Goal: Task Accomplishment & Management: Complete application form

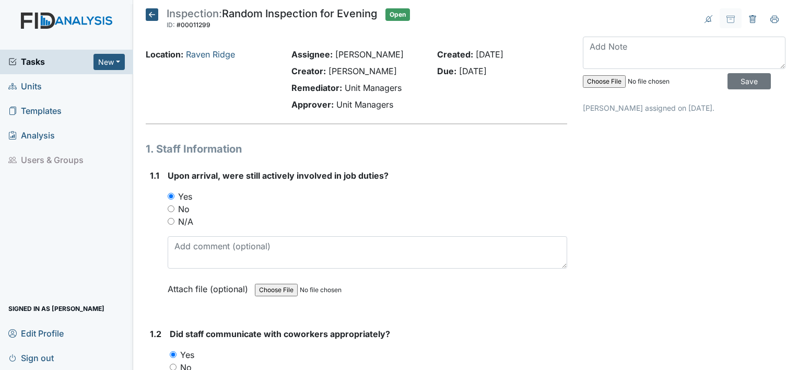
scroll to position [13165, 0]
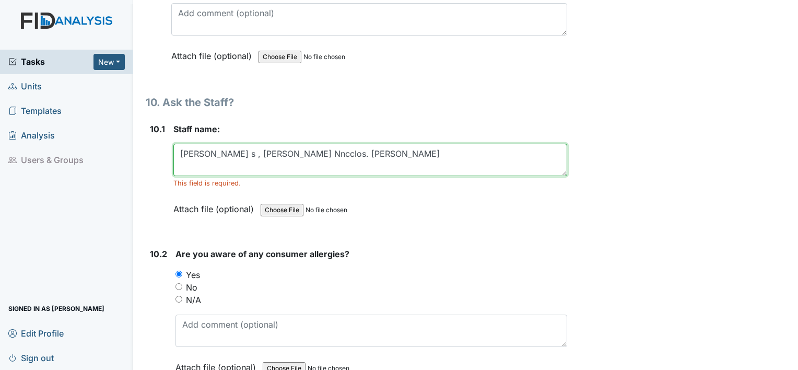
click at [357, 144] on textarea "Keila Brens s , Latrell Nncclos. Latoya Outlaw" at bounding box center [370, 160] width 394 height 32
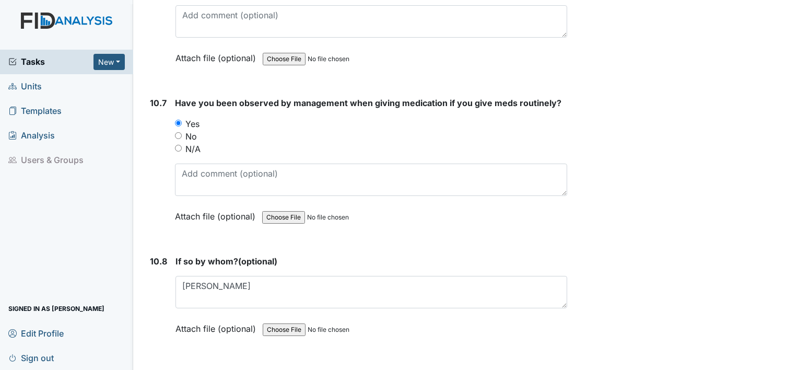
scroll to position [14106, 0]
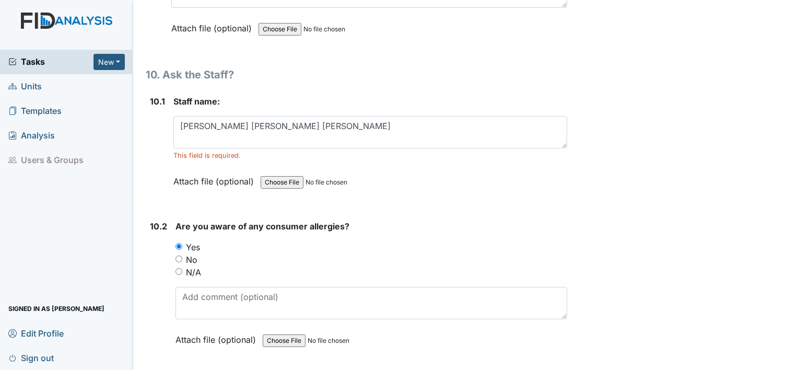
scroll to position [13185, 0]
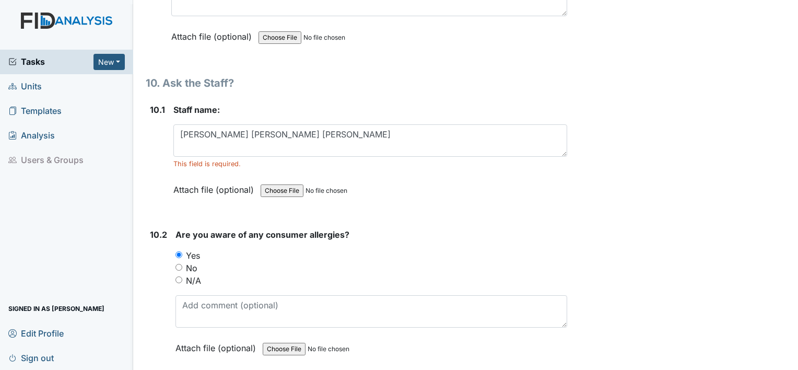
click at [365, 124] on textarea "Keila Brens LaTrell Nichols LaToya Outlaw" at bounding box center [370, 140] width 394 height 32
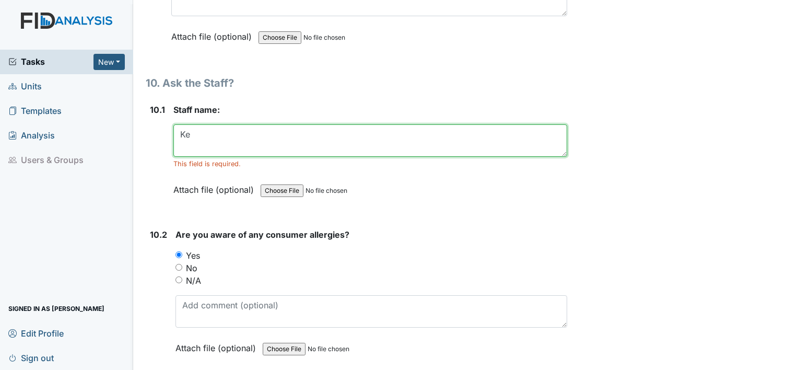
type textarea "K"
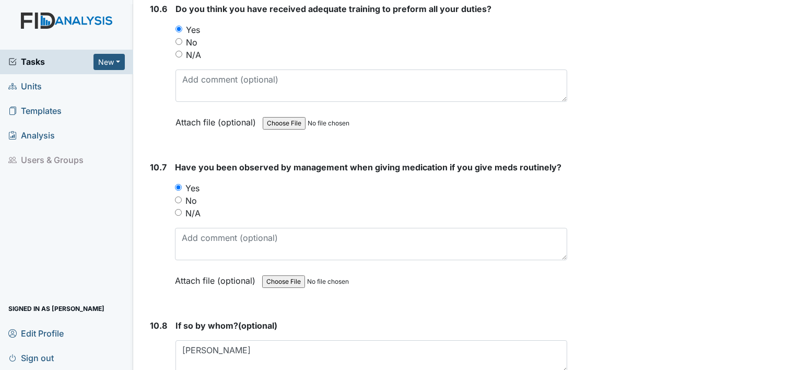
scroll to position [14106, 0]
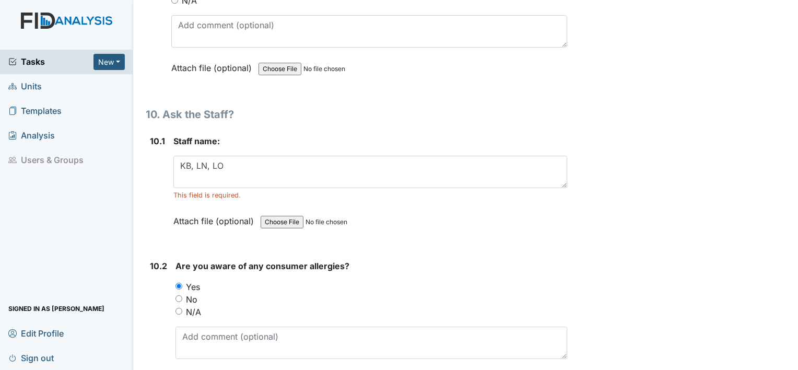
scroll to position [13152, 0]
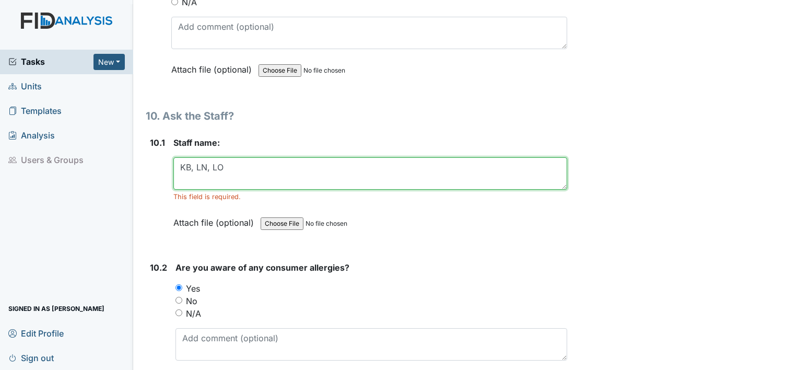
click at [235, 157] on textarea "KB, LN, LO" at bounding box center [370, 173] width 394 height 32
type textarea "K"
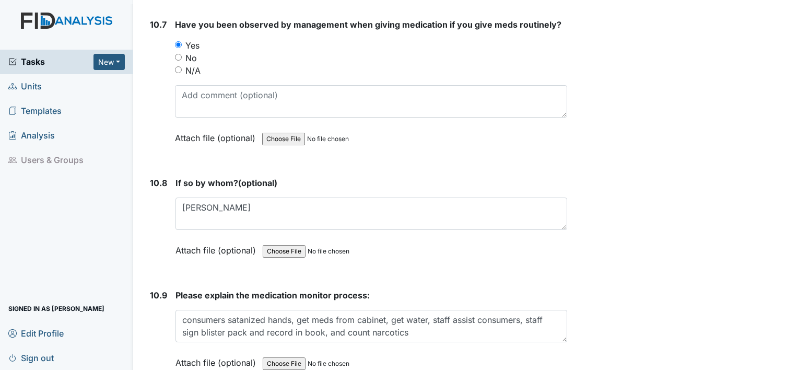
scroll to position [14106, 0]
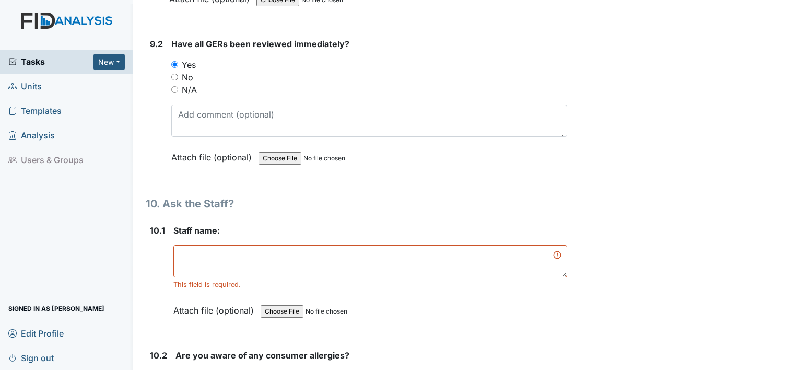
scroll to position [13067, 0]
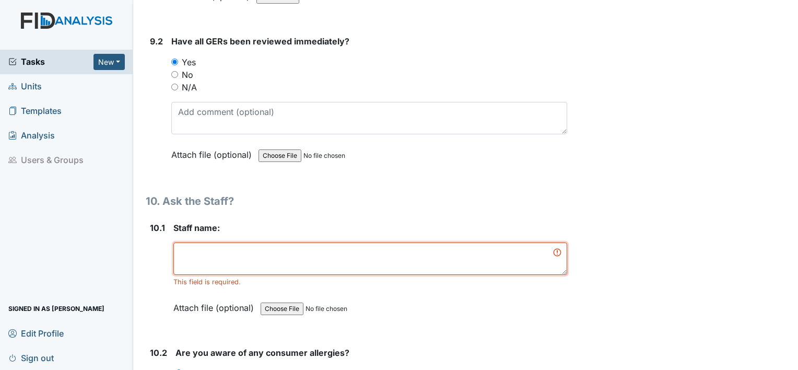
click at [191, 242] on textarea at bounding box center [370, 258] width 394 height 32
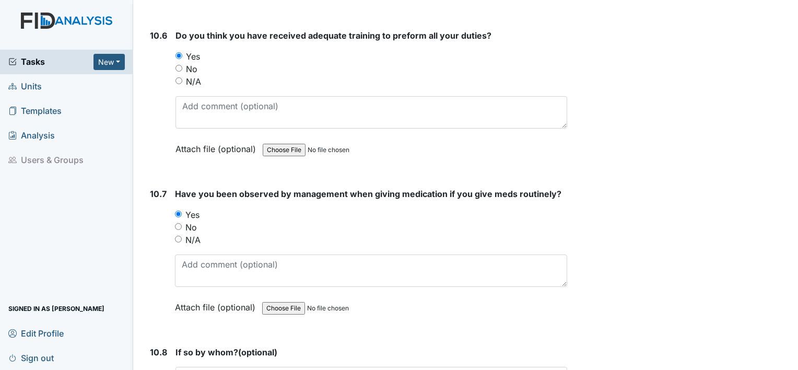
scroll to position [14106, 0]
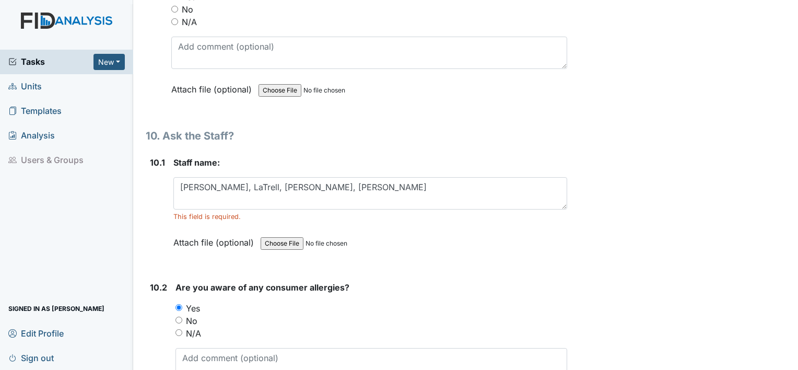
scroll to position [13134, 0]
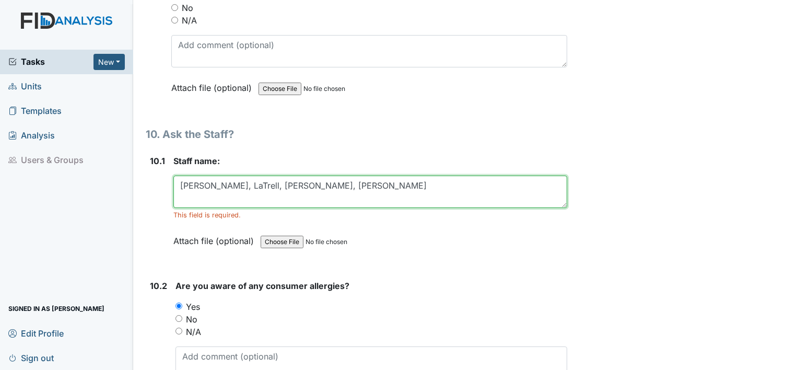
click at [306, 176] on textarea "Keila, LaTrell, LaToya, Shonda" at bounding box center [370, 192] width 394 height 32
type textarea "K"
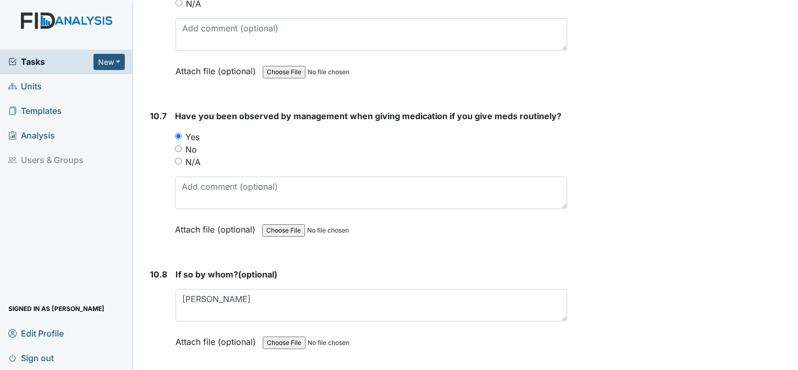
scroll to position [14106, 0]
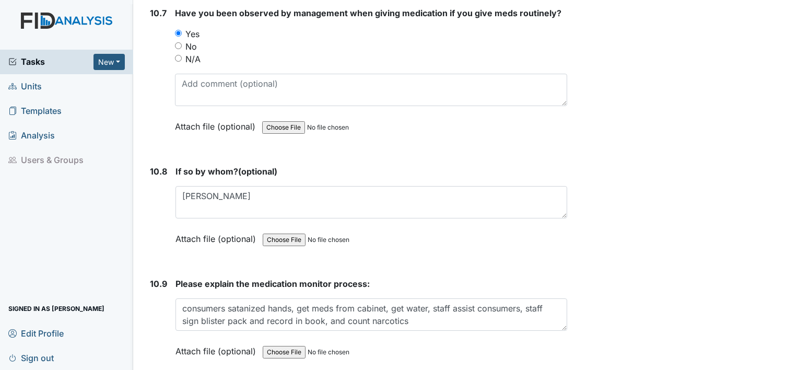
type textarea "Keila B-med room Latrell N-One-On-One LaToya- Kitchen"
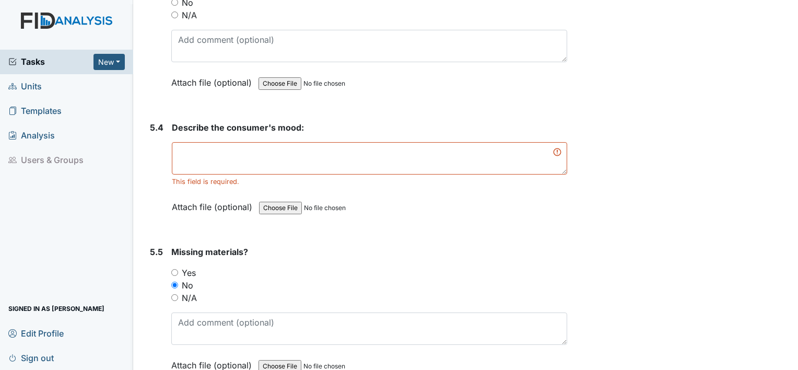
scroll to position [5909, 0]
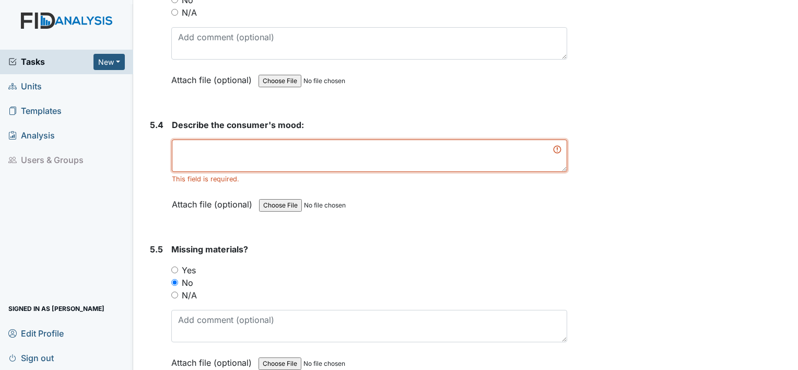
click at [228, 140] on textarea at bounding box center [370, 156] width 396 height 32
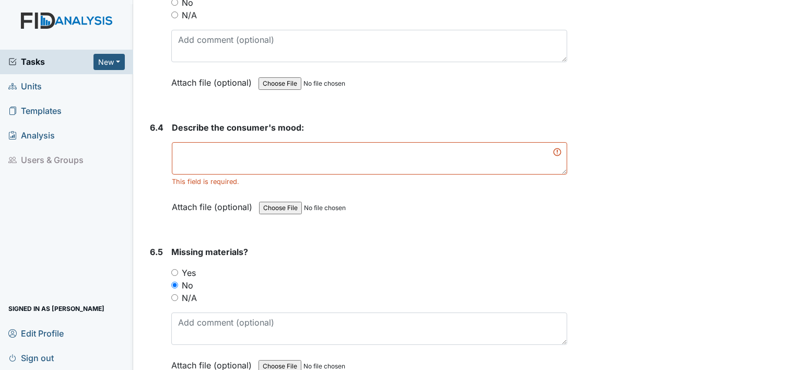
scroll to position [7104, 0]
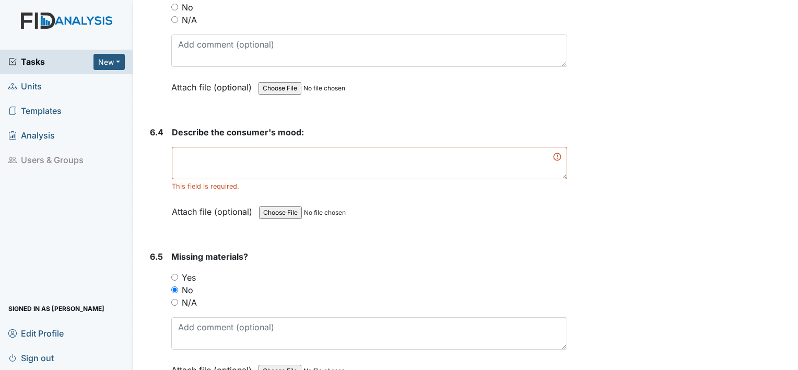
type textarea "The consumers were in very good mood"
click at [312, 147] on textarea at bounding box center [370, 163] width 396 height 32
drag, startPoint x: 312, startPoint y: 135, endPoint x: 5, endPoint y: 367, distance: 384.6
click at [5, 367] on link "Sign out" at bounding box center [66, 357] width 133 height 25
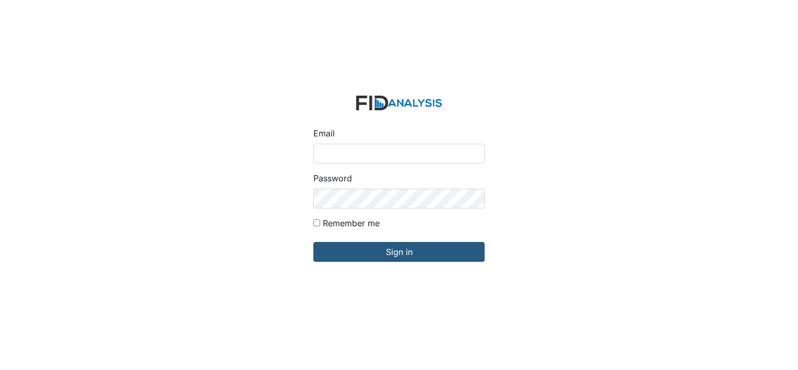
type input "[EMAIL_ADDRESS][DOMAIN_NAME]"
click at [5, 367] on div "Email swhite@lifeincorporated.com Password Remember me Sign in" at bounding box center [399, 185] width 798 height 370
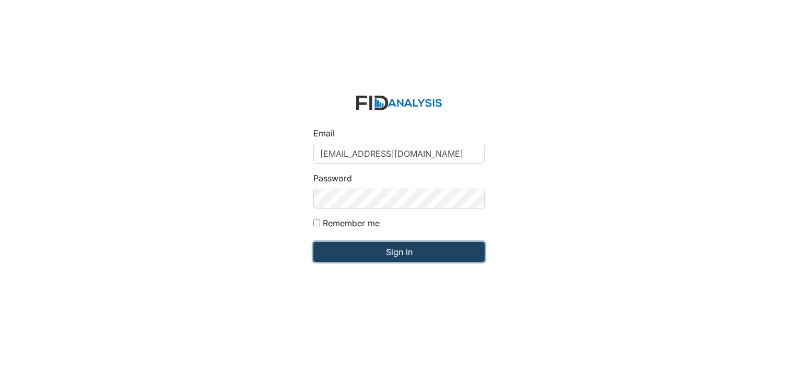
click at [412, 252] on input "Sign in" at bounding box center [399, 252] width 171 height 20
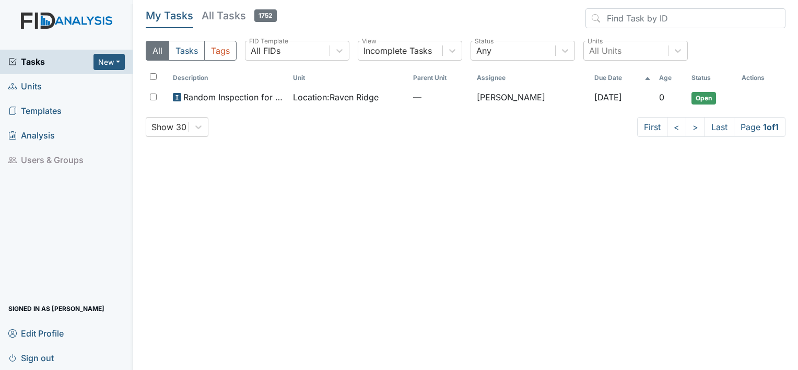
click at [5, 367] on link "Sign out" at bounding box center [66, 357] width 133 height 25
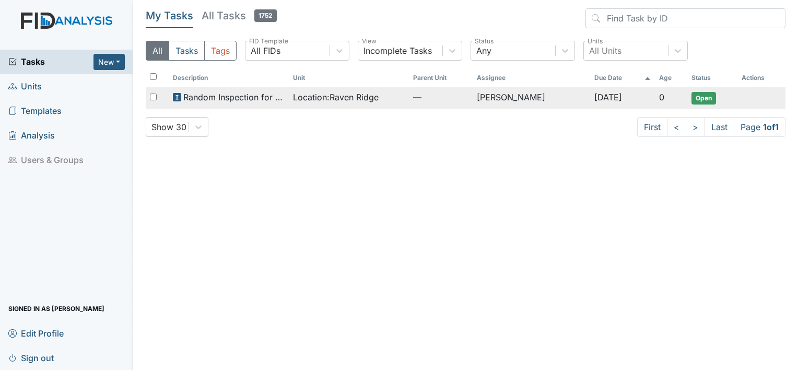
click at [700, 99] on span "Open" at bounding box center [704, 98] width 25 height 13
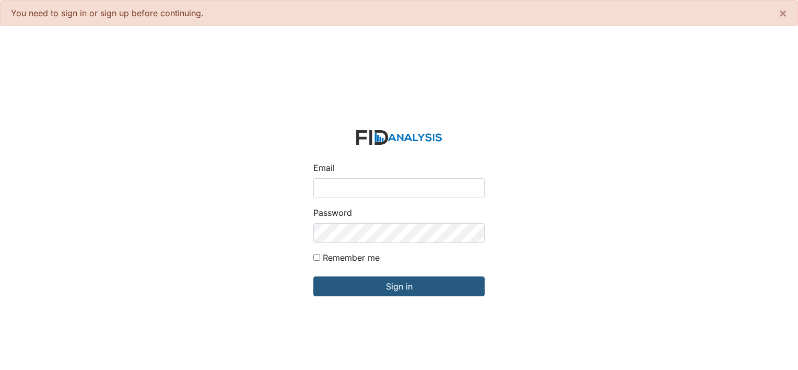
type input "[EMAIL_ADDRESS][DOMAIN_NAME]"
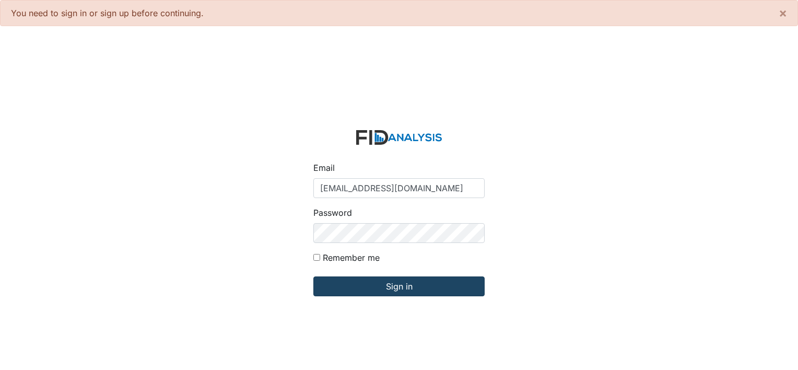
click at [399, 289] on input "Sign in" at bounding box center [399, 286] width 171 height 20
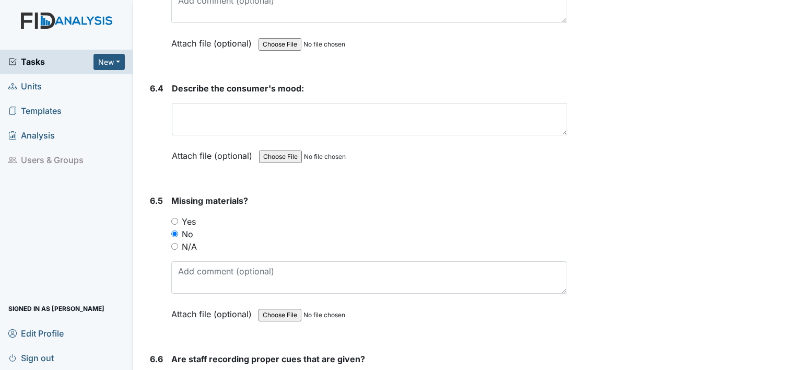
scroll to position [7146, 0]
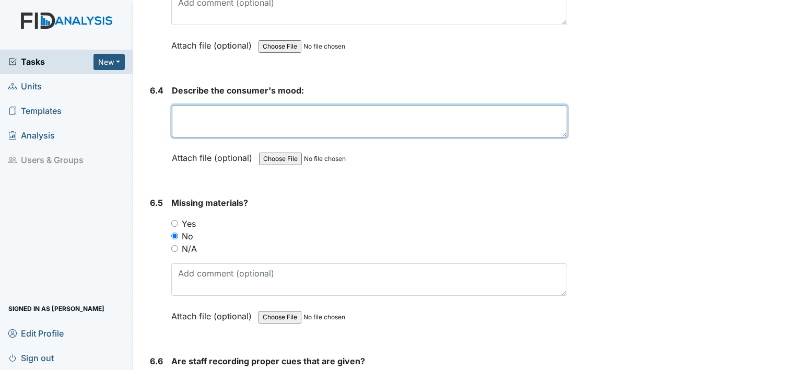
click at [239, 105] on textarea at bounding box center [370, 121] width 396 height 32
type textarea "Consumers were in a good mood"
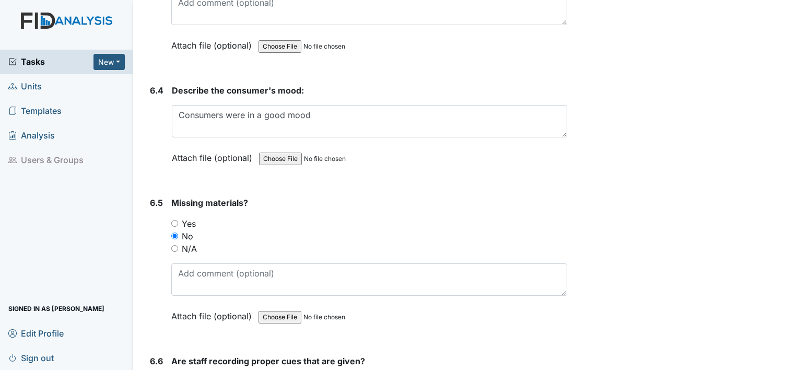
click at [680, 192] on div "Archive Task × Are you sure you want to archive this task? It will appear as in…" at bounding box center [684, 85] width 218 height 14446
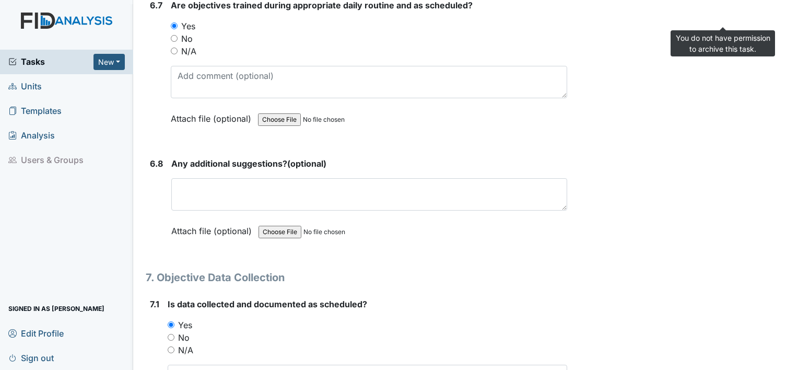
scroll to position [2, 0]
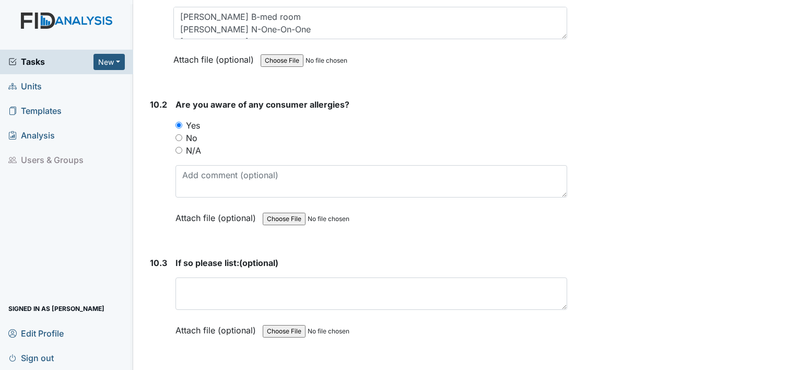
scroll to position [13254, 0]
click at [561, 98] on div "Are you aware of any consumer allergies? You must select one of the below optio…" at bounding box center [372, 164] width 392 height 133
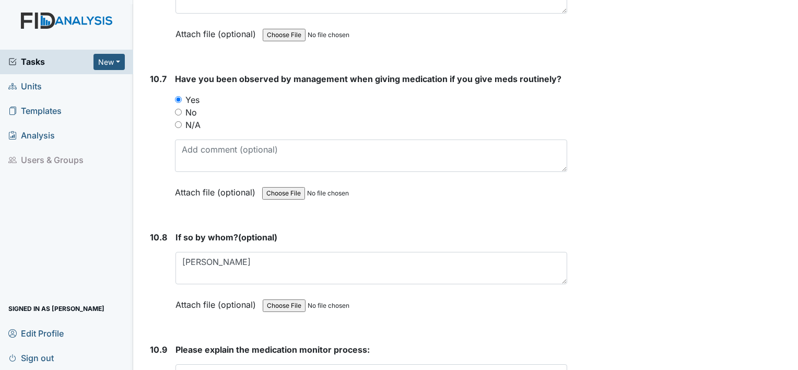
scroll to position [14045, 0]
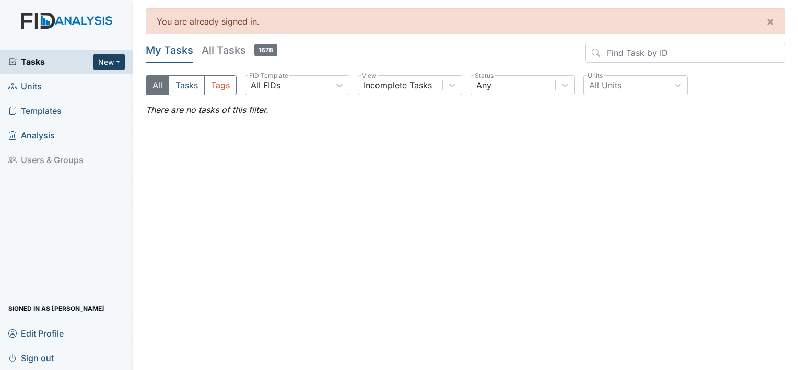
click at [118, 61] on button "New" at bounding box center [109, 62] width 31 height 16
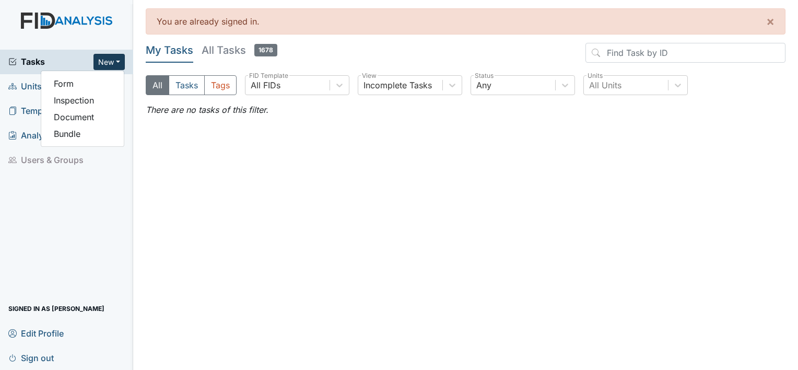
click at [109, 63] on button "New" at bounding box center [109, 62] width 31 height 16
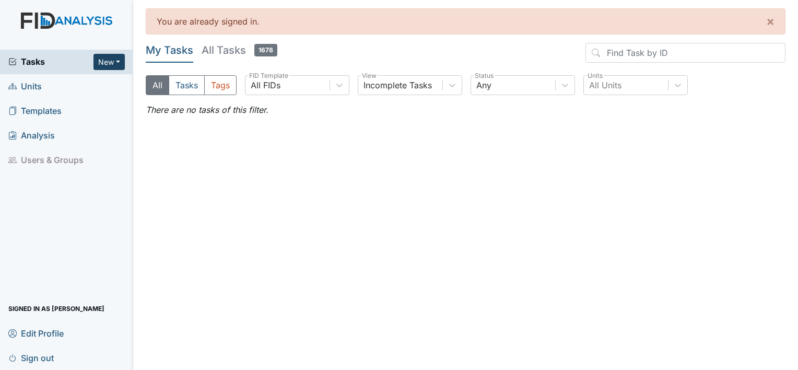
click at [98, 64] on button "New" at bounding box center [109, 62] width 31 height 16
click at [63, 87] on link "Form" at bounding box center [82, 83] width 83 height 17
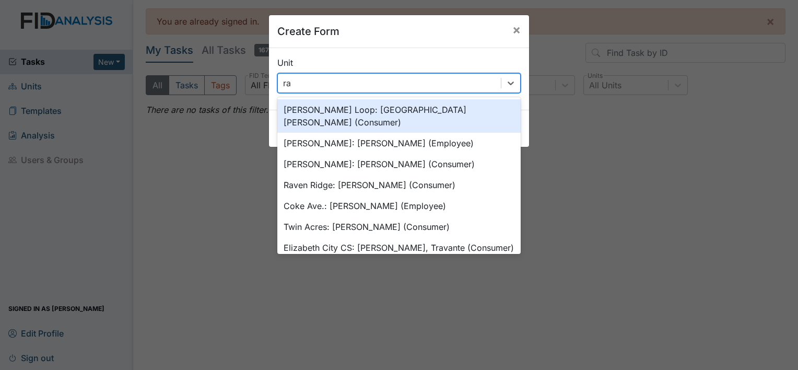
type input "rav"
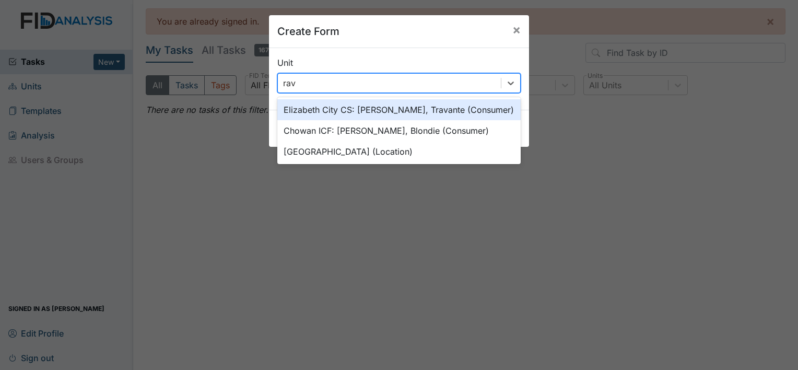
click at [337, 153] on div "[GEOGRAPHIC_DATA] (Location)" at bounding box center [399, 151] width 244 height 21
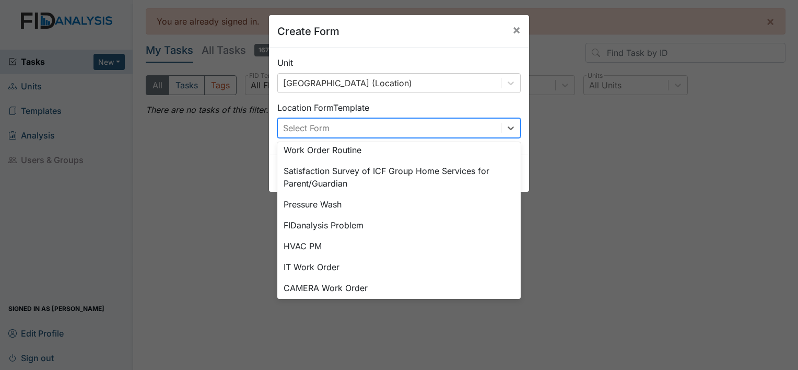
scroll to position [130, 0]
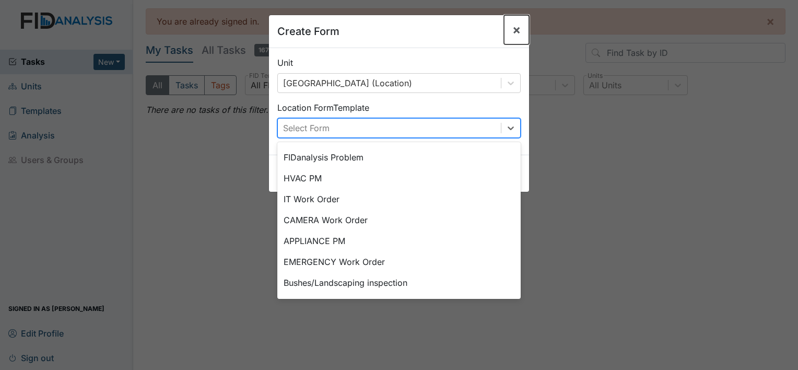
click at [513, 34] on span "×" at bounding box center [517, 29] width 8 height 15
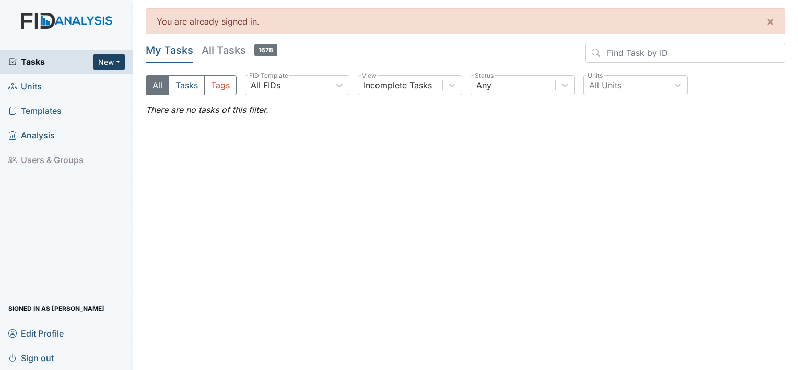
click at [113, 69] on button "New" at bounding box center [109, 62] width 31 height 16
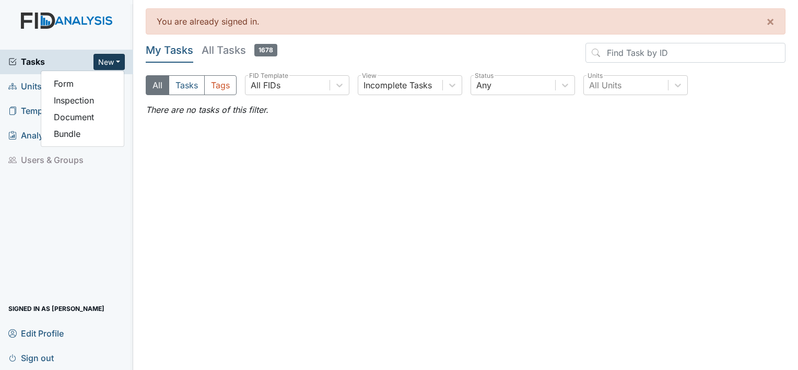
click at [63, 100] on link "Inspection" at bounding box center [82, 100] width 83 height 17
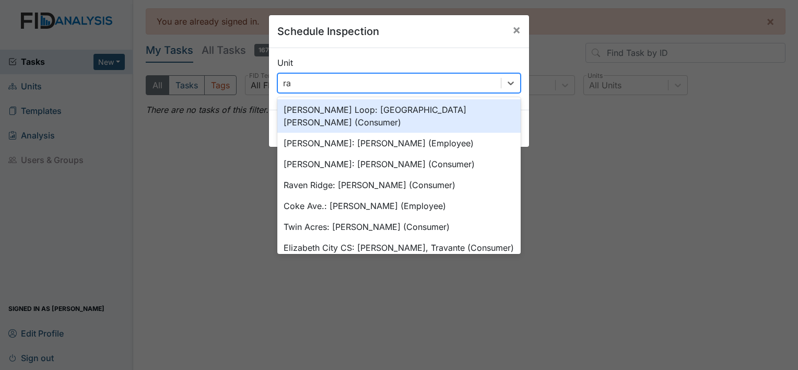
type input "rav"
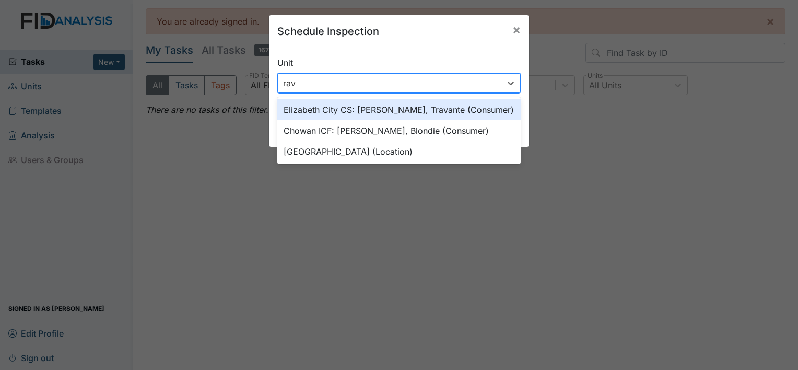
click at [342, 161] on div "Raven Ridge (Location)" at bounding box center [399, 151] width 244 height 21
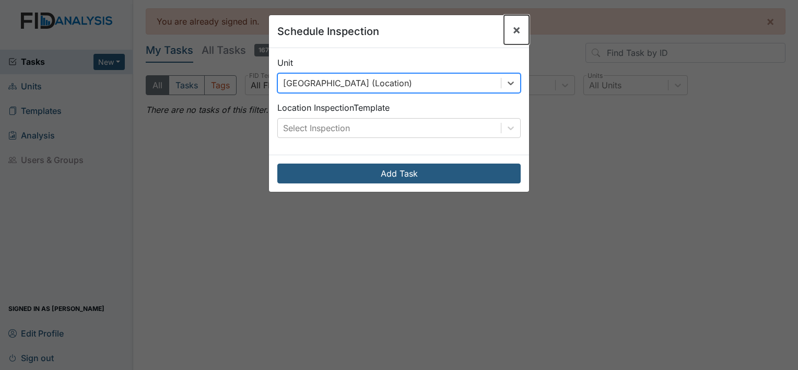
click at [512, 39] on button "×" at bounding box center [516, 29] width 25 height 29
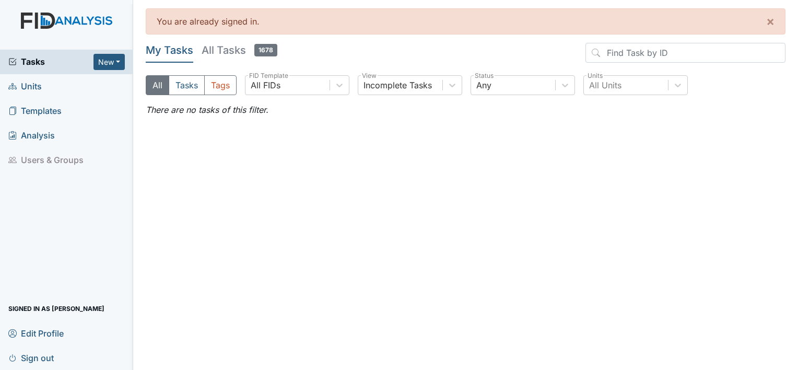
click at [46, 112] on span "Templates" at bounding box center [34, 111] width 53 height 16
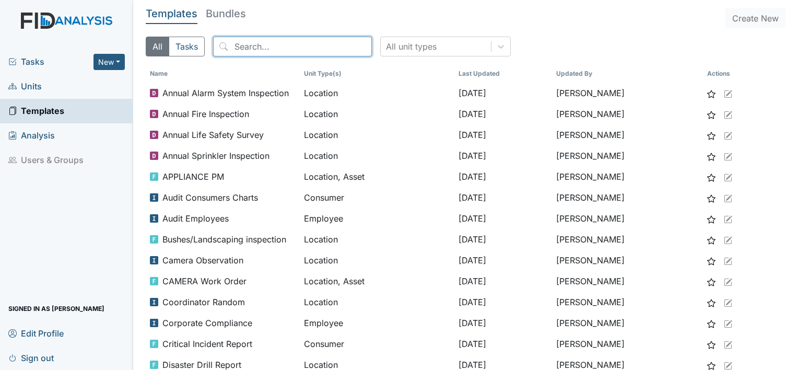
click at [268, 44] on input "search" at bounding box center [292, 47] width 159 height 20
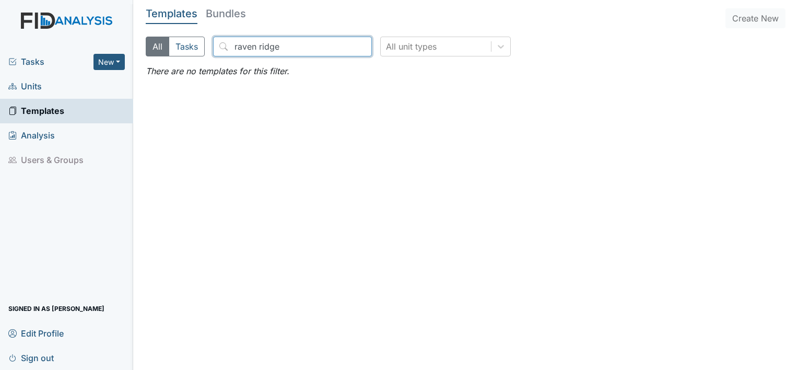
type input "raven ridge"
click at [33, 88] on span "Units" at bounding box center [24, 86] width 33 height 16
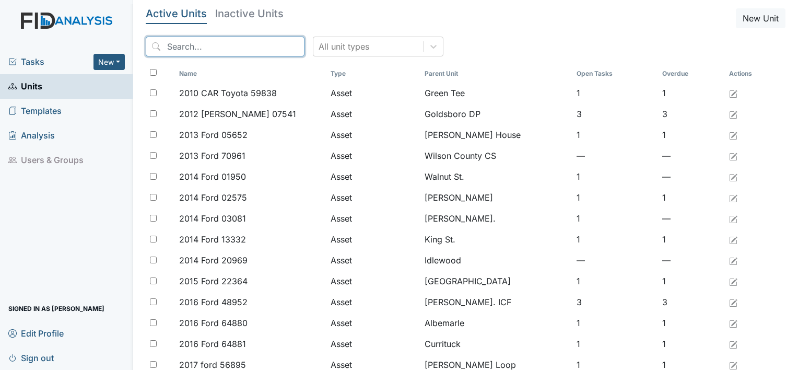
click at [196, 50] on input "search" at bounding box center [225, 47] width 159 height 20
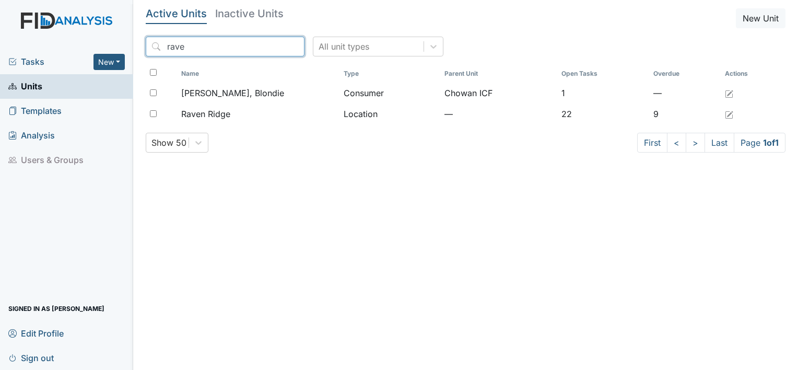
type input "rave"
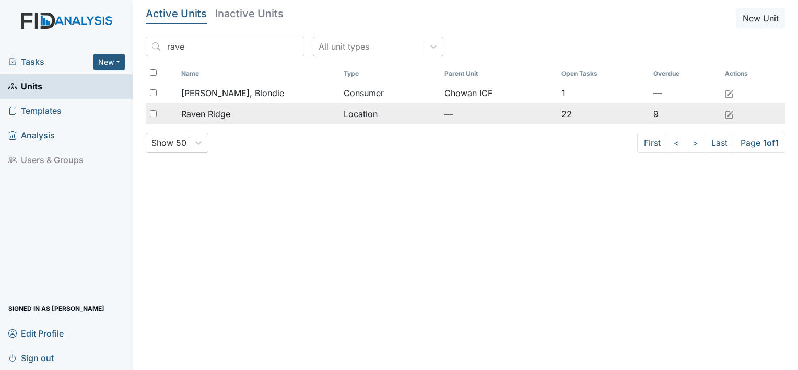
click at [357, 117] on td "Location" at bounding box center [390, 113] width 101 height 21
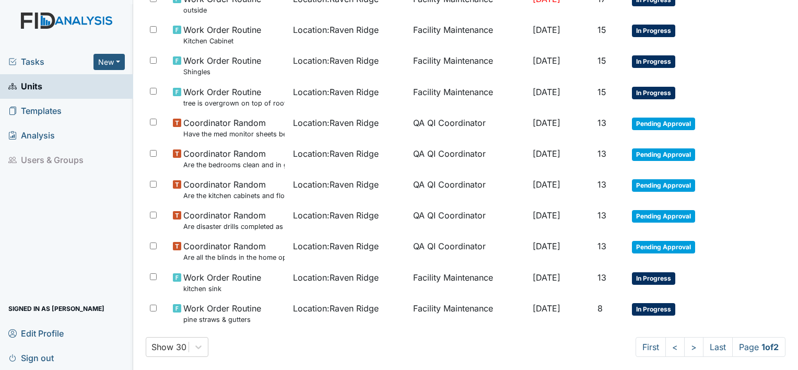
scroll to position [617, 0]
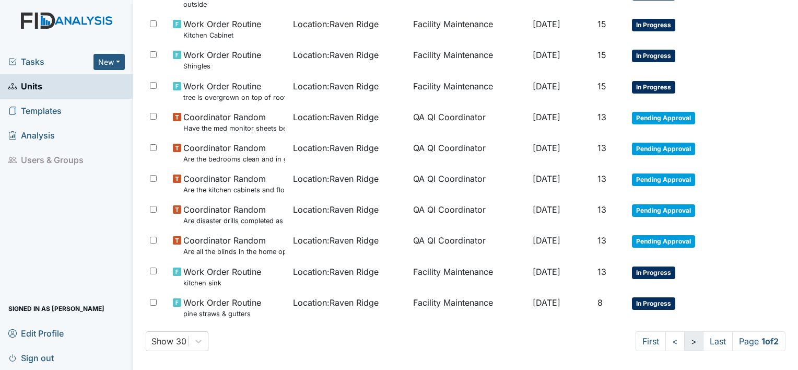
click at [685, 339] on link ">" at bounding box center [694, 341] width 19 height 20
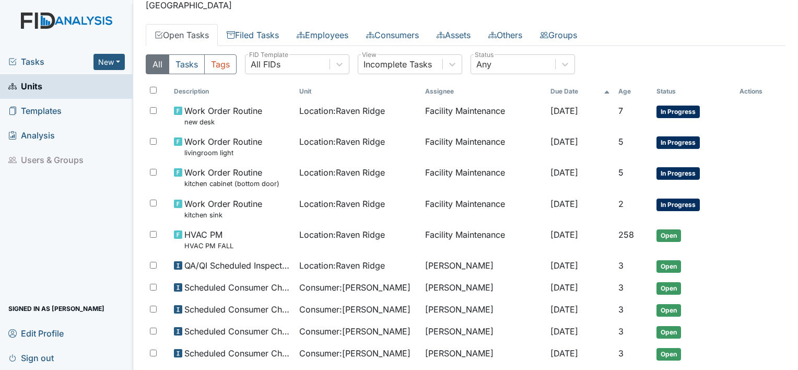
scroll to position [34, 0]
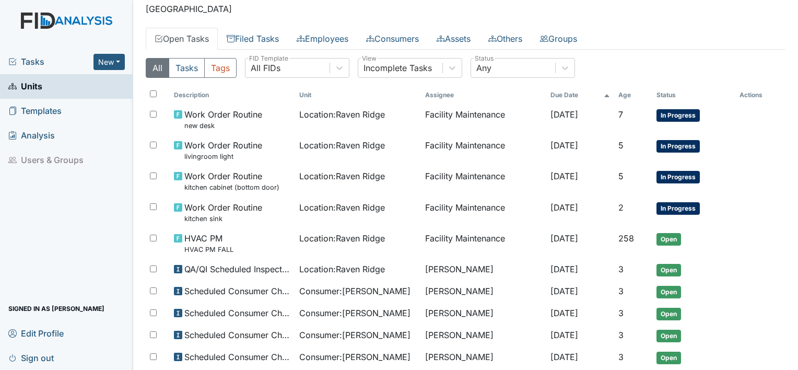
click at [38, 88] on span "Units" at bounding box center [25, 86] width 34 height 16
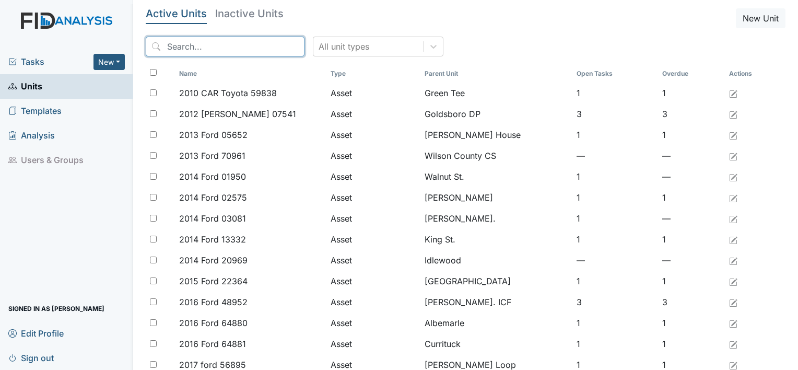
click at [174, 48] on input "search" at bounding box center [225, 47] width 159 height 20
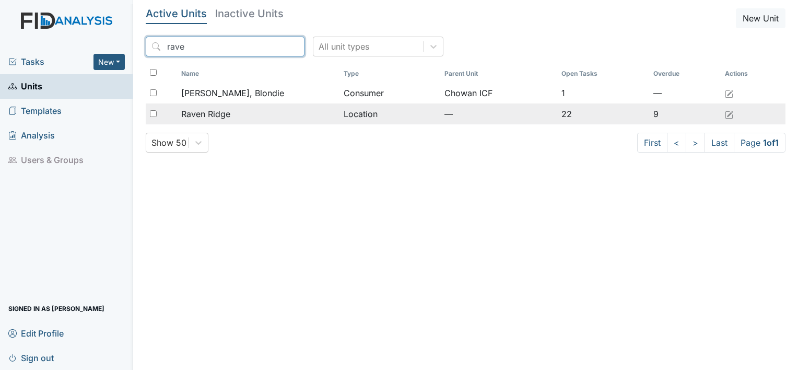
type input "rave"
click at [346, 123] on td "Location" at bounding box center [390, 113] width 101 height 21
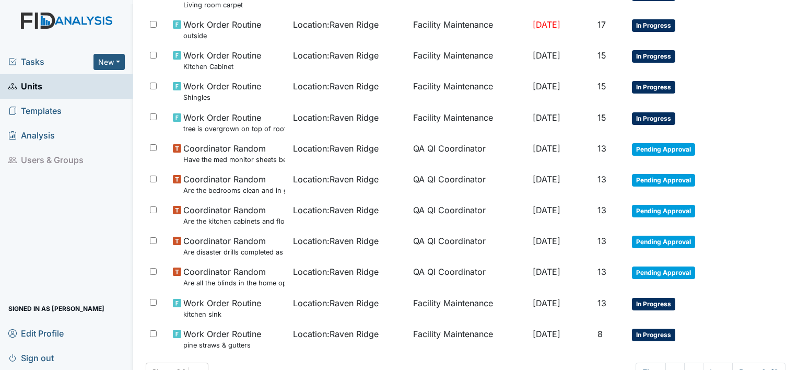
scroll to position [617, 0]
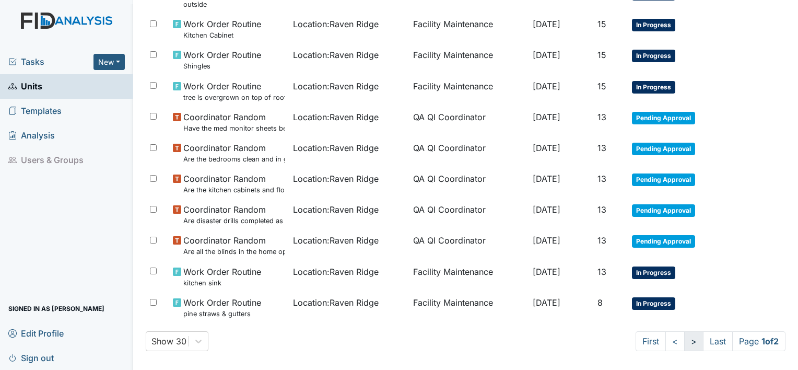
click at [685, 334] on link ">" at bounding box center [694, 341] width 19 height 20
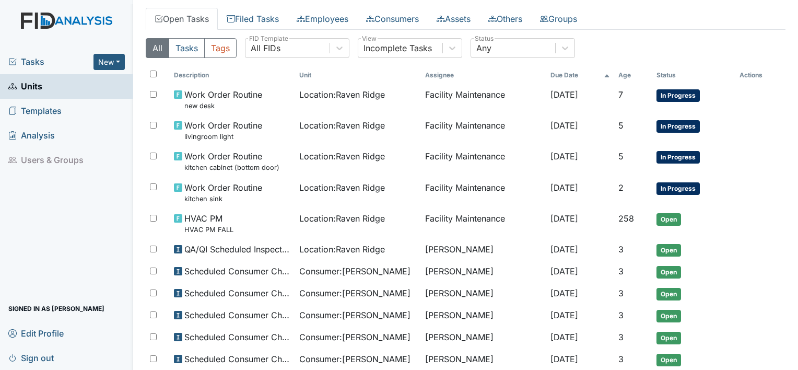
scroll to position [0, 0]
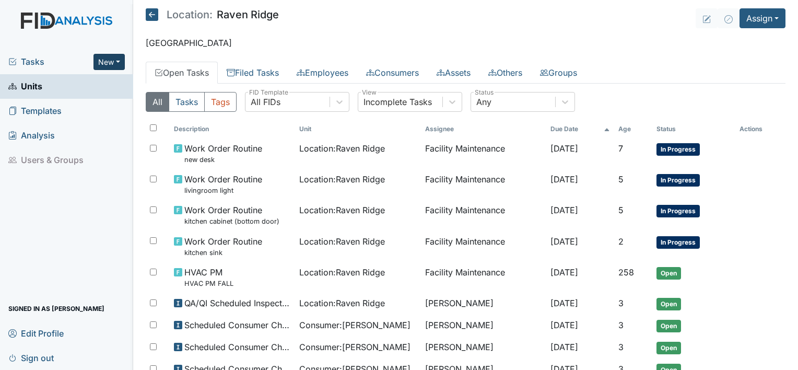
click at [105, 65] on button "New" at bounding box center [109, 62] width 31 height 16
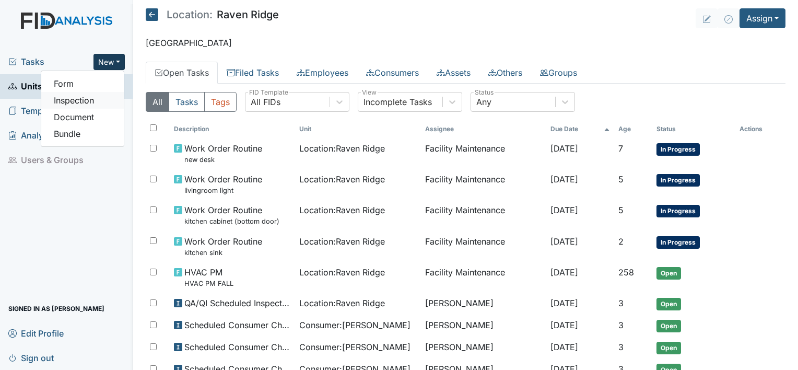
click at [69, 102] on link "Inspection" at bounding box center [82, 100] width 83 height 17
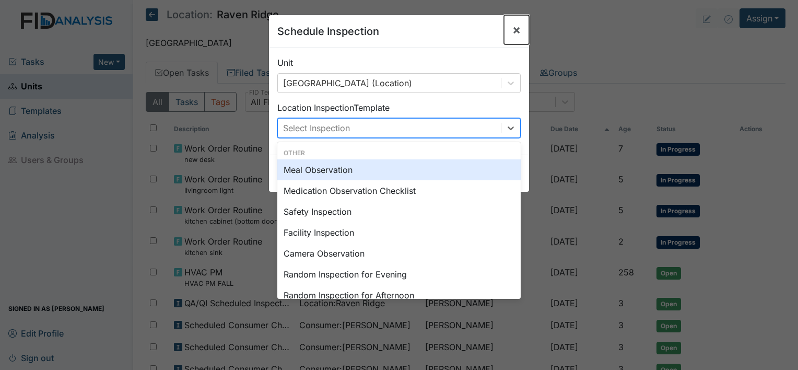
click at [513, 32] on span "×" at bounding box center [517, 29] width 8 height 15
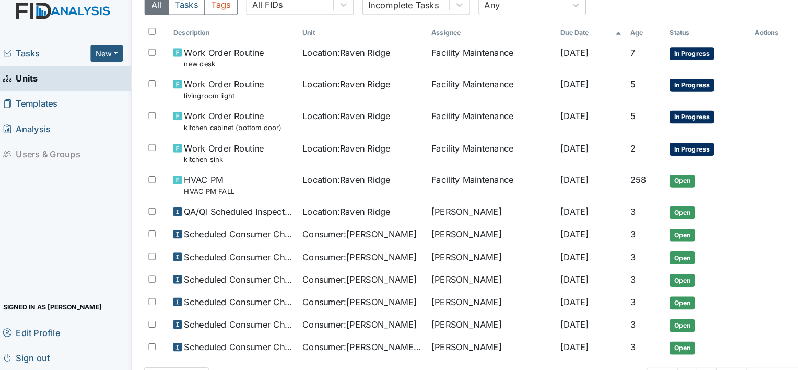
scroll to position [126, 0]
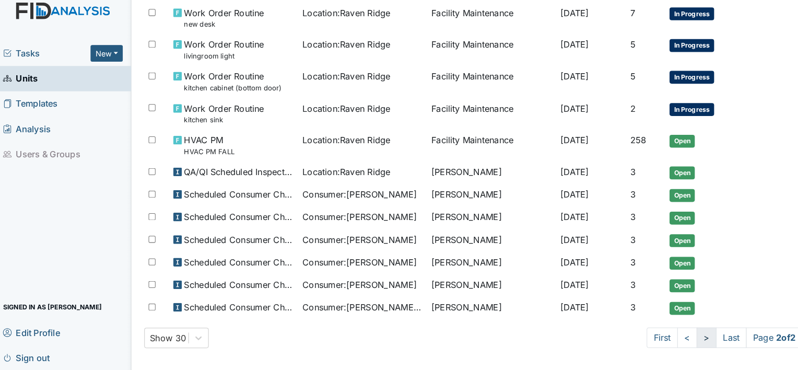
click at [683, 334] on link ">" at bounding box center [692, 339] width 19 height 20
click at [664, 339] on link "<" at bounding box center [673, 339] width 19 height 20
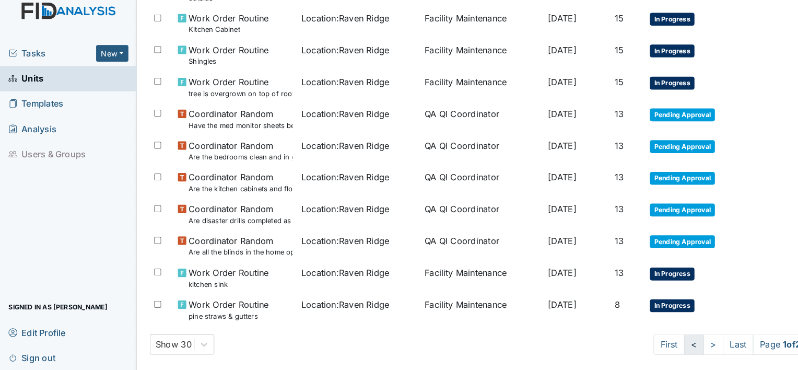
scroll to position [615, 0]
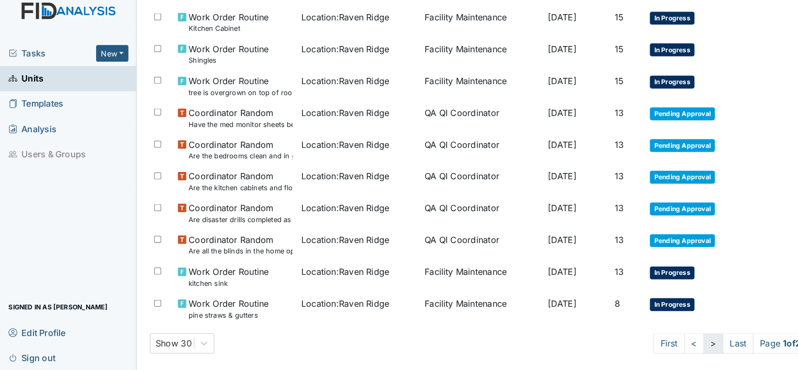
click at [685, 337] on link ">" at bounding box center [694, 344] width 19 height 20
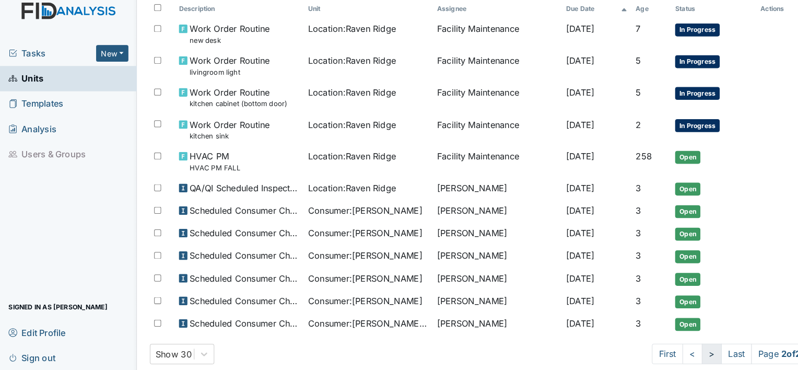
scroll to position [126, 0]
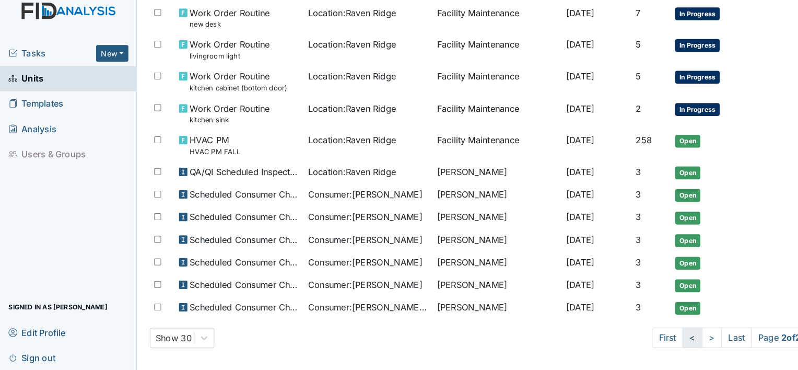
click at [664, 341] on link "<" at bounding box center [673, 339] width 19 height 20
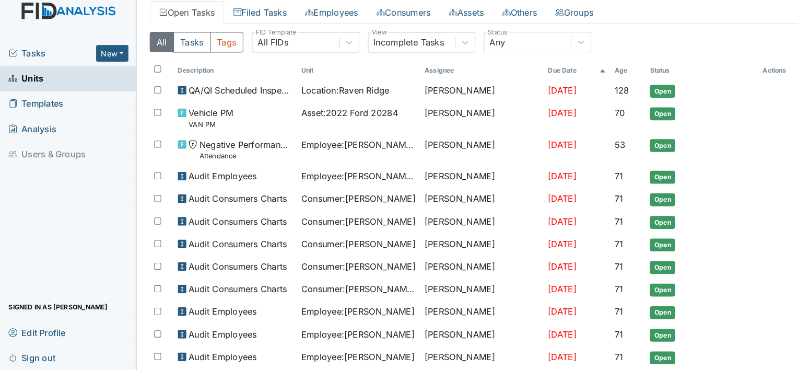
scroll to position [47, 0]
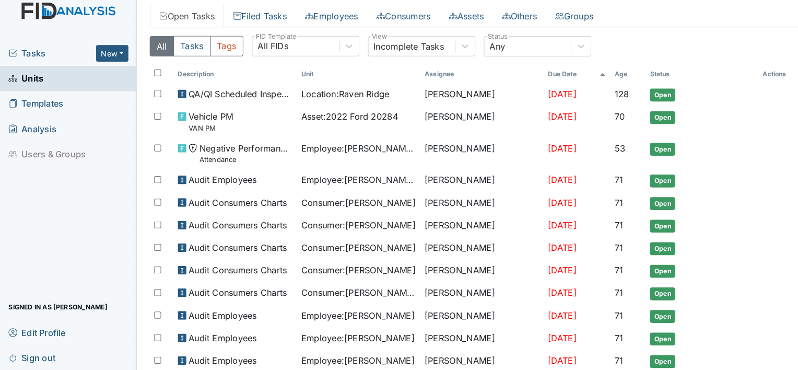
click at [31, 92] on span "Units" at bounding box center [25, 86] width 34 height 16
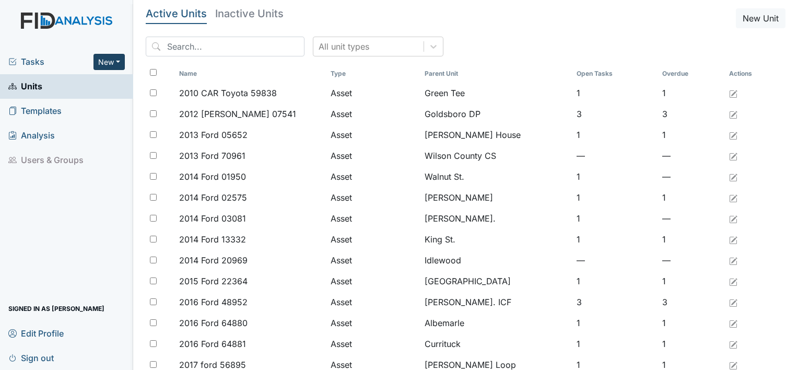
click at [111, 69] on button "New" at bounding box center [109, 62] width 31 height 16
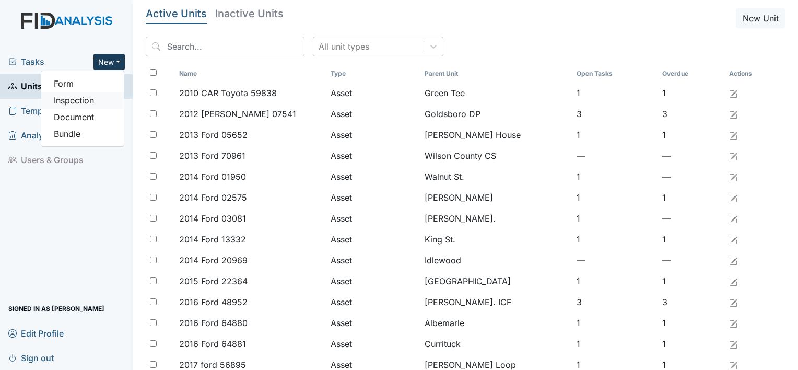
click at [69, 101] on link "Inspection" at bounding box center [82, 100] width 83 height 17
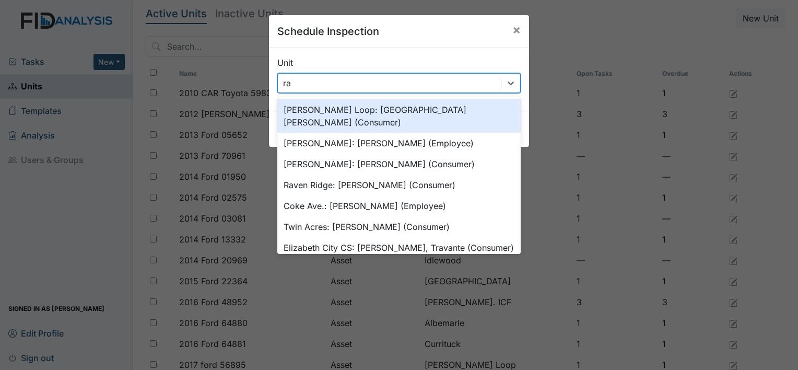
type input "rav"
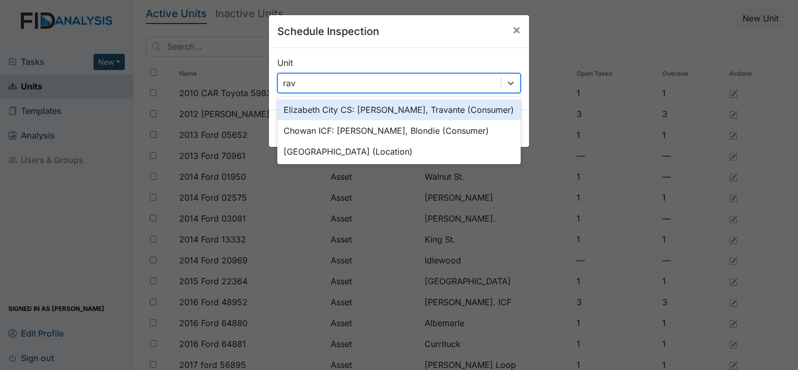
click at [338, 156] on div "[GEOGRAPHIC_DATA] (Location)" at bounding box center [399, 151] width 244 height 21
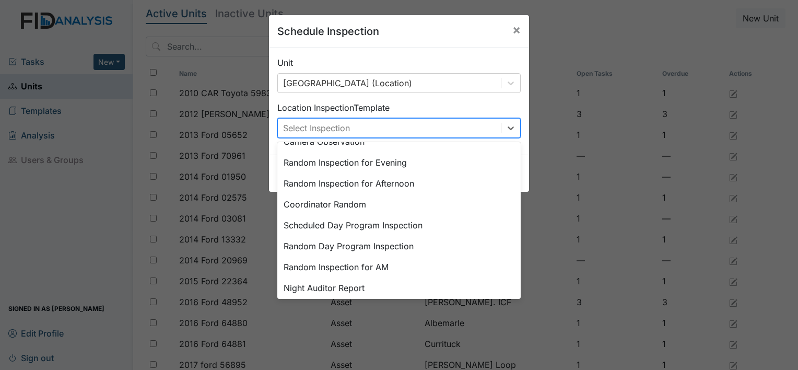
scroll to position [111, 0]
click at [392, 171] on div "Random Inspection for Evening" at bounding box center [399, 163] width 244 height 21
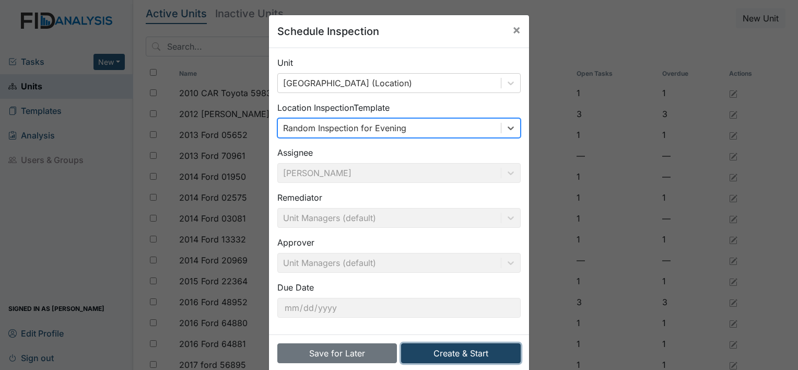
click at [483, 357] on button "Create & Start" at bounding box center [461, 353] width 120 height 20
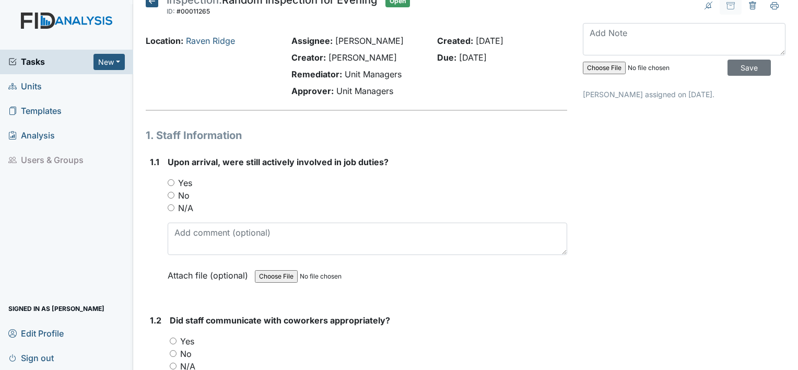
scroll to position [14, 0]
click at [168, 180] on input "Yes" at bounding box center [171, 182] width 7 height 7
radio input "true"
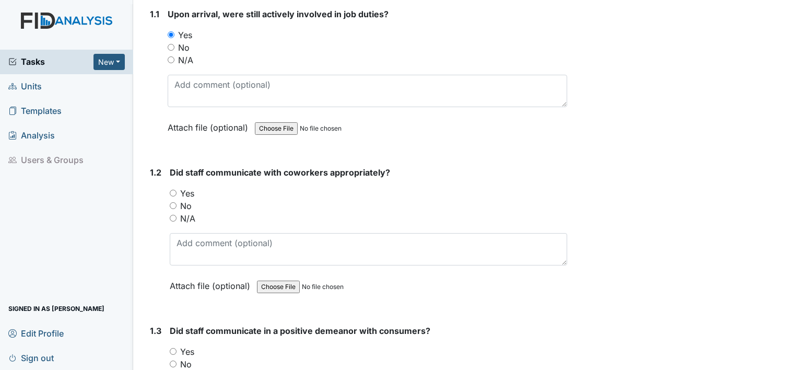
scroll to position [163, 0]
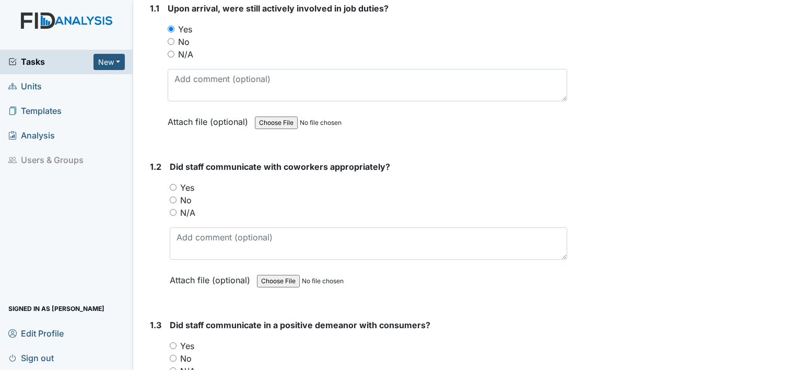
click at [172, 185] on input "Yes" at bounding box center [173, 187] width 7 height 7
radio input "true"
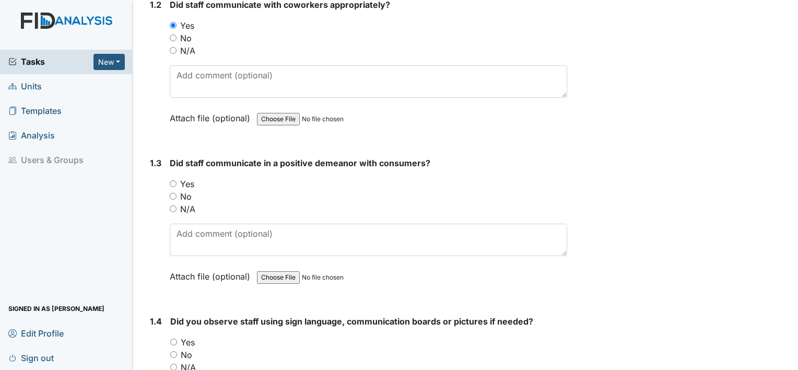
scroll to position [331, 0]
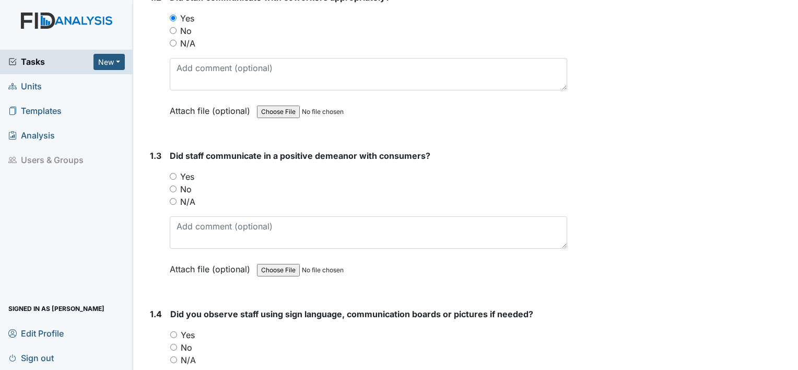
click at [172, 175] on input "Yes" at bounding box center [173, 176] width 7 height 7
radio input "true"
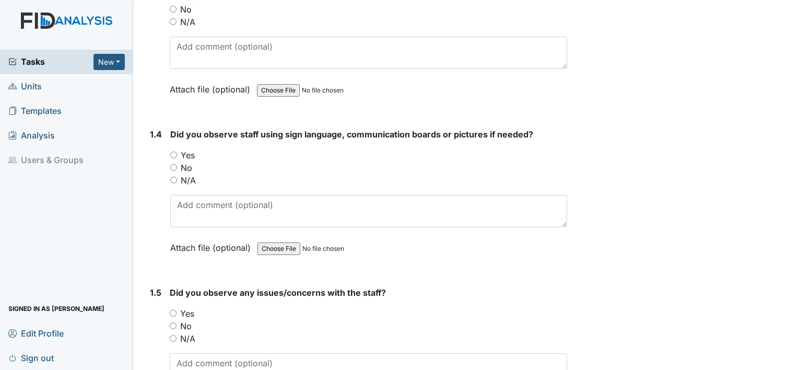
scroll to position [521, 0]
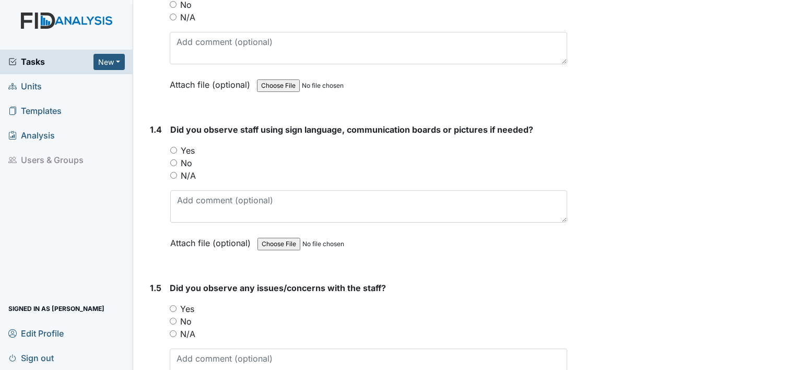
click at [173, 173] on input "N/A" at bounding box center [173, 175] width 7 height 7
radio input "true"
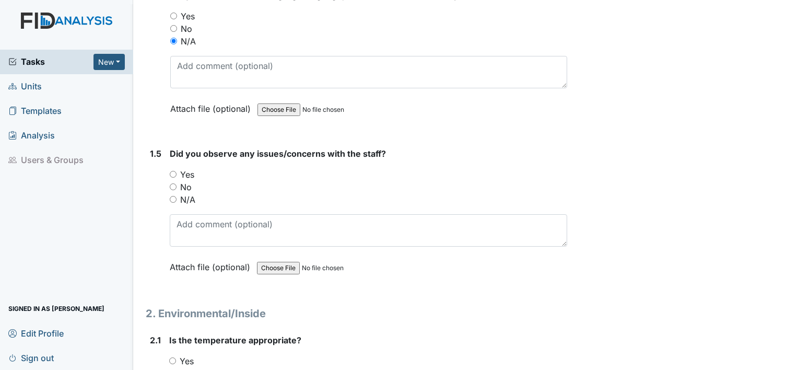
scroll to position [657, 0]
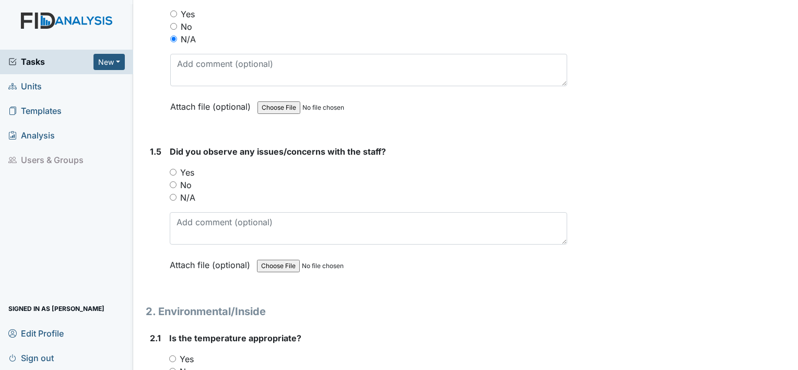
click at [171, 182] on input "No" at bounding box center [173, 184] width 7 height 7
radio input "true"
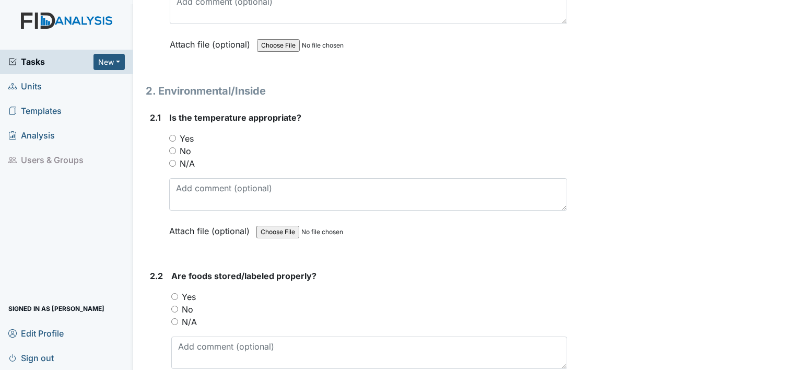
scroll to position [878, 0]
click at [172, 134] on input "Yes" at bounding box center [172, 137] width 7 height 7
radio input "true"
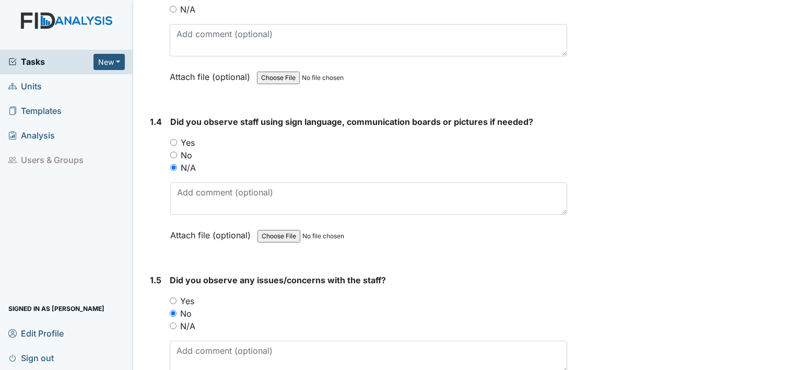
scroll to position [528, 0]
click at [171, 141] on input "Yes" at bounding box center [173, 143] width 7 height 7
radio input "true"
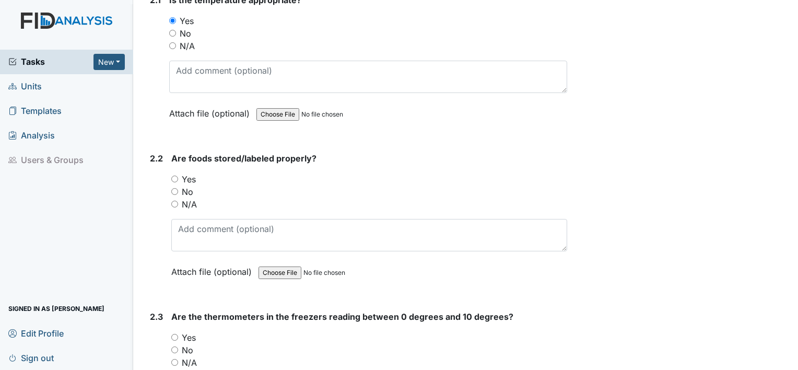
scroll to position [999, 0]
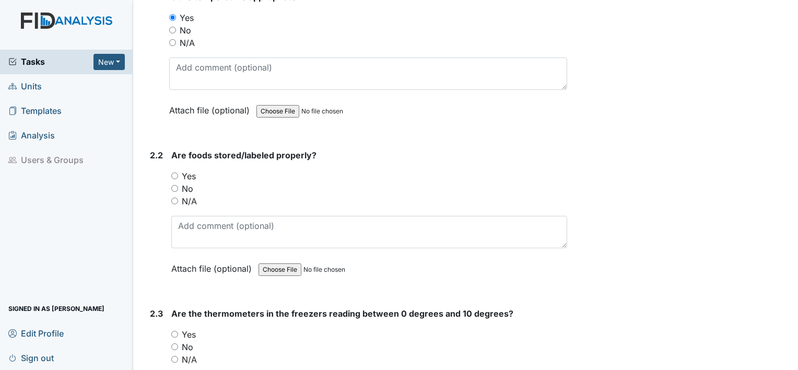
click at [174, 172] on input "Yes" at bounding box center [174, 175] width 7 height 7
radio input "true"
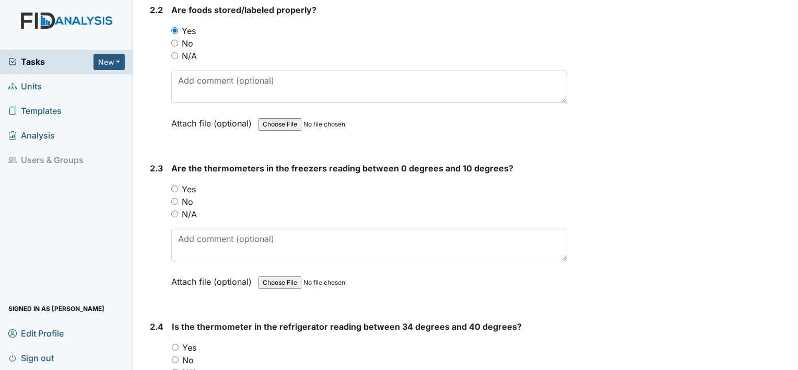
click at [172, 186] on input "Yes" at bounding box center [174, 189] width 7 height 7
radio input "true"
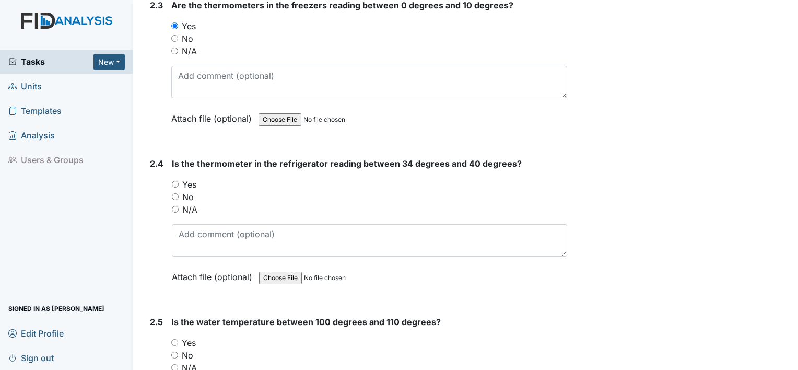
scroll to position [1313, 0]
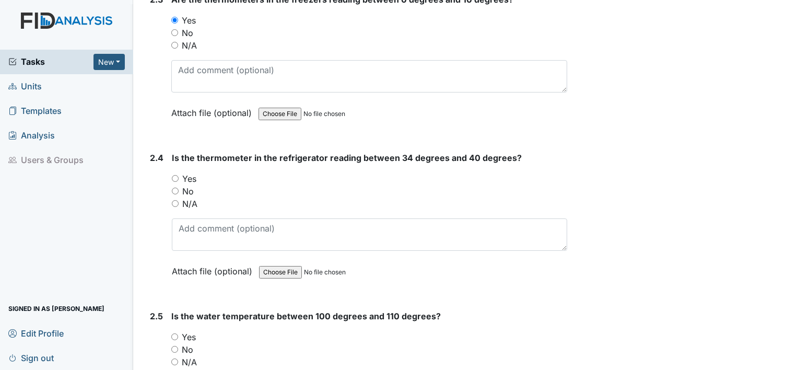
click at [174, 188] on input "No" at bounding box center [175, 191] width 7 height 7
radio input "true"
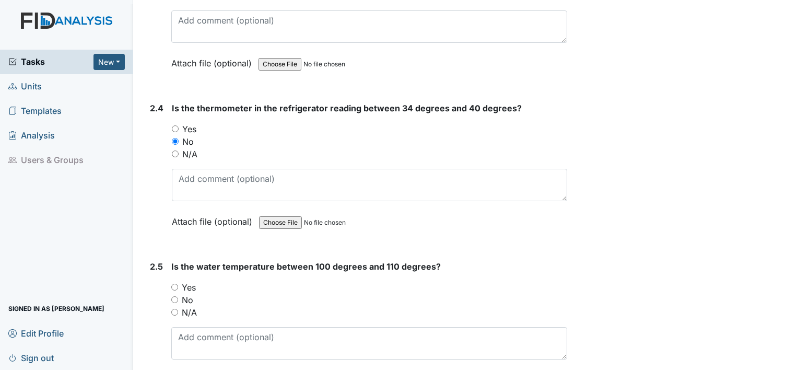
scroll to position [1351, 0]
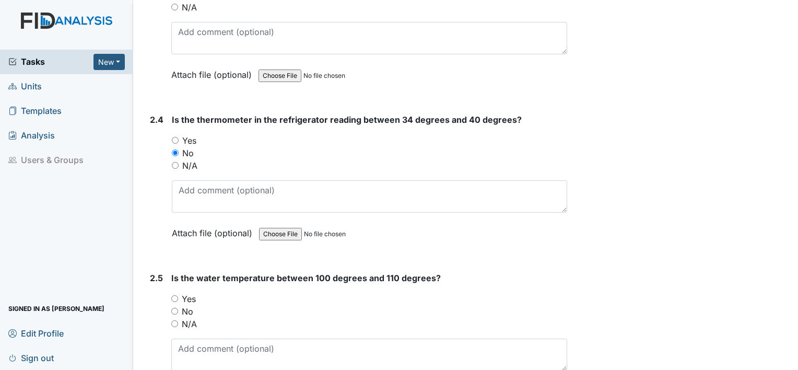
click at [175, 137] on input "Yes" at bounding box center [175, 140] width 7 height 7
radio input "true"
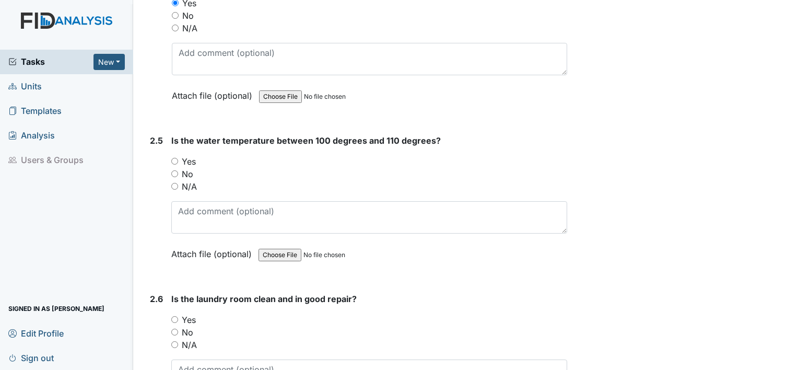
scroll to position [1490, 0]
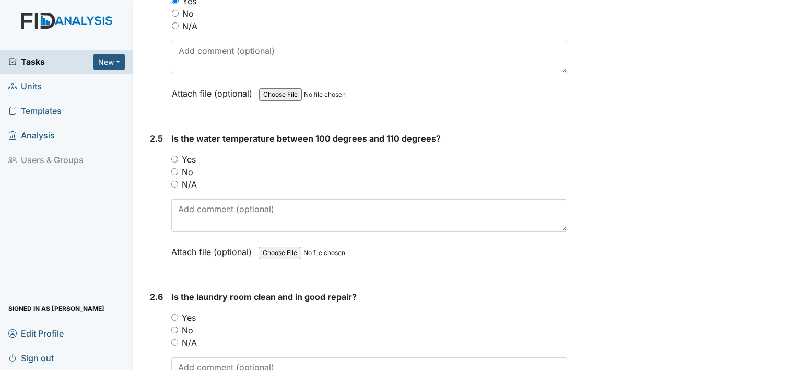
click at [172, 156] on input "Yes" at bounding box center [174, 159] width 7 height 7
radio input "true"
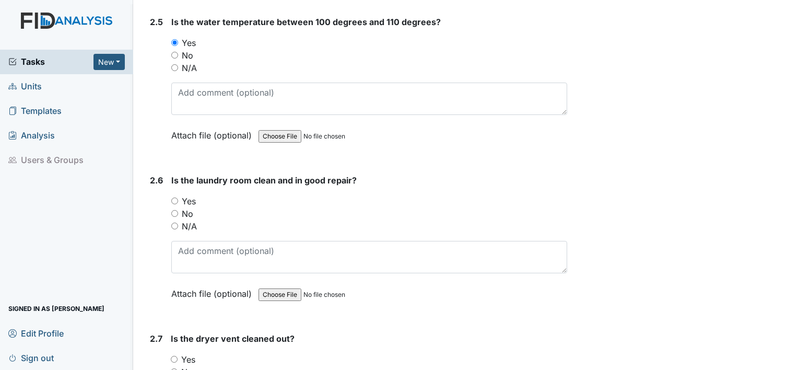
scroll to position [1609, 0]
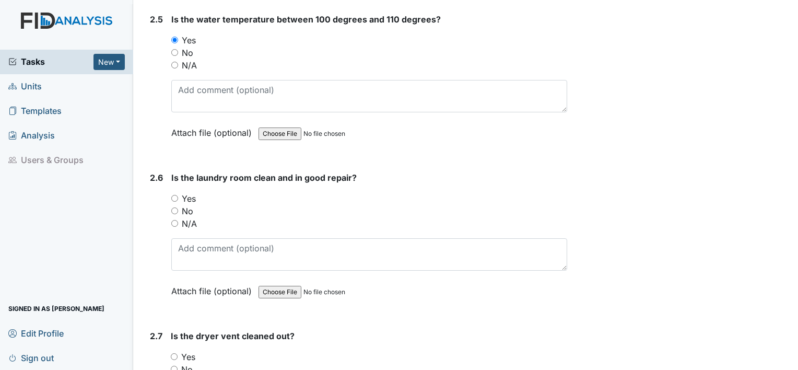
click at [175, 195] on input "Yes" at bounding box center [174, 198] width 7 height 7
radio input "true"
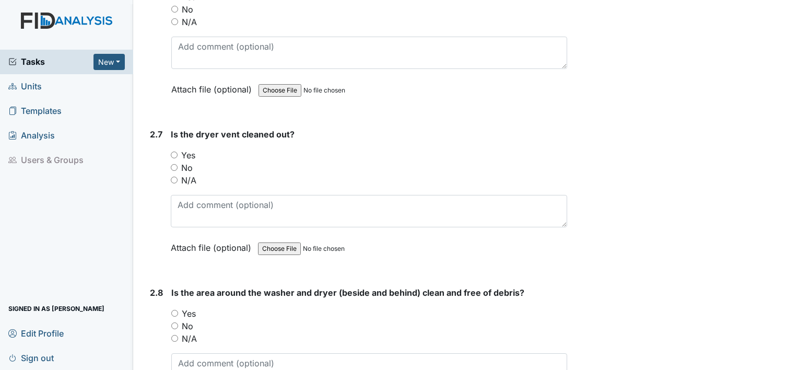
scroll to position [1816, 0]
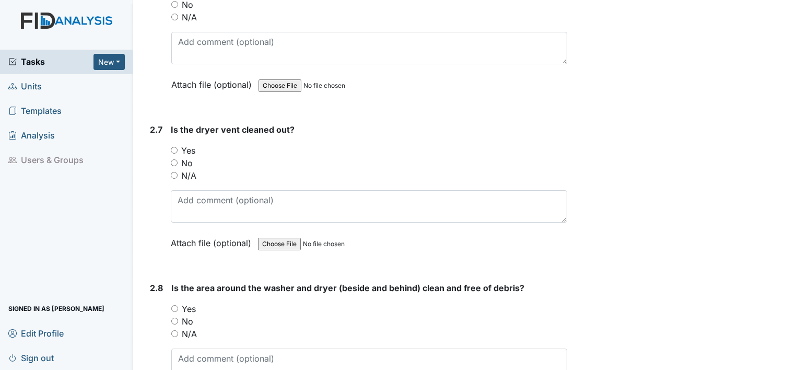
click at [173, 147] on input "Yes" at bounding box center [174, 150] width 7 height 7
radio input "true"
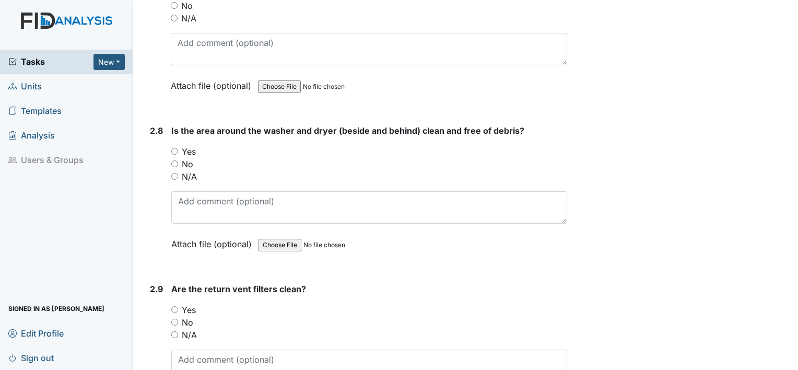
scroll to position [1973, 0]
click at [174, 148] on input "Yes" at bounding box center [174, 151] width 7 height 7
radio input "true"
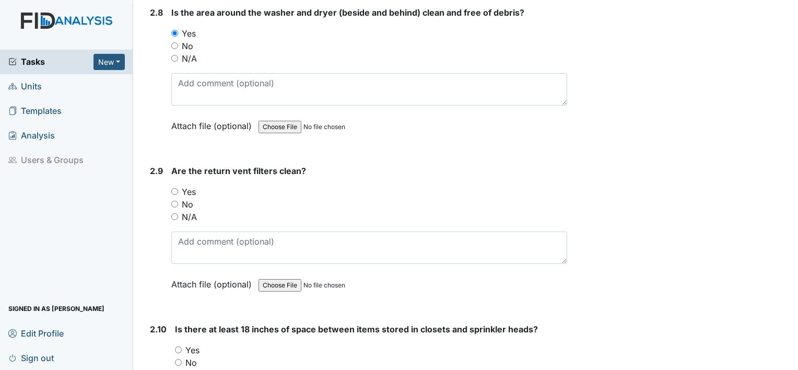
scroll to position [2109, 0]
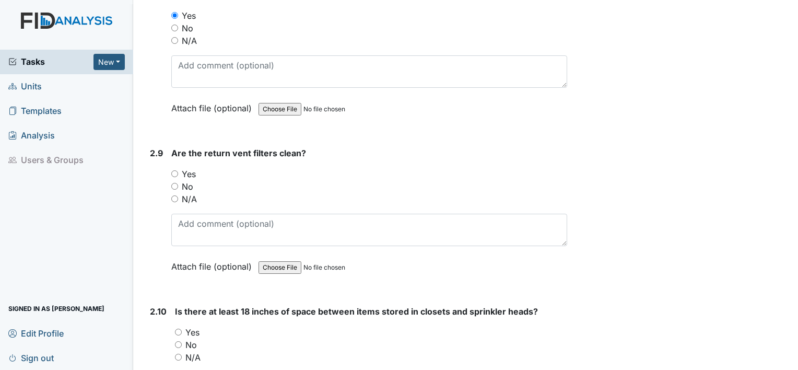
click at [175, 170] on input "Yes" at bounding box center [174, 173] width 7 height 7
radio input "true"
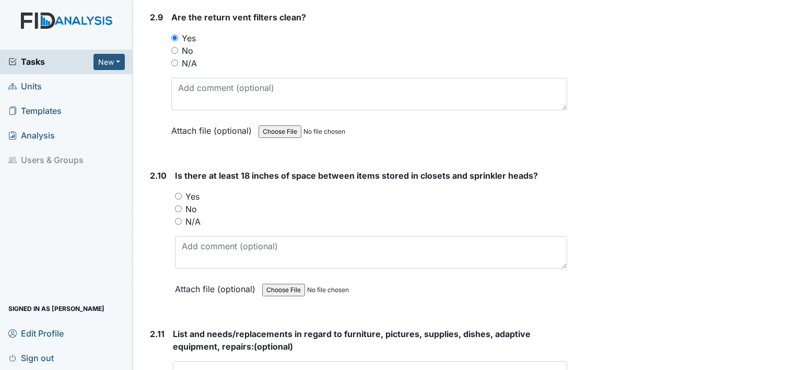
scroll to position [2246, 0]
click at [177, 192] on input "Yes" at bounding box center [178, 195] width 7 height 7
radio input "true"
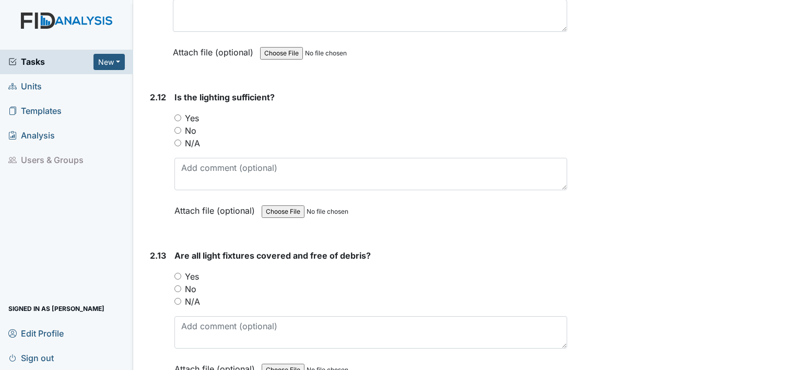
scroll to position [2606, 0]
click at [181, 114] on input "Yes" at bounding box center [178, 117] width 7 height 7
radio input "true"
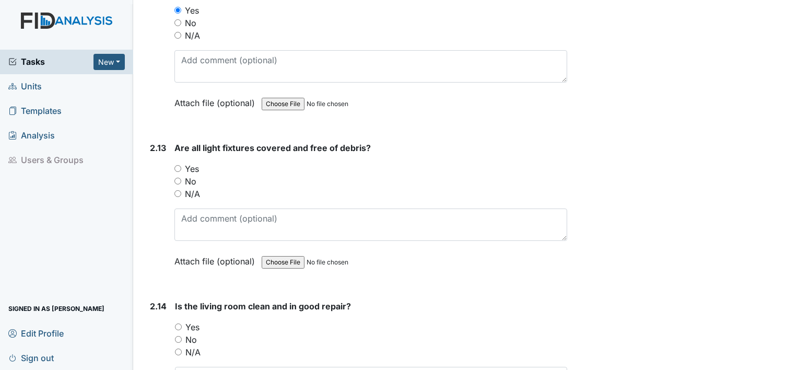
scroll to position [2716, 0]
click at [180, 164] on input "Yes" at bounding box center [178, 167] width 7 height 7
radio input "true"
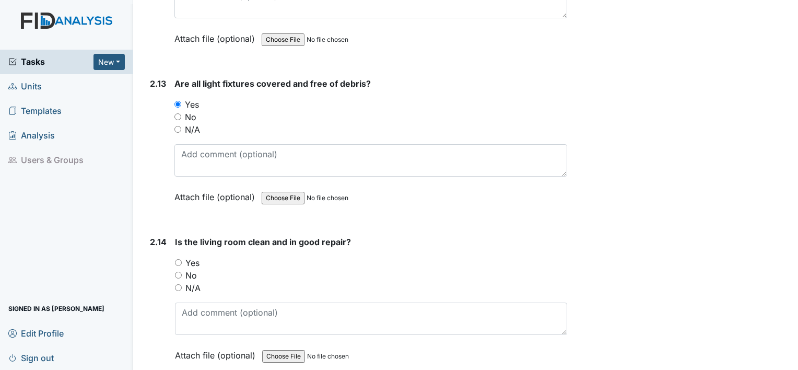
scroll to position [2779, 0]
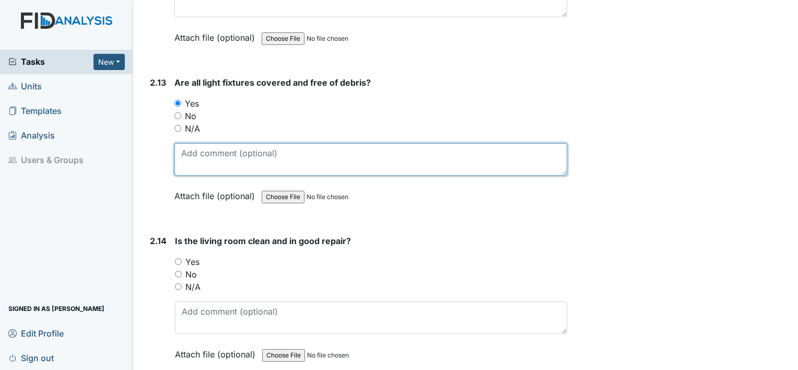
click at [204, 148] on textarea at bounding box center [371, 159] width 393 height 32
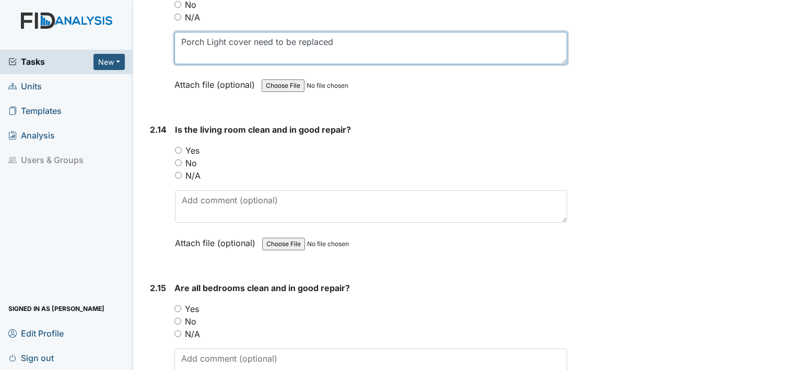
scroll to position [2894, 0]
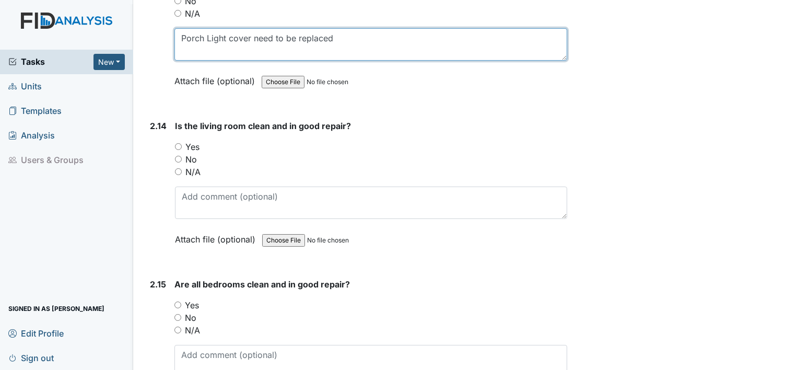
type textarea "Porch Light cover need to be replaced"
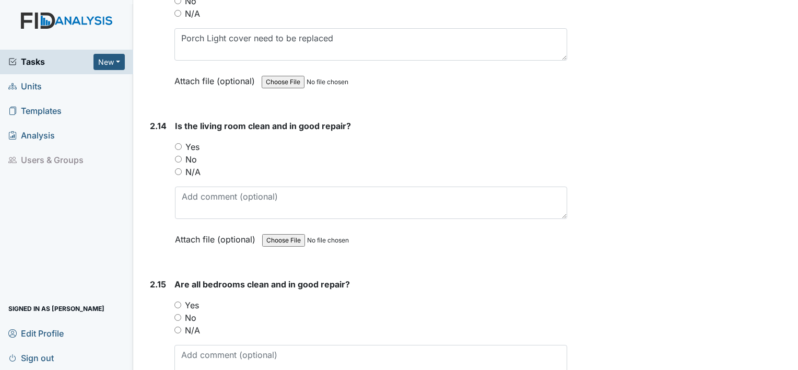
click at [178, 143] on input "Yes" at bounding box center [178, 146] width 7 height 7
radio input "true"
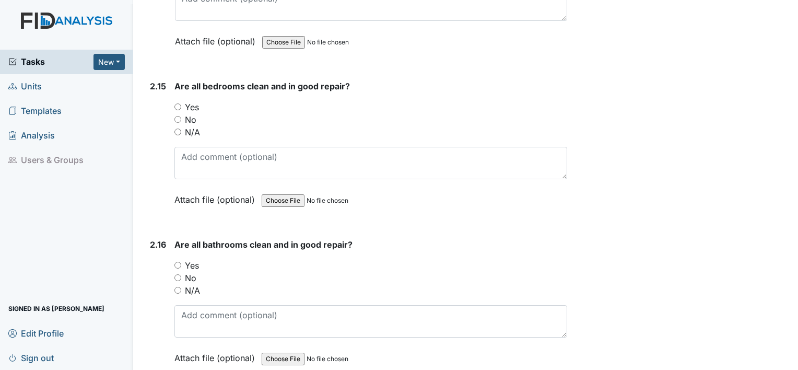
scroll to position [3096, 0]
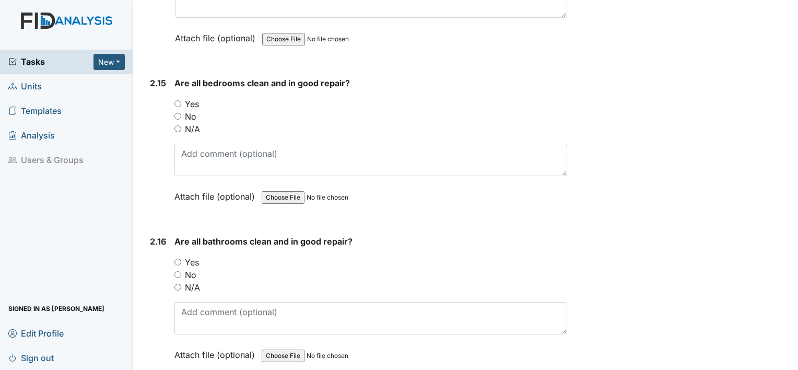
click at [176, 100] on input "Yes" at bounding box center [178, 103] width 7 height 7
radio input "true"
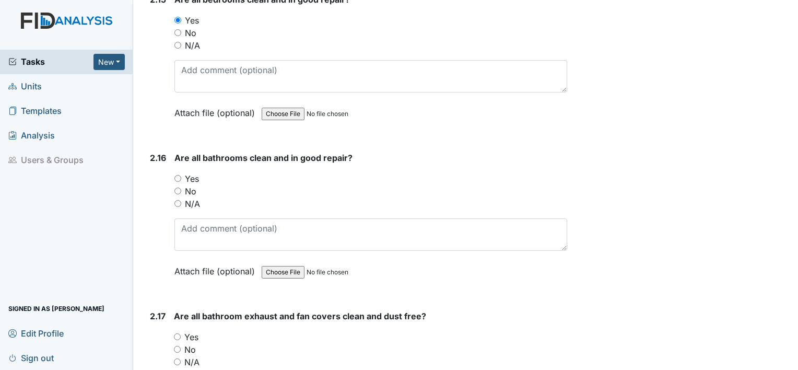
scroll to position [3180, 0]
click at [176, 175] on input "Yes" at bounding box center [178, 178] width 7 height 7
radio input "true"
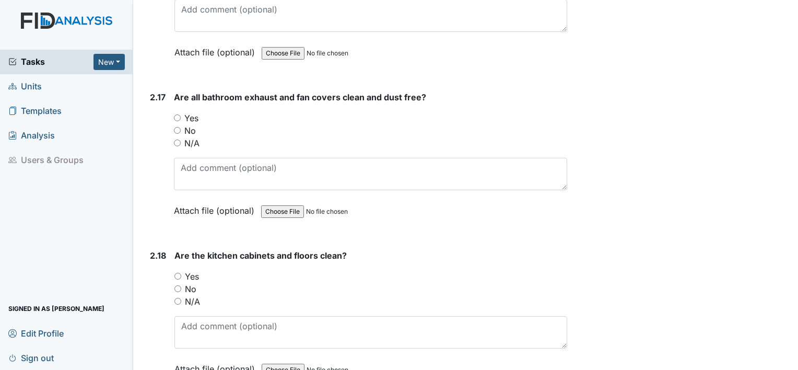
scroll to position [3402, 0]
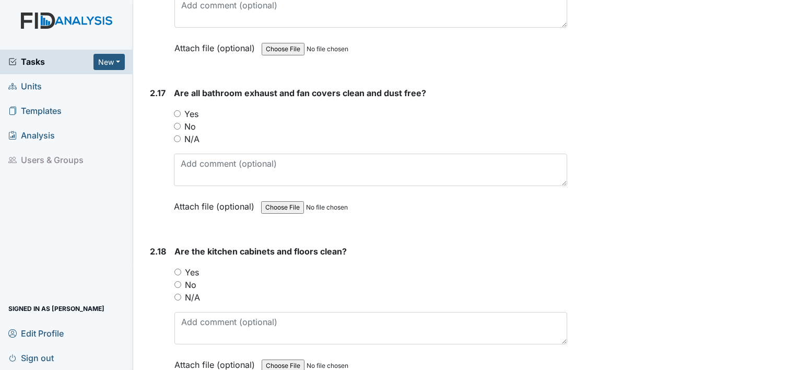
click at [179, 110] on input "Yes" at bounding box center [177, 113] width 7 height 7
radio input "true"
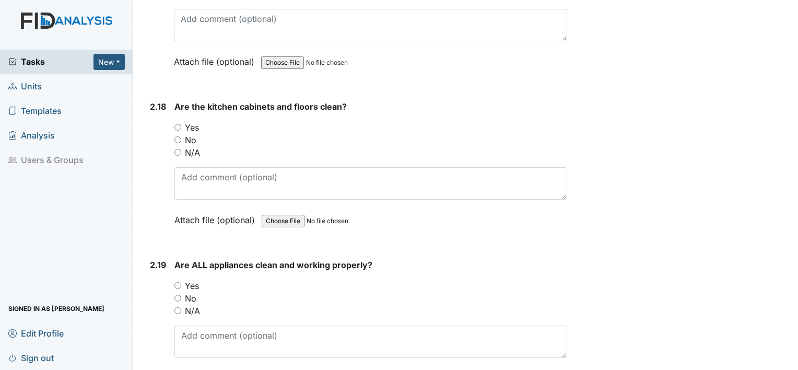
scroll to position [3556, 0]
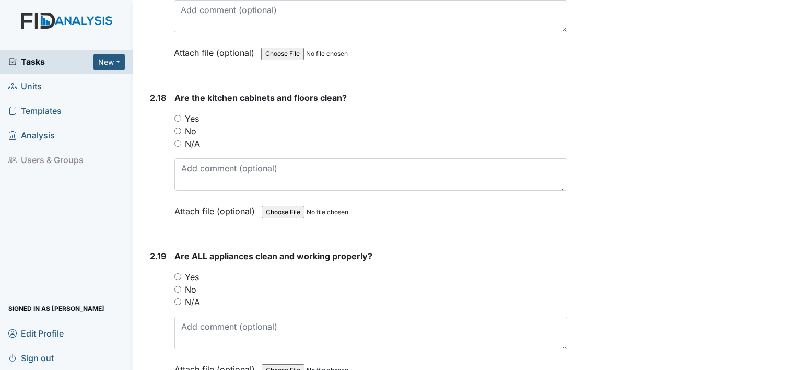
click at [179, 115] on input "Yes" at bounding box center [178, 118] width 7 height 7
radio input "true"
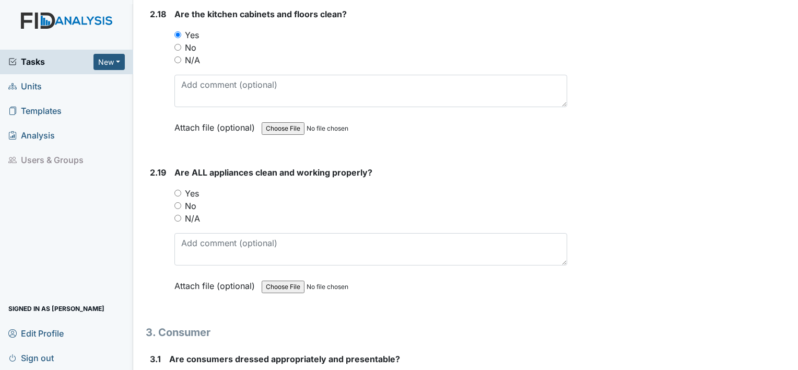
scroll to position [3640, 0]
click at [178, 189] on input "Yes" at bounding box center [178, 192] width 7 height 7
radio input "true"
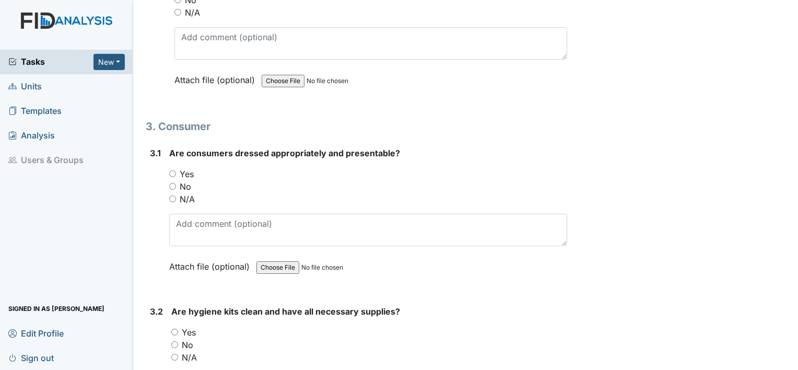
scroll to position [3846, 0]
click at [172, 170] on input "Yes" at bounding box center [172, 173] width 7 height 7
radio input "true"
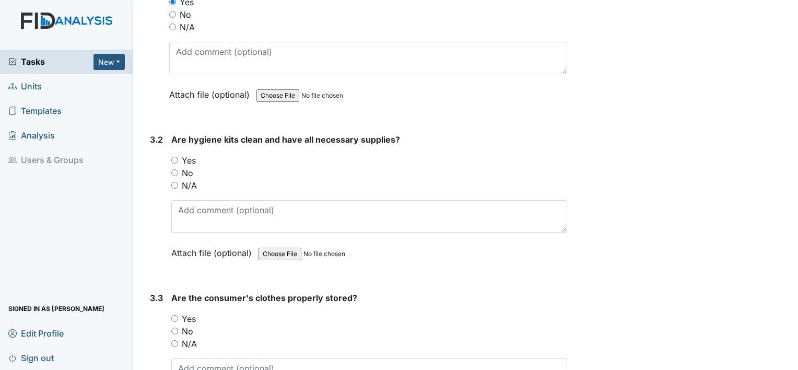
scroll to position [4020, 0]
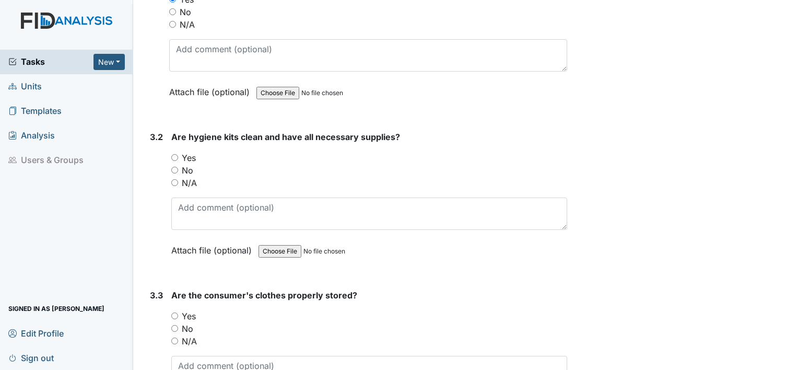
click at [175, 154] on input "Yes" at bounding box center [174, 157] width 7 height 7
radio input "true"
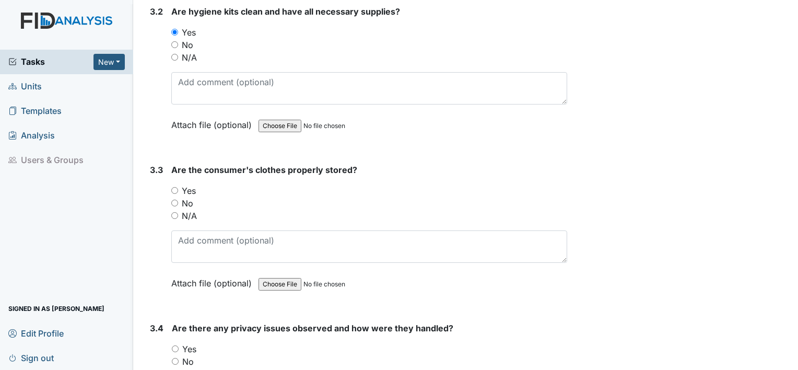
scroll to position [4146, 0]
click at [175, 186] on input "Yes" at bounding box center [174, 189] width 7 height 7
radio input "true"
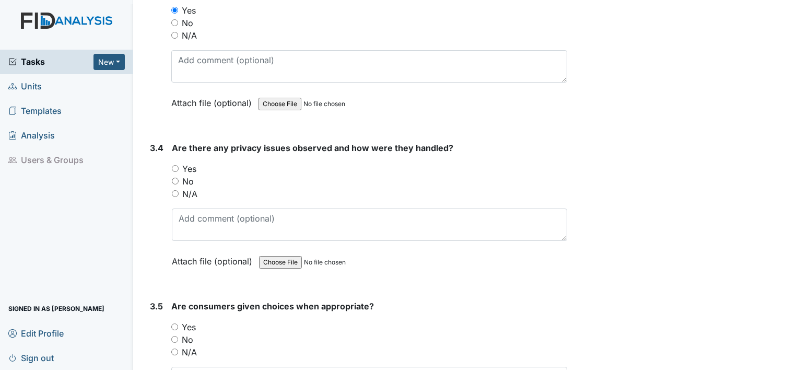
scroll to position [4327, 0]
click at [175, 177] on input "No" at bounding box center [175, 180] width 7 height 7
radio input "true"
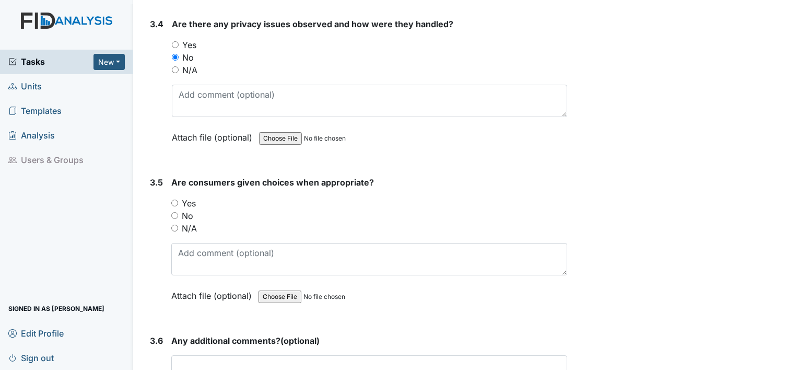
scroll to position [4450, 0]
click at [177, 199] on input "Yes" at bounding box center [174, 202] width 7 height 7
radio input "true"
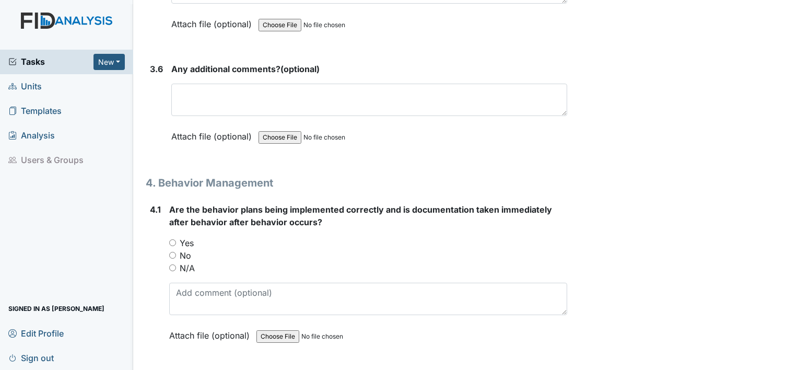
scroll to position [4727, 0]
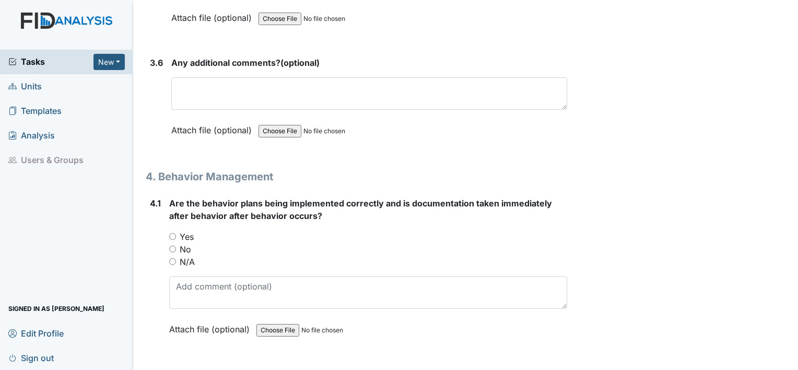
click at [173, 233] on input "Yes" at bounding box center [172, 236] width 7 height 7
radio input "true"
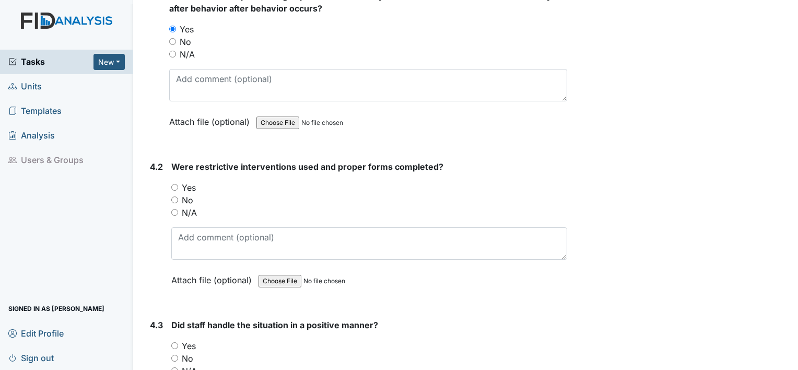
scroll to position [4939, 0]
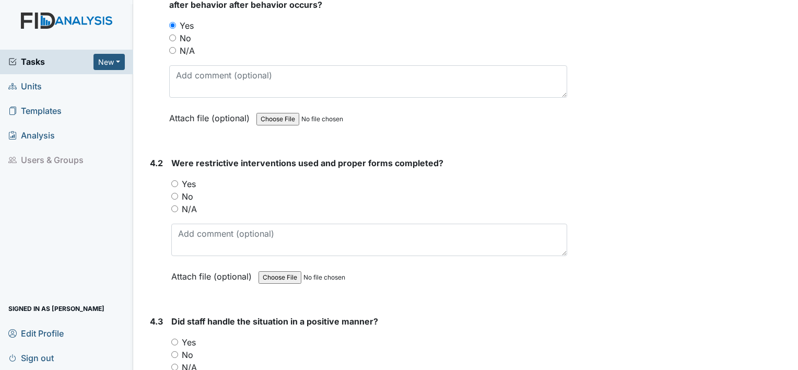
click at [174, 180] on input "Yes" at bounding box center [174, 183] width 7 height 7
radio input "true"
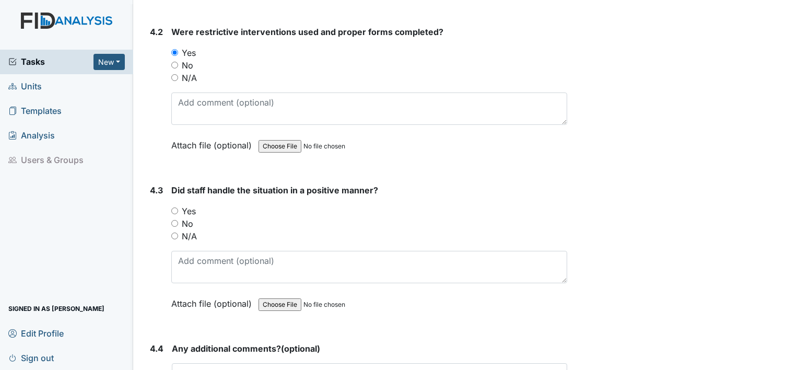
scroll to position [5074, 0]
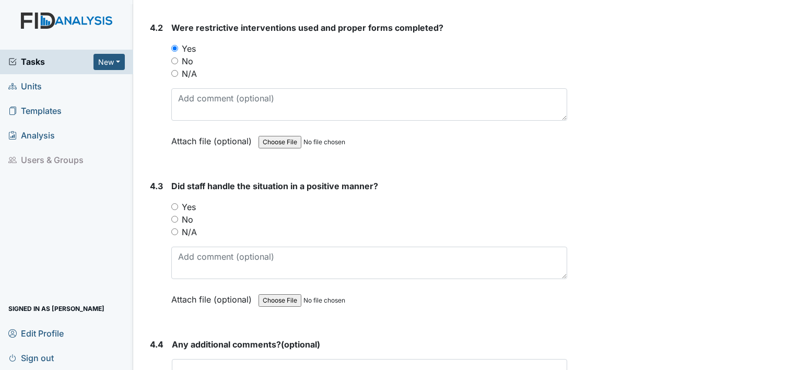
click at [173, 203] on input "Yes" at bounding box center [174, 206] width 7 height 7
radio input "true"
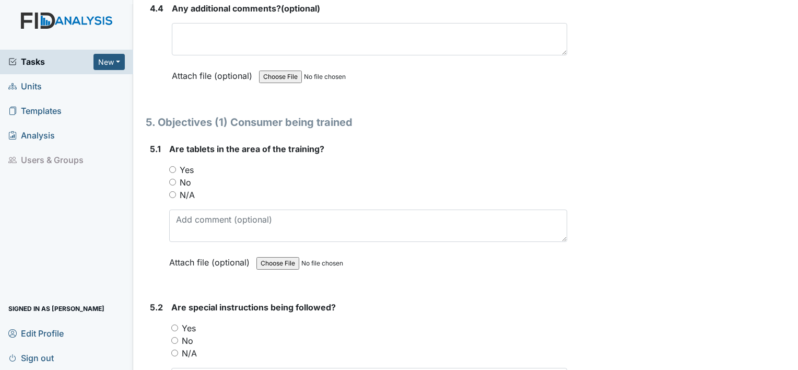
scroll to position [5412, 0]
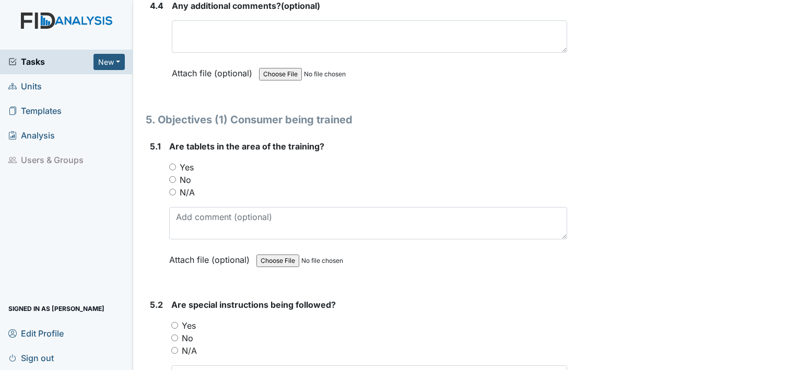
click at [176, 176] on input "No" at bounding box center [172, 179] width 7 height 7
radio input "true"
click at [173, 164] on input "Yes" at bounding box center [172, 167] width 7 height 7
radio input "true"
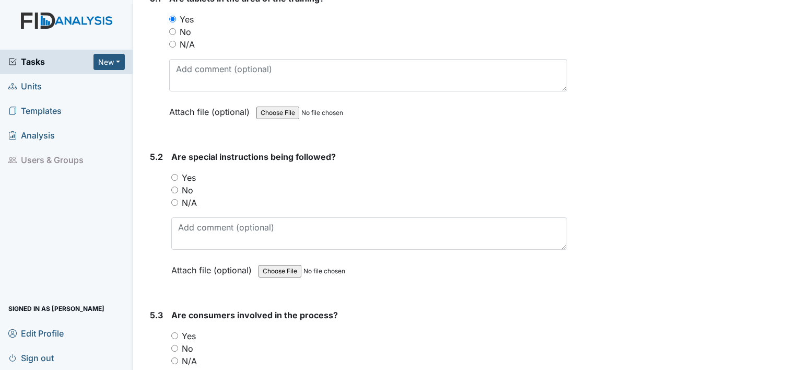
scroll to position [5577, 0]
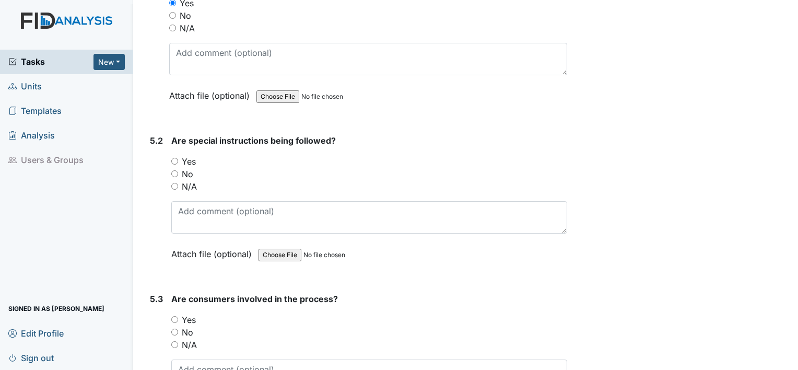
click at [176, 183] on input "N/A" at bounding box center [174, 186] width 7 height 7
radio input "true"
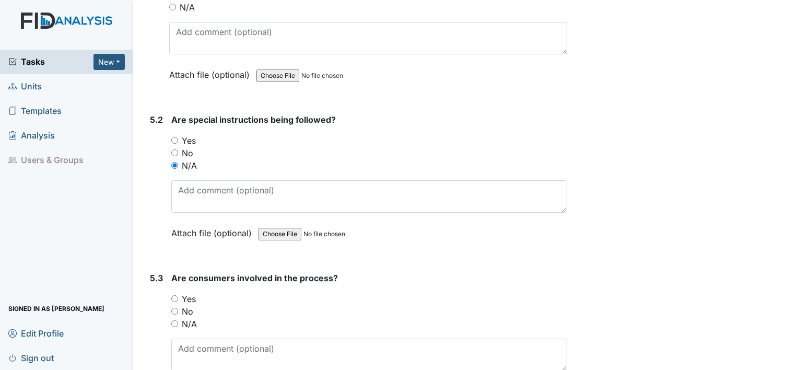
scroll to position [5606, 0]
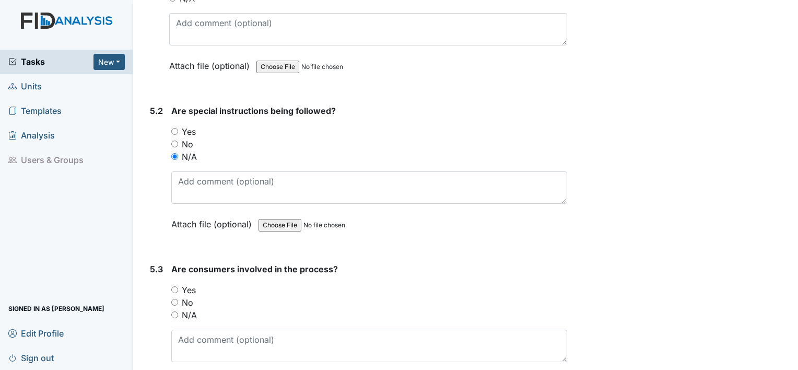
click at [177, 128] on input "Yes" at bounding box center [174, 131] width 7 height 7
radio input "true"
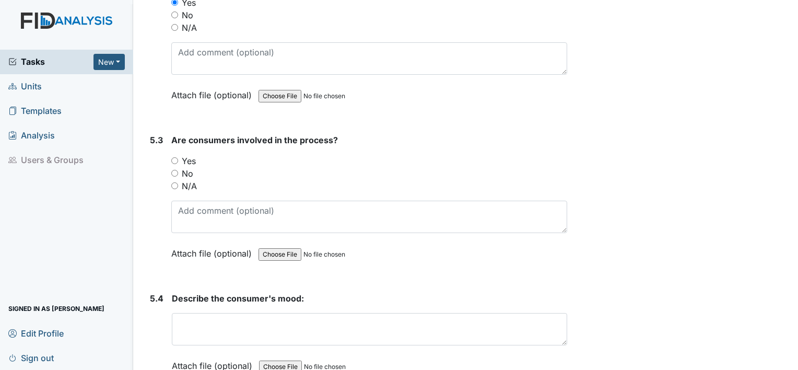
scroll to position [5737, 0]
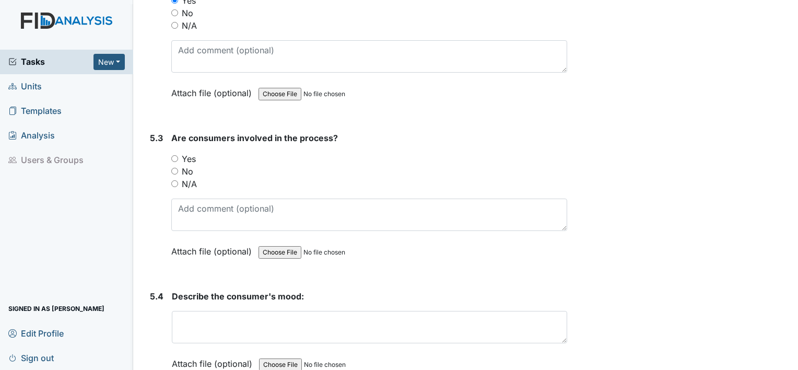
click at [174, 180] on input "N/A" at bounding box center [174, 183] width 7 height 7
radio input "true"
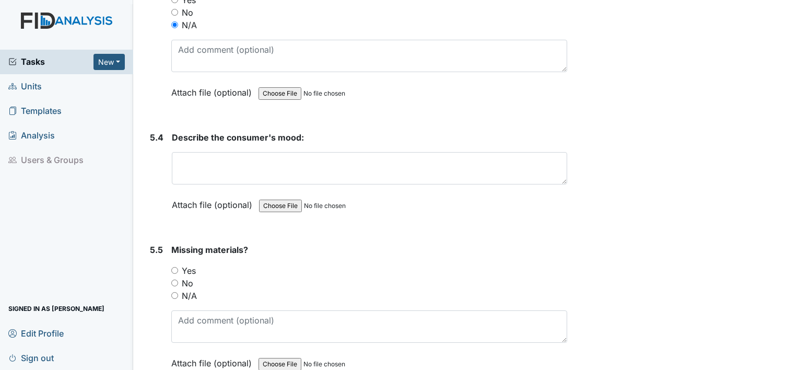
scroll to position [5898, 0]
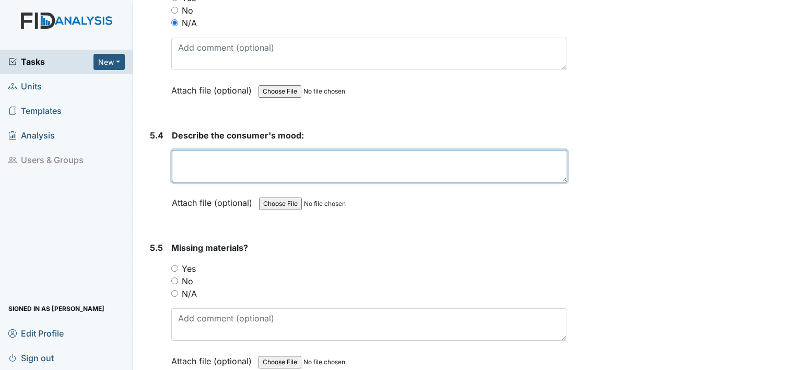
click at [196, 150] on textarea at bounding box center [370, 166] width 396 height 32
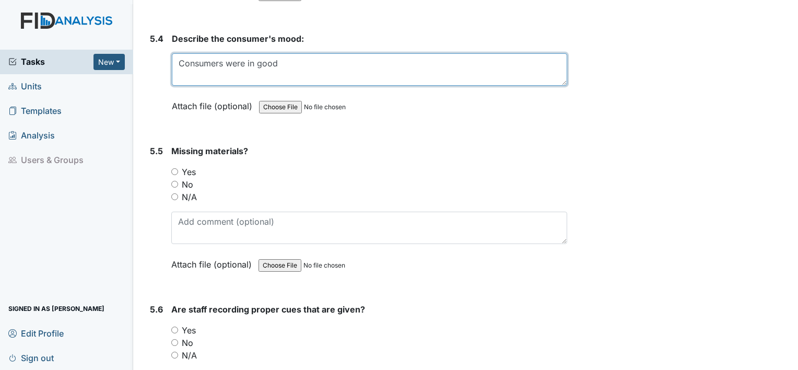
scroll to position [5996, 0]
type textarea "Consumers were in good"
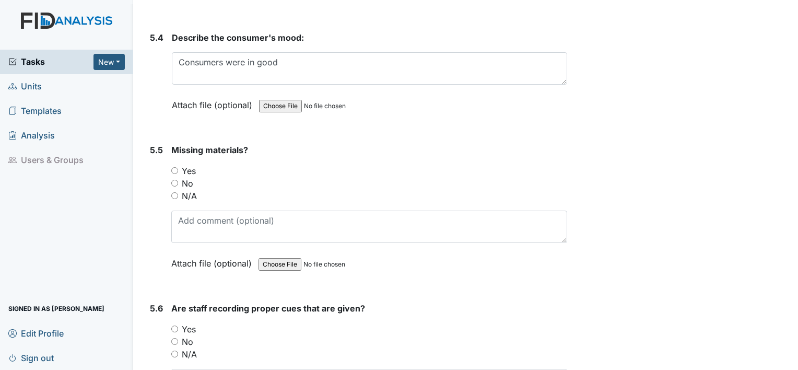
click at [178, 180] on input "No" at bounding box center [174, 183] width 7 height 7
radio input "true"
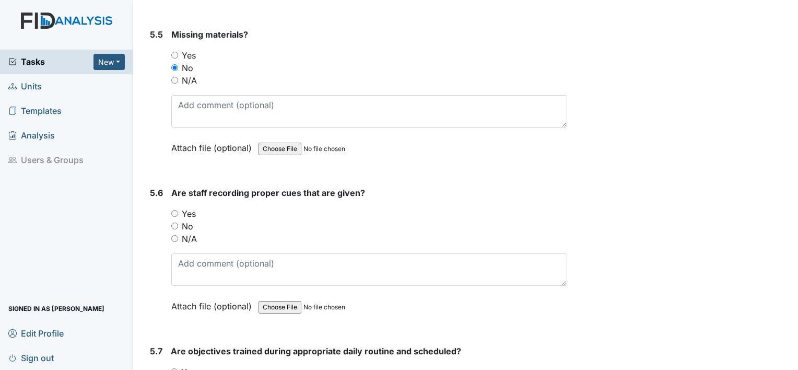
scroll to position [6117, 0]
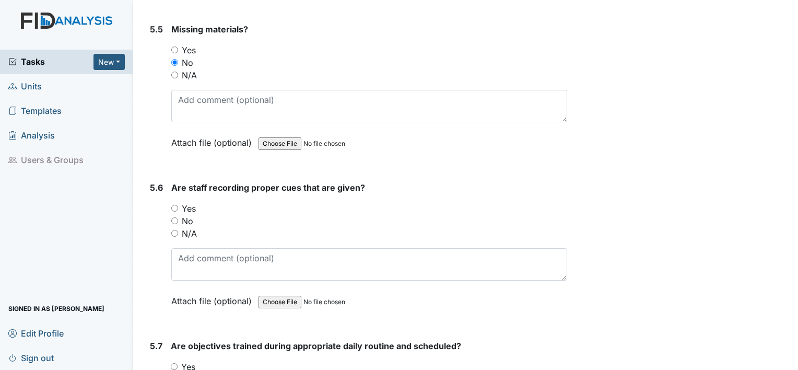
click at [174, 205] on input "Yes" at bounding box center [174, 208] width 7 height 7
radio input "true"
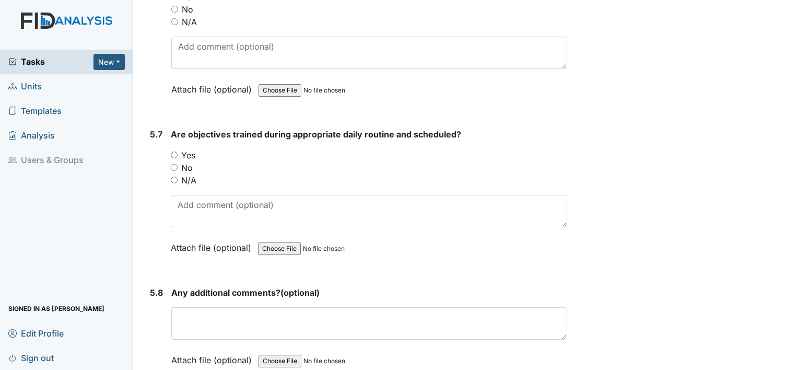
scroll to position [6335, 0]
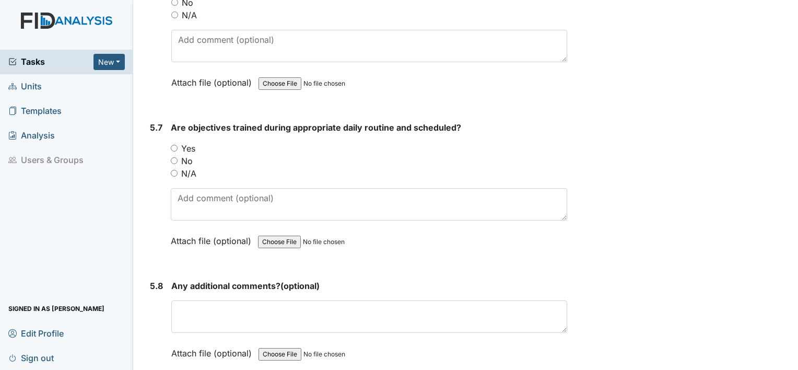
click at [173, 145] on input "Yes" at bounding box center [174, 148] width 7 height 7
radio input "true"
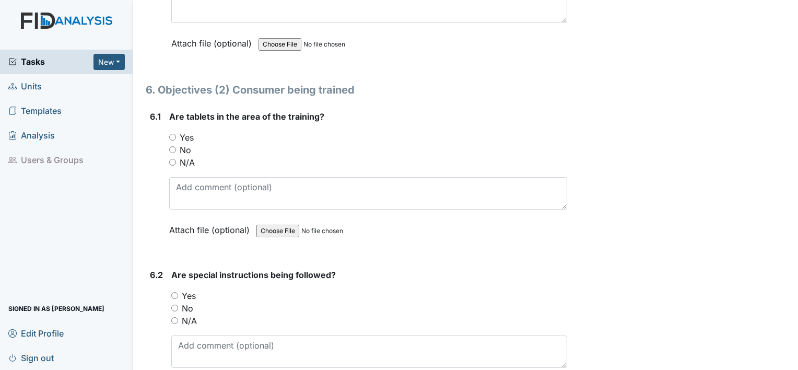
scroll to position [6648, 0]
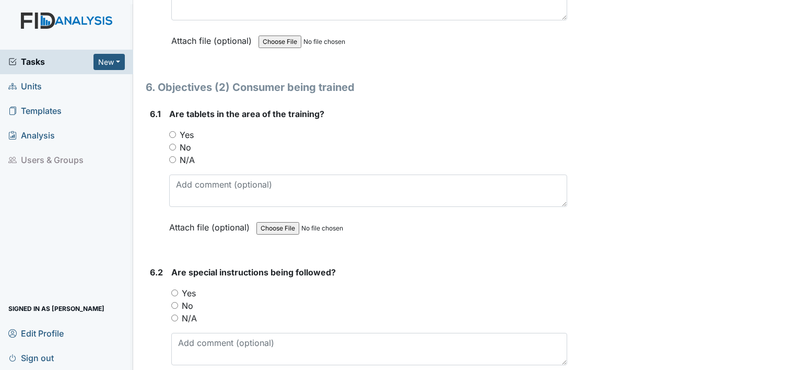
click at [175, 131] on input "Yes" at bounding box center [172, 134] width 7 height 7
radio input "true"
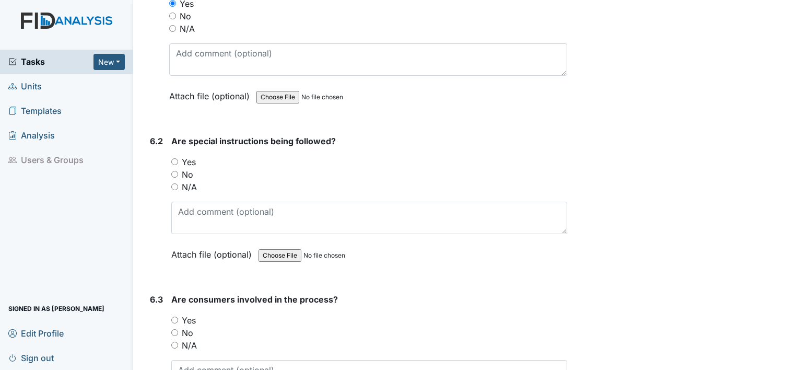
scroll to position [6778, 0]
click at [171, 184] on input "N/A" at bounding box center [174, 187] width 7 height 7
radio input "true"
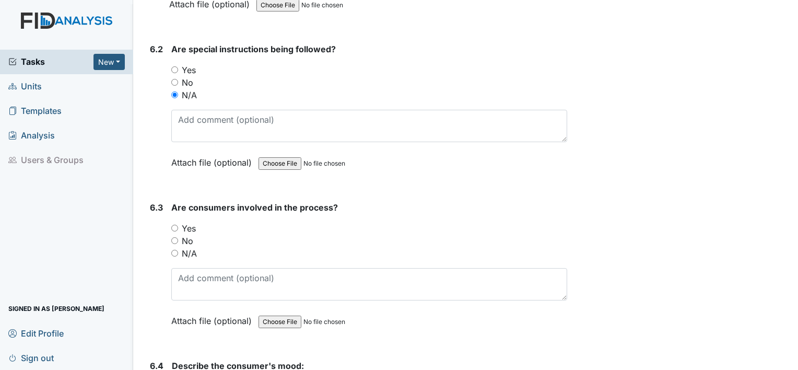
scroll to position [6873, 0]
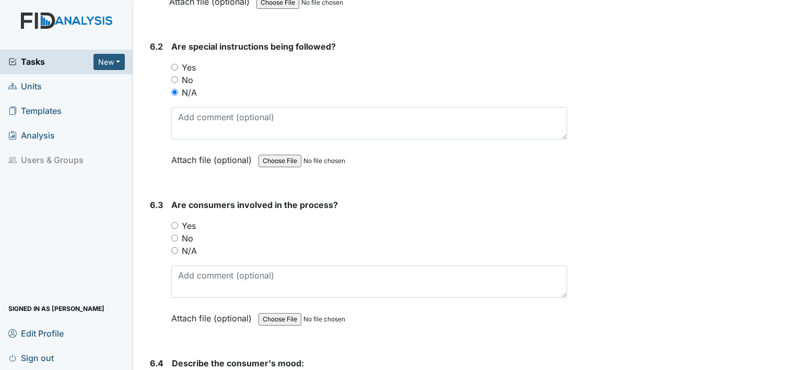
click at [175, 247] on input "N/A" at bounding box center [174, 250] width 7 height 7
radio input "true"
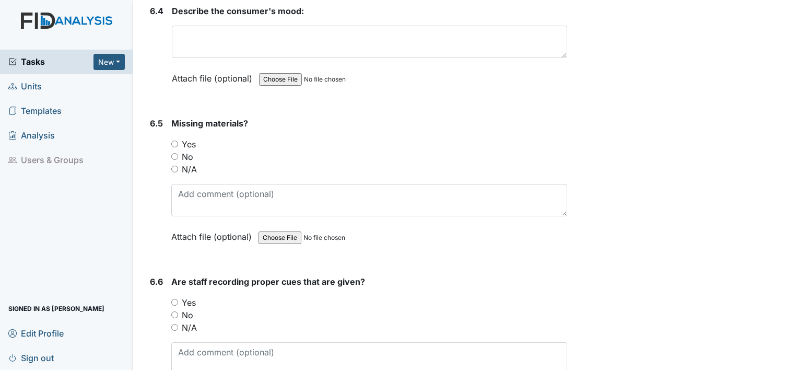
scroll to position [7226, 0]
click at [176, 153] on input "No" at bounding box center [174, 156] width 7 height 7
radio input "true"
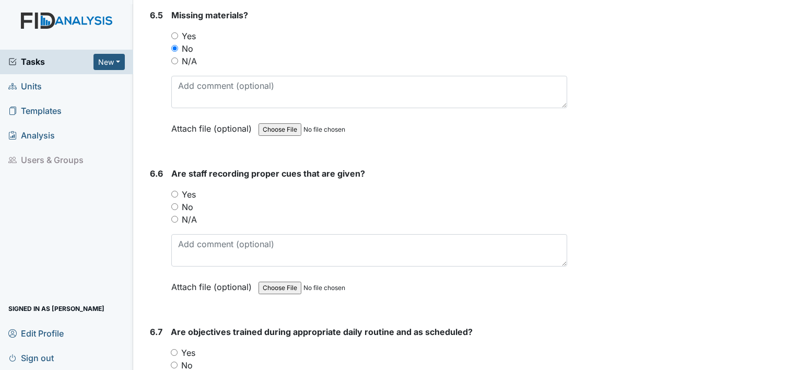
scroll to position [7335, 0]
click at [175, 190] on input "Yes" at bounding box center [174, 193] width 7 height 7
radio input "true"
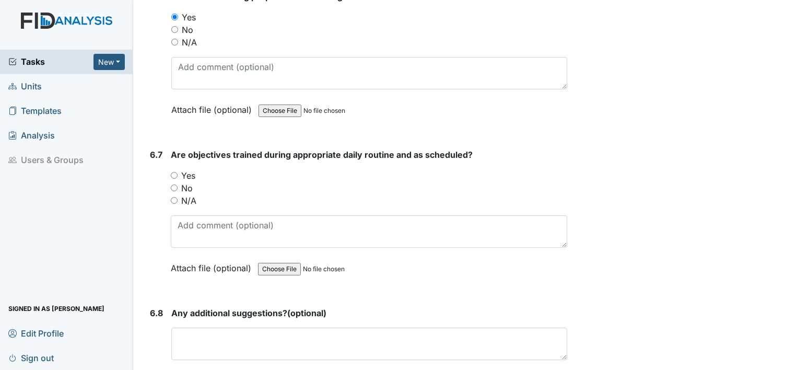
scroll to position [7513, 0]
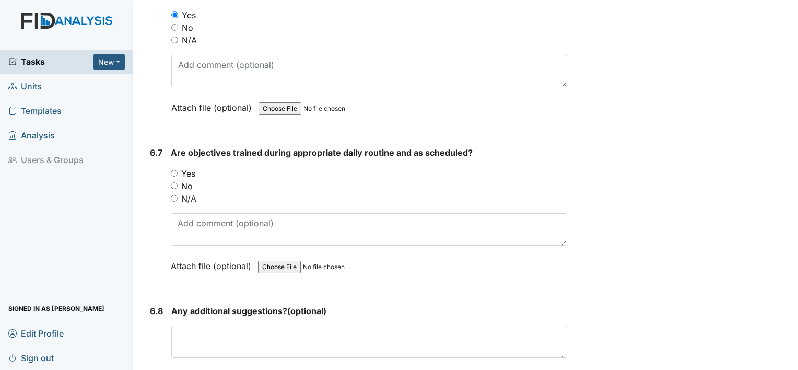
click at [173, 170] on input "Yes" at bounding box center [174, 173] width 7 height 7
radio input "true"
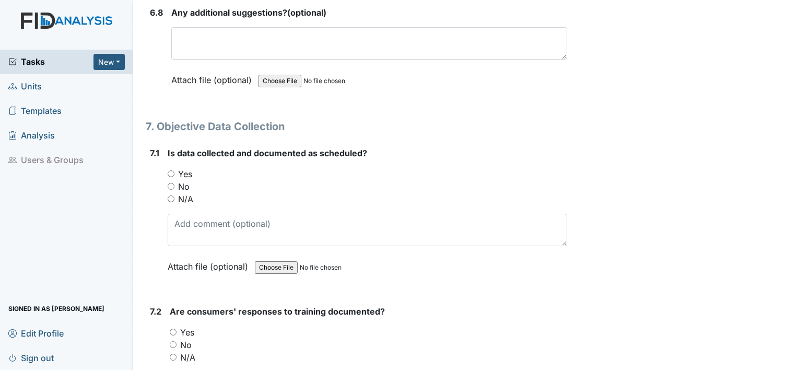
scroll to position [7811, 0]
click at [170, 171] on input "Yes" at bounding box center [171, 174] width 7 height 7
radio input "true"
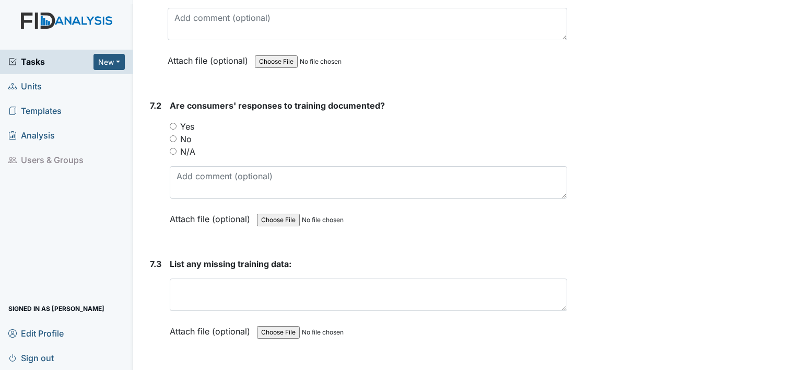
scroll to position [8018, 0]
click at [174, 147] on input "N/A" at bounding box center [173, 150] width 7 height 7
radio input "true"
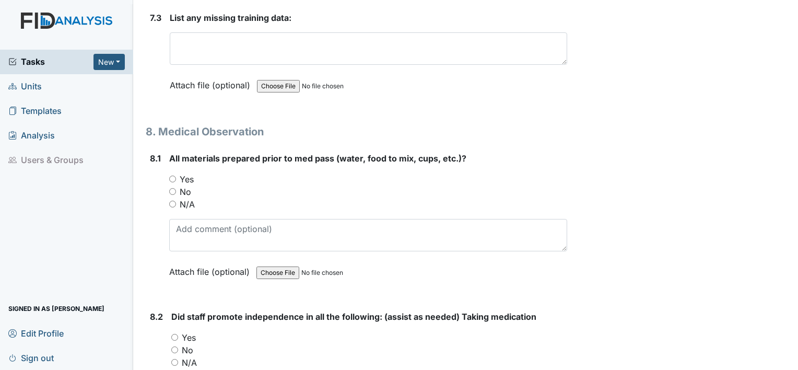
scroll to position [8264, 0]
click at [172, 175] on input "Yes" at bounding box center [172, 178] width 7 height 7
radio input "true"
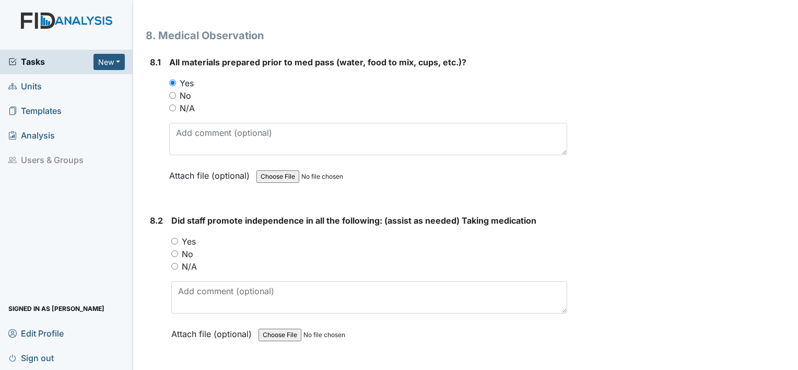
scroll to position [8359, 0]
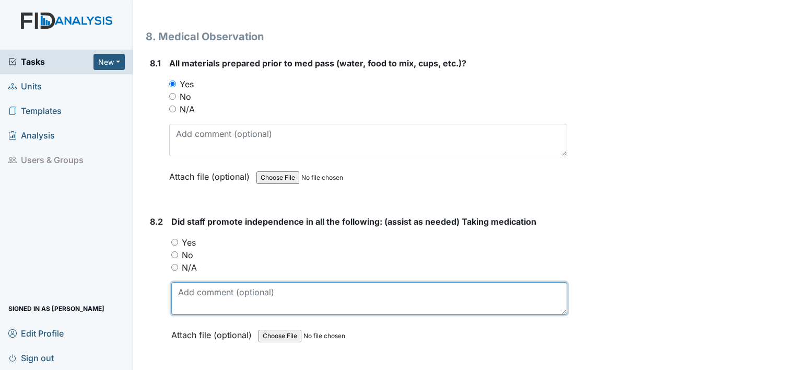
click at [473, 282] on textarea at bounding box center [369, 298] width 396 height 32
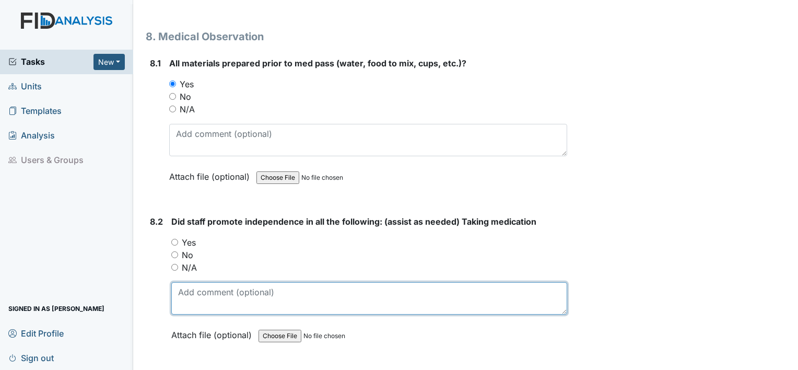
click at [473, 282] on textarea at bounding box center [369, 298] width 396 height 32
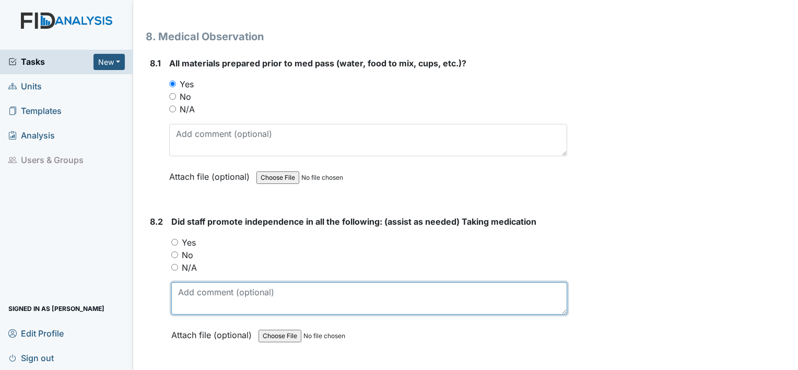
drag, startPoint x: 172, startPoint y: 149, endPoint x: 468, endPoint y: 176, distance: 297.0
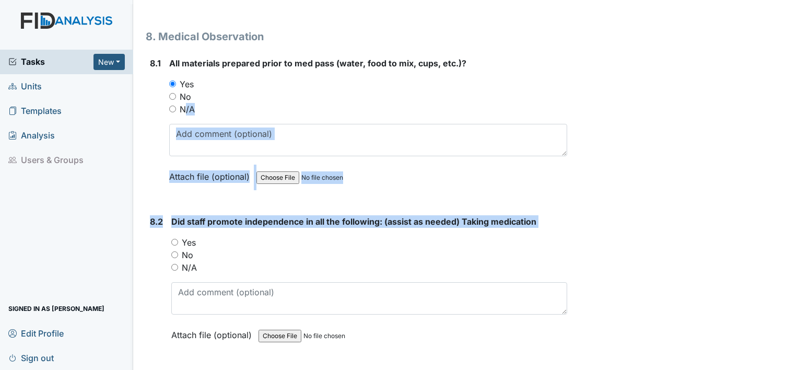
drag, startPoint x: 468, startPoint y: 176, endPoint x: 481, endPoint y: 80, distance: 95.9
click at [481, 103] on div "N/A" at bounding box center [368, 109] width 398 height 13
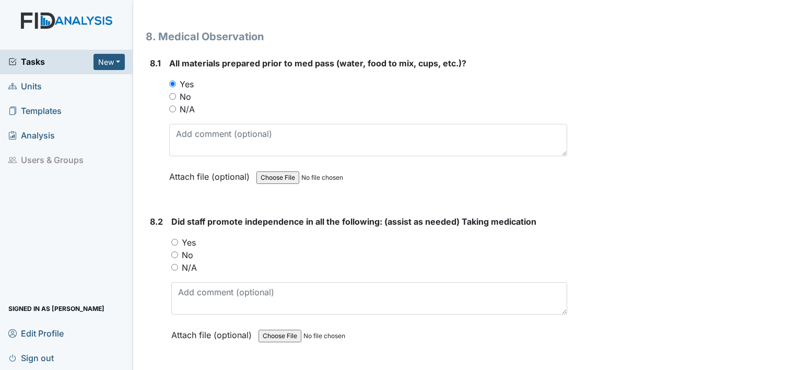
click at [481, 103] on div "N/A" at bounding box center [368, 109] width 398 height 13
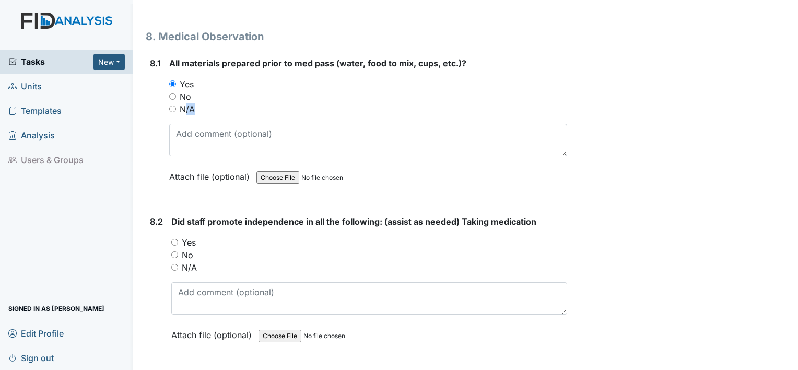
click at [481, 103] on div "N/A" at bounding box center [368, 109] width 398 height 13
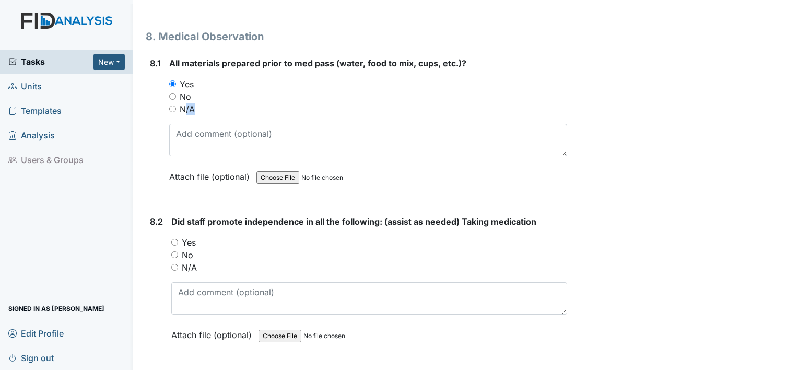
click at [481, 103] on div "N/A" at bounding box center [368, 109] width 398 height 13
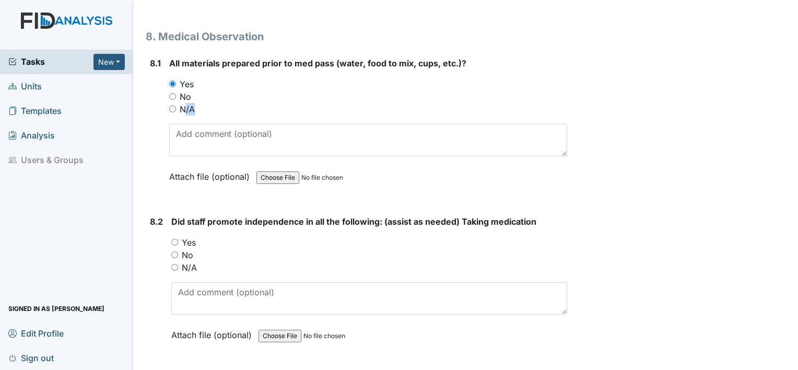
click at [481, 103] on div "N/A" at bounding box center [368, 109] width 398 height 13
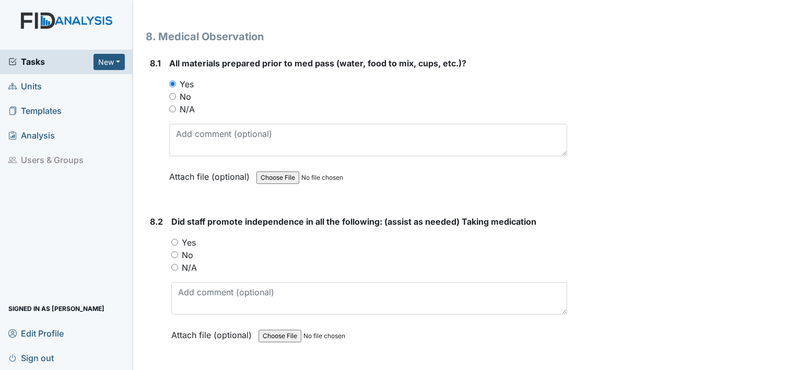
click at [481, 103] on div "N/A" at bounding box center [368, 109] width 398 height 13
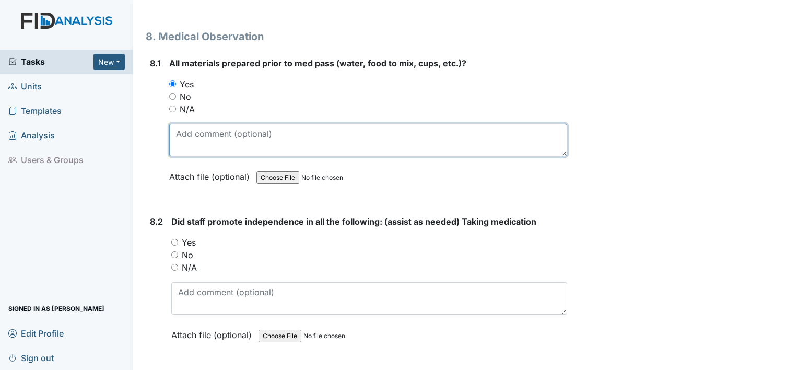
click at [480, 124] on textarea at bounding box center [368, 140] width 398 height 32
drag, startPoint x: 480, startPoint y: 107, endPoint x: 481, endPoint y: 112, distance: 5.3
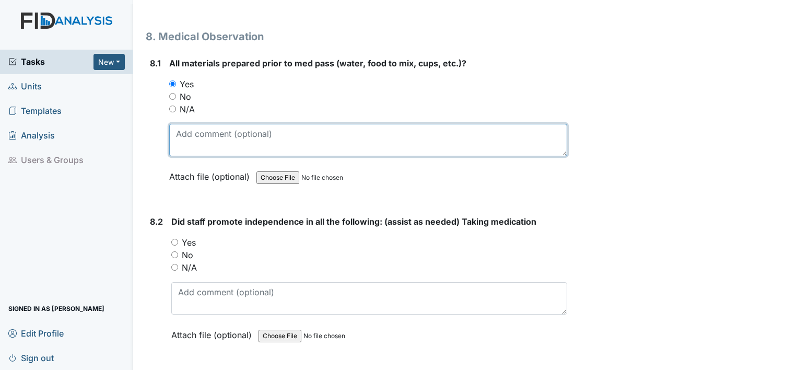
click at [481, 124] on textarea at bounding box center [368, 140] width 398 height 32
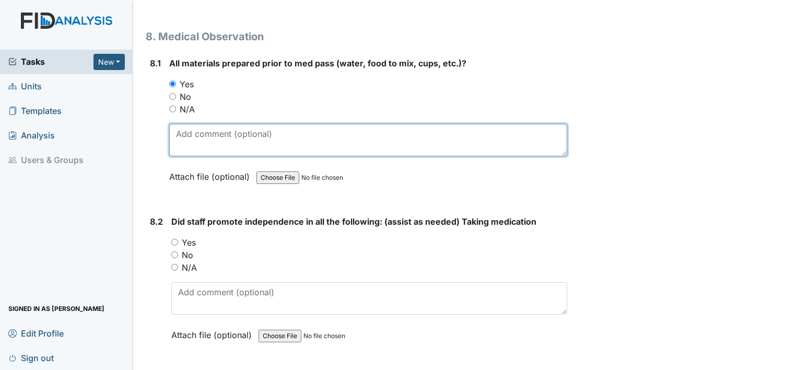
click at [481, 124] on textarea at bounding box center [368, 140] width 398 height 32
click at [485, 124] on textarea at bounding box center [368, 140] width 398 height 32
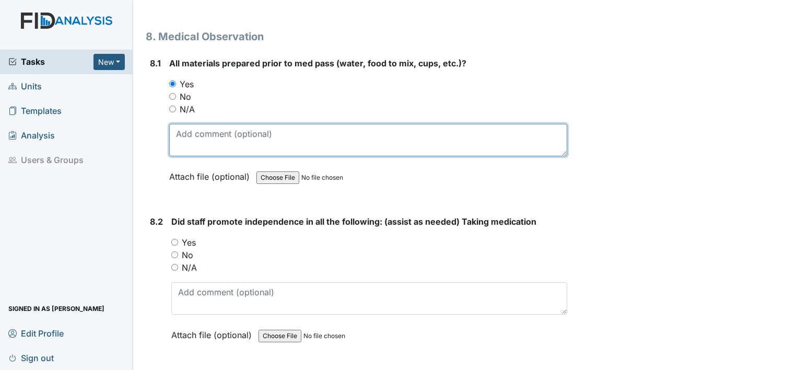
click at [485, 124] on textarea at bounding box center [368, 140] width 398 height 32
drag, startPoint x: 485, startPoint y: 103, endPoint x: 473, endPoint y: 397, distance: 293.9
click at [473, 369] on html "Tasks New Form Inspection Document Bundle Units Templates Analysis Users & Grou…" at bounding box center [399, 185] width 798 height 370
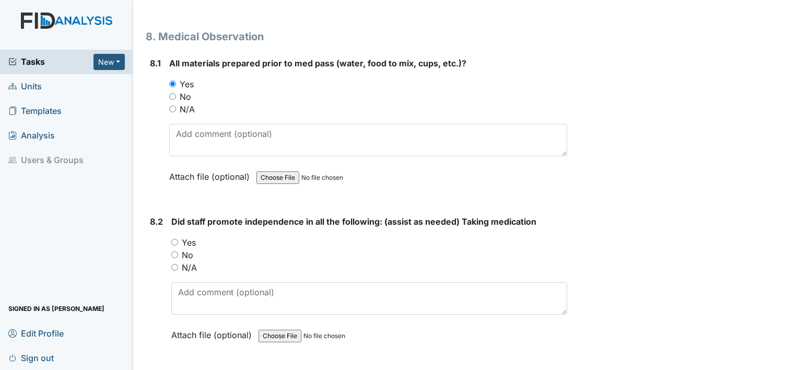
click at [175, 239] on input "Yes" at bounding box center [174, 242] width 7 height 7
radio input "true"
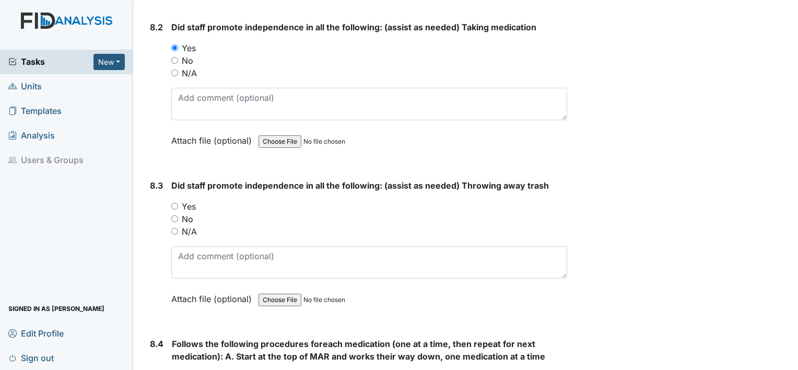
scroll to position [8557, 0]
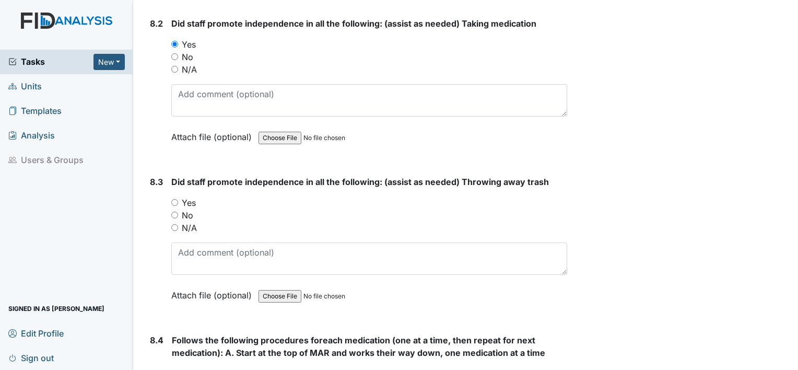
click at [175, 199] on input "Yes" at bounding box center [174, 202] width 7 height 7
radio input "true"
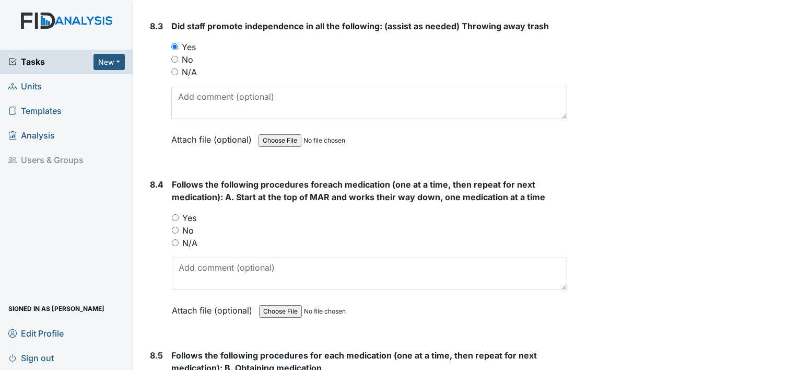
scroll to position [8722, 0]
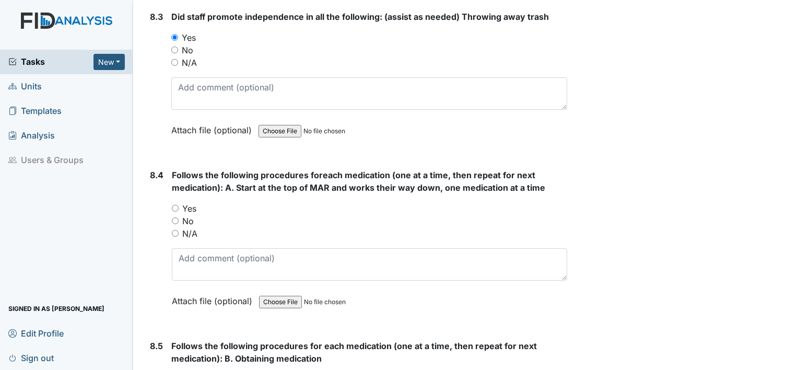
click at [178, 205] on input "Yes" at bounding box center [175, 208] width 7 height 7
radio input "true"
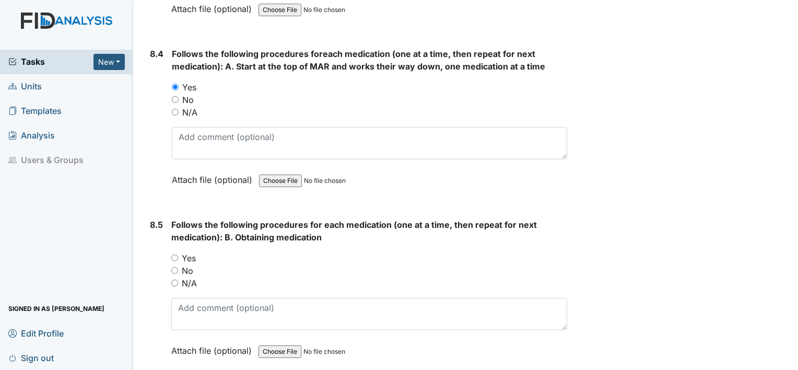
scroll to position [8843, 0]
click at [173, 254] on input "Yes" at bounding box center [174, 257] width 7 height 7
radio input "true"
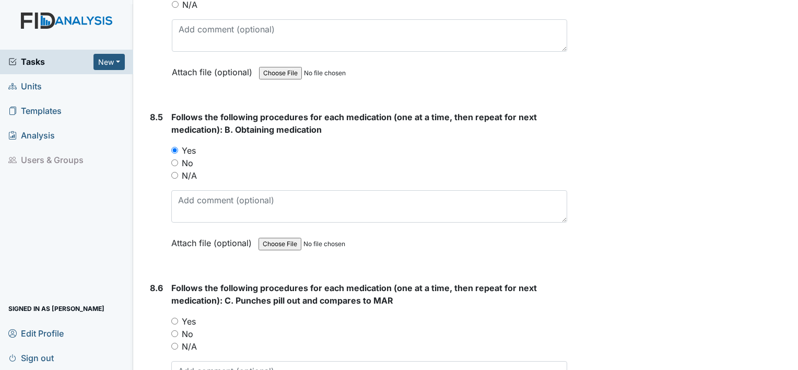
scroll to position [8959, 0]
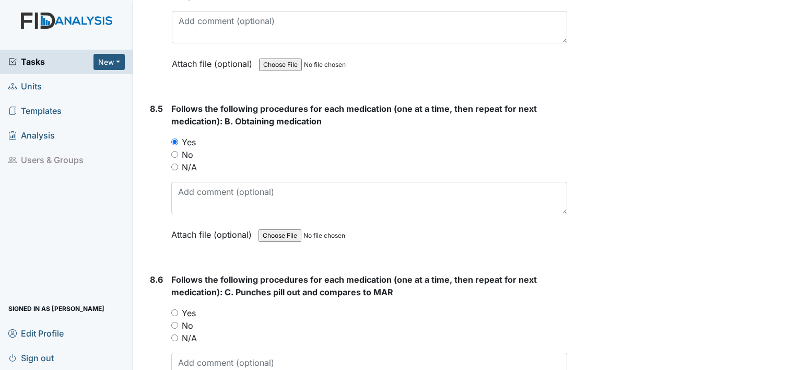
click at [178, 309] on input "Yes" at bounding box center [174, 312] width 7 height 7
radio input "true"
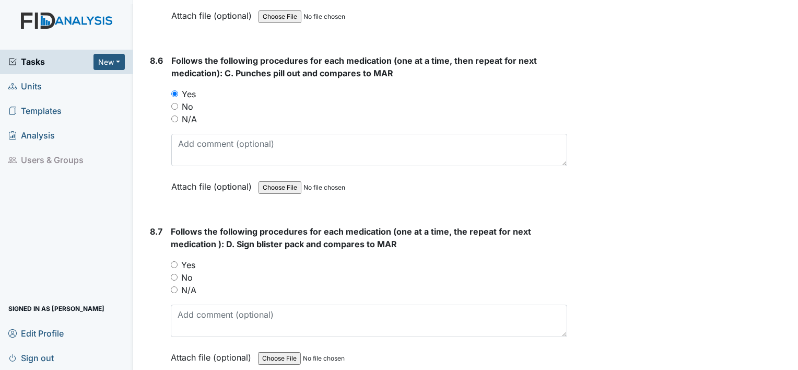
scroll to position [9182, 0]
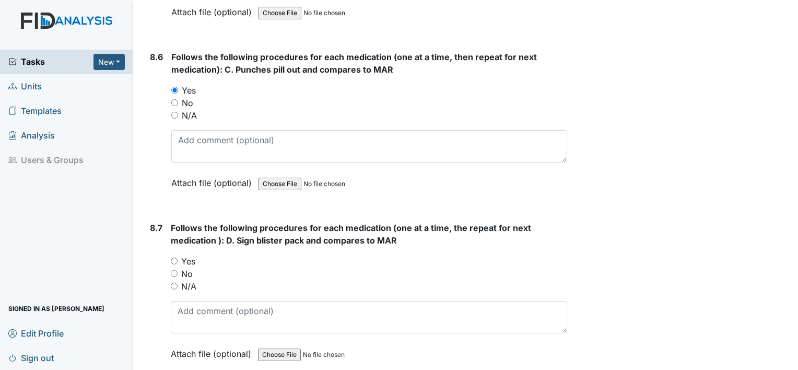
click at [61, 165] on li "Users & Groups" at bounding box center [66, 160] width 133 height 25
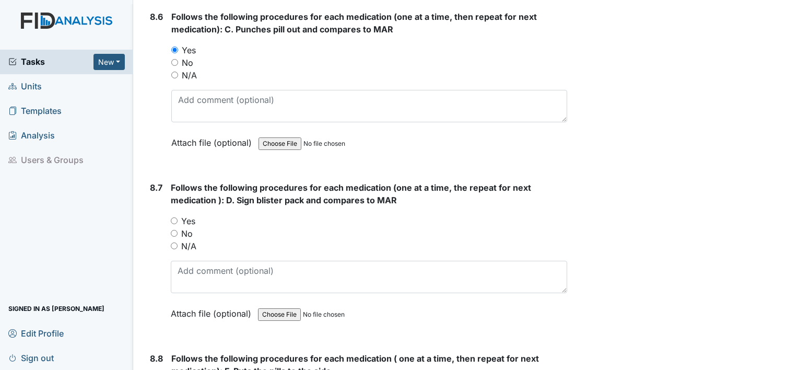
scroll to position [9225, 0]
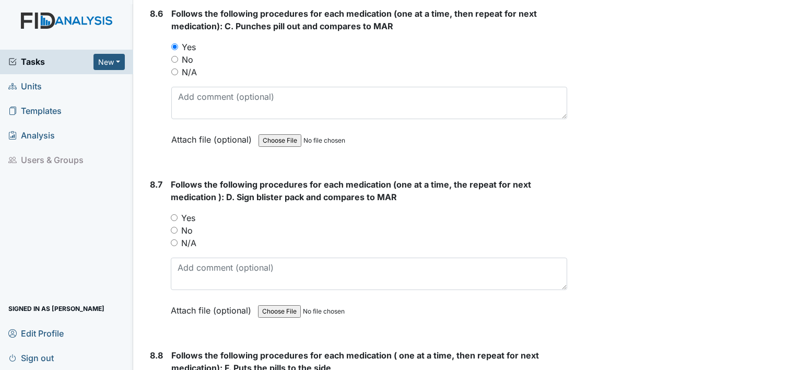
click at [173, 214] on input "Yes" at bounding box center [174, 217] width 7 height 7
radio input "true"
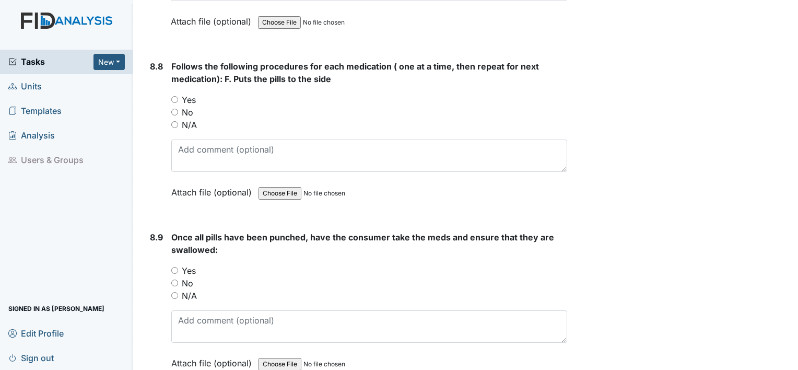
scroll to position [9516, 0]
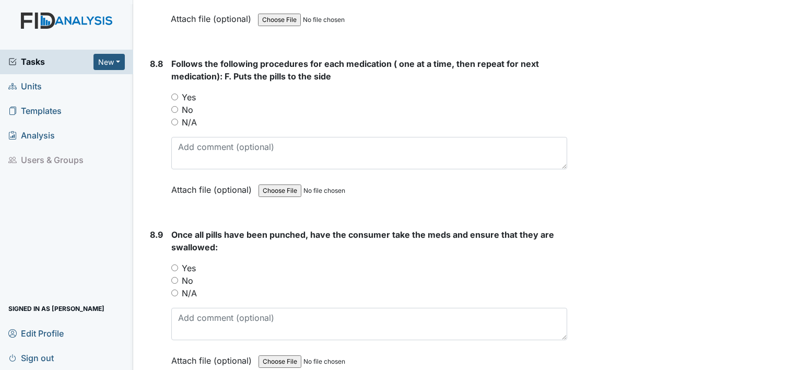
click at [173, 94] on input "Yes" at bounding box center [174, 97] width 7 height 7
radio input "true"
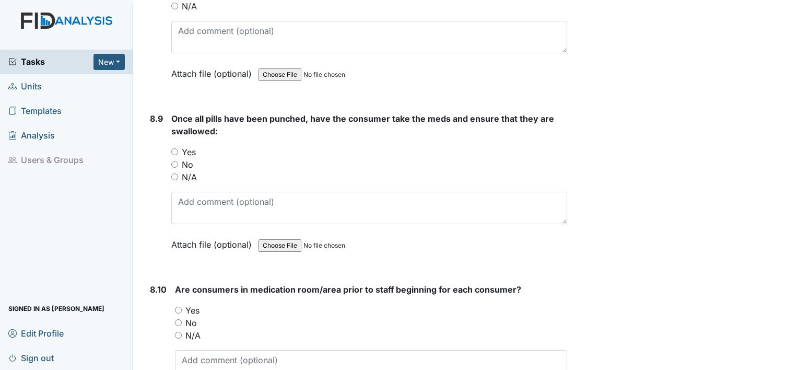
scroll to position [9634, 0]
click at [173, 147] on input "Yes" at bounding box center [174, 150] width 7 height 7
radio input "true"
click at [173, 147] on input "Yes" at bounding box center [174, 150] width 7 height 7
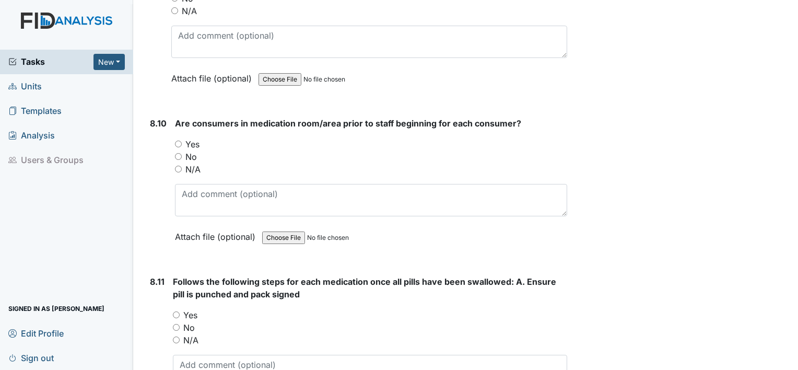
scroll to position [9799, 0]
click at [177, 140] on input "Yes" at bounding box center [178, 143] width 7 height 7
radio input "true"
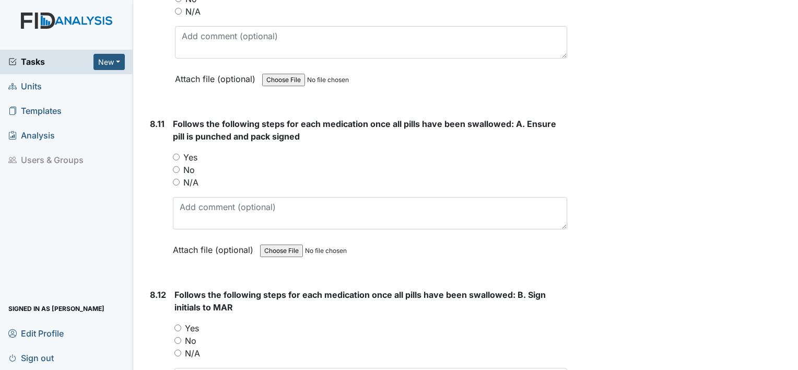
scroll to position [9967, 0]
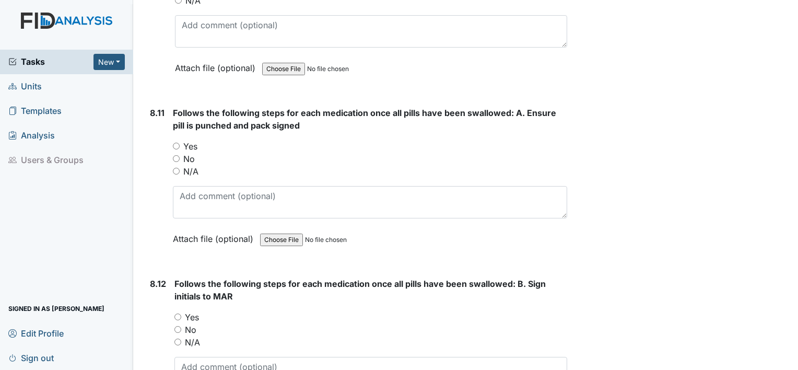
click at [177, 143] on input "Yes" at bounding box center [176, 146] width 7 height 7
radio input "true"
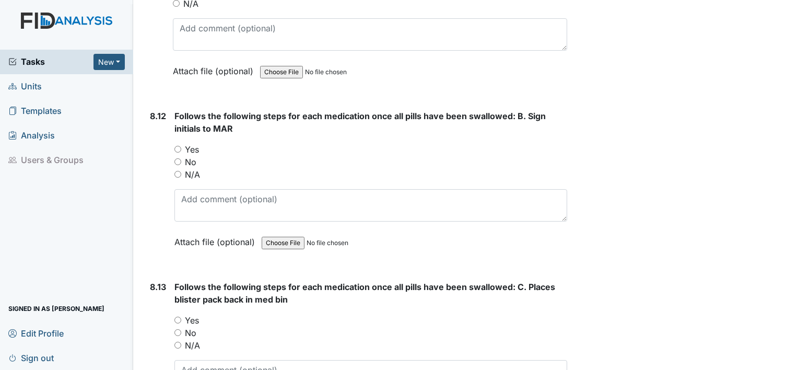
scroll to position [10138, 0]
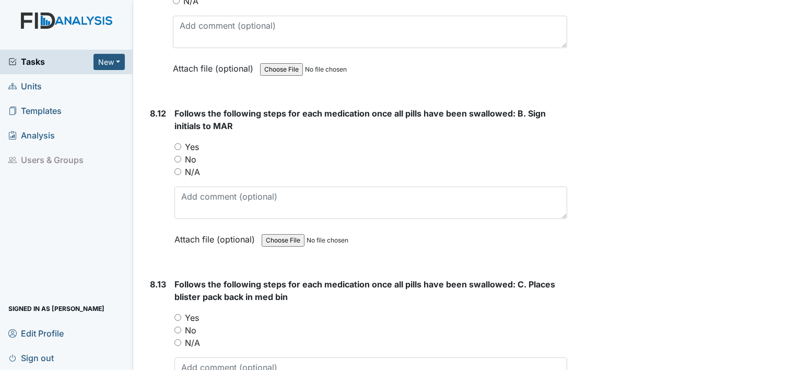
click at [177, 143] on input "Yes" at bounding box center [178, 146] width 7 height 7
radio input "true"
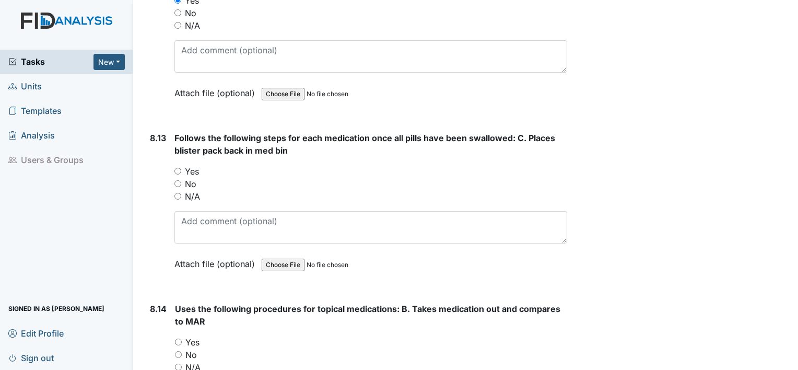
scroll to position [10286, 0]
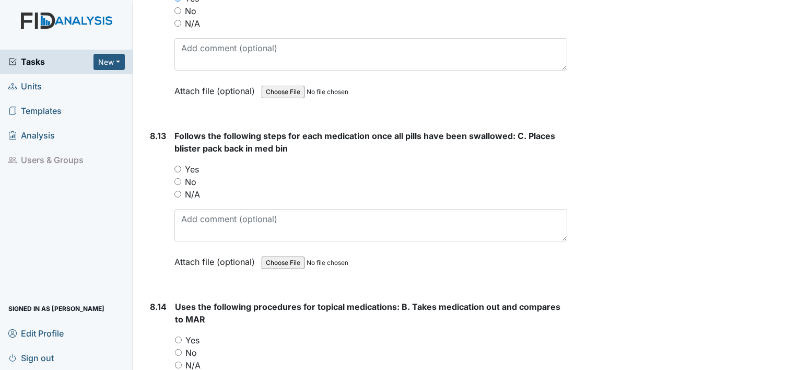
click at [178, 166] on input "Yes" at bounding box center [178, 169] width 7 height 7
radio input "true"
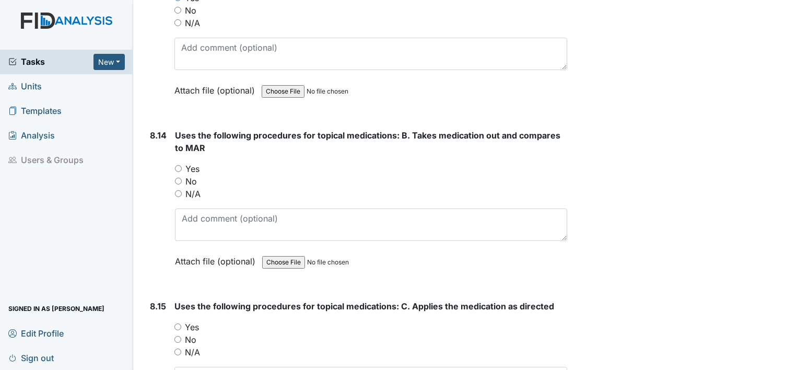
click at [178, 165] on input "Yes" at bounding box center [178, 168] width 7 height 7
radio input "true"
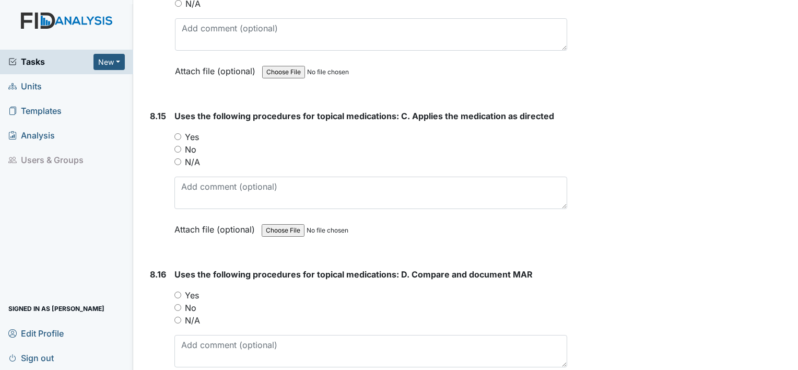
scroll to position [10650, 0]
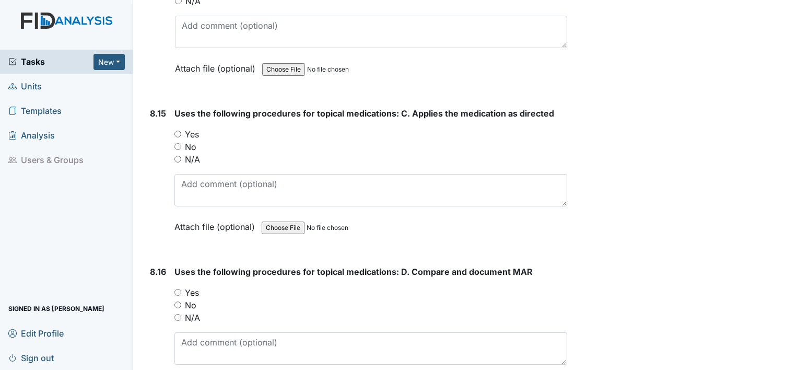
click at [178, 131] on input "Yes" at bounding box center [178, 134] width 7 height 7
radio input "true"
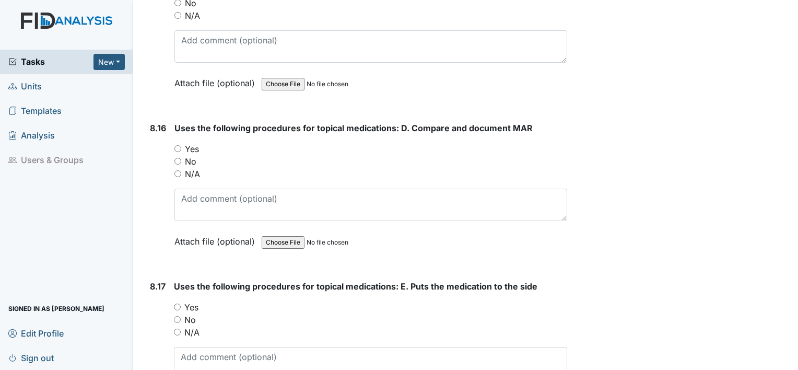
scroll to position [10797, 0]
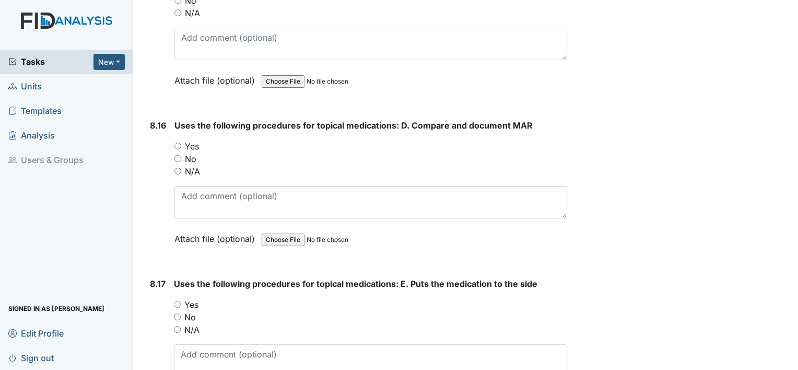
click at [175, 143] on input "Yes" at bounding box center [178, 146] width 7 height 7
radio input "true"
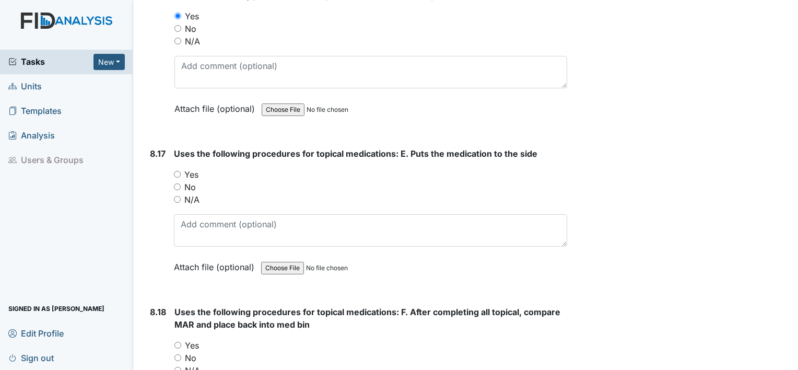
scroll to position [10928, 0]
click at [165, 146] on div "8.17" at bounding box center [158, 217] width 16 height 142
click at [174, 170] on input "Yes" at bounding box center [177, 173] width 7 height 7
radio input "true"
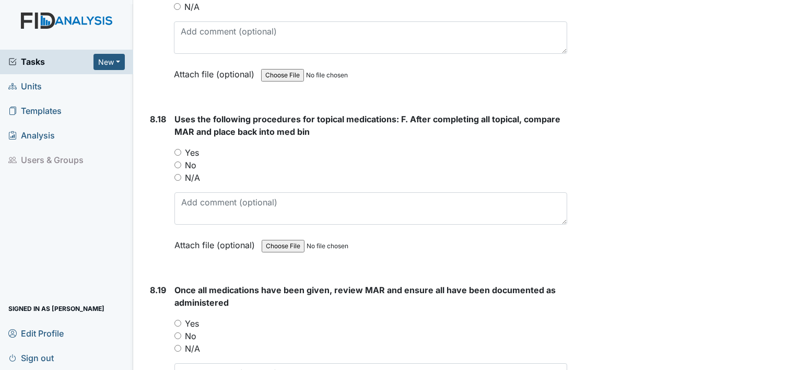
scroll to position [11121, 0]
click at [176, 160] on input "No" at bounding box center [178, 163] width 7 height 7
radio input "true"
click at [178, 148] on input "Yes" at bounding box center [178, 151] width 7 height 7
radio input "true"
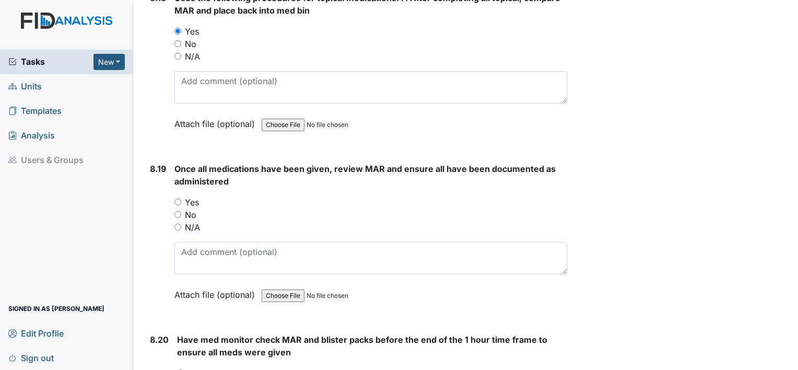
scroll to position [11251, 0]
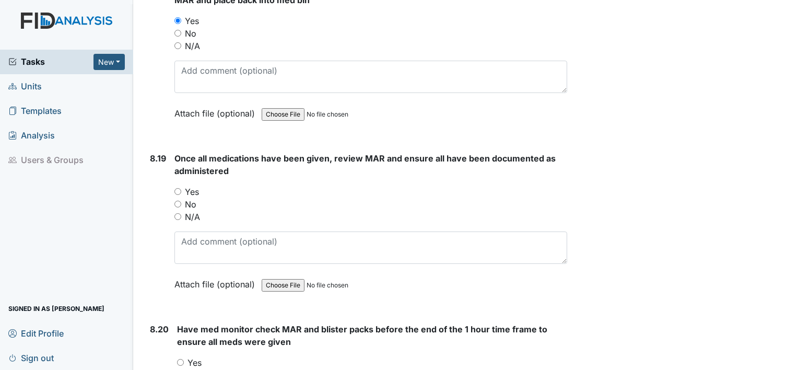
click at [176, 188] on input "Yes" at bounding box center [178, 191] width 7 height 7
radio input "true"
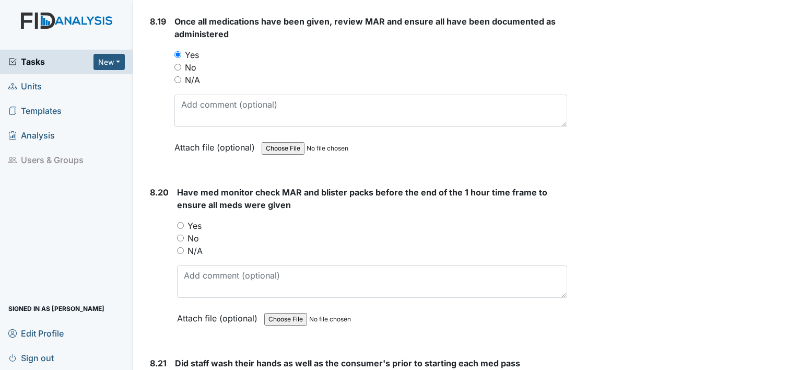
scroll to position [11389, 0]
click at [178, 221] on input "Yes" at bounding box center [180, 224] width 7 height 7
radio input "true"
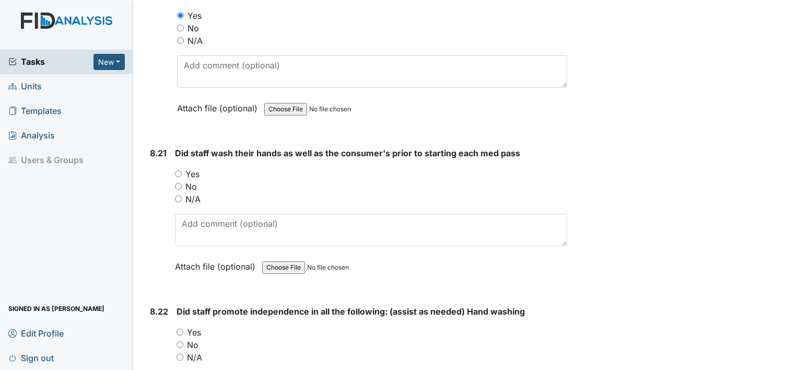
scroll to position [11599, 0]
click at [178, 182] on input "No" at bounding box center [178, 185] width 7 height 7
radio input "true"
click at [177, 170] on input "Yes" at bounding box center [178, 173] width 7 height 7
radio input "true"
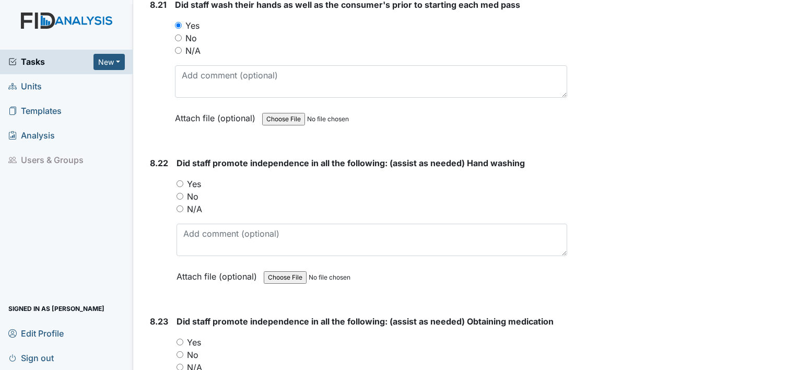
scroll to position [11749, 0]
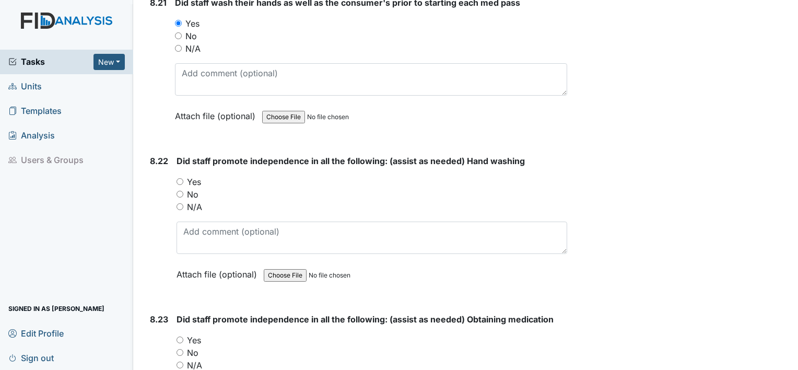
click at [180, 191] on input "No" at bounding box center [180, 194] width 7 height 7
radio input "true"
click at [180, 178] on input "Yes" at bounding box center [180, 181] width 7 height 7
radio input "true"
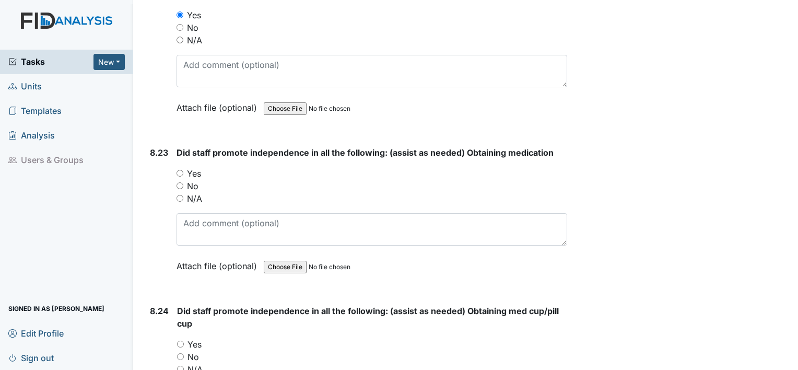
scroll to position [11922, 0]
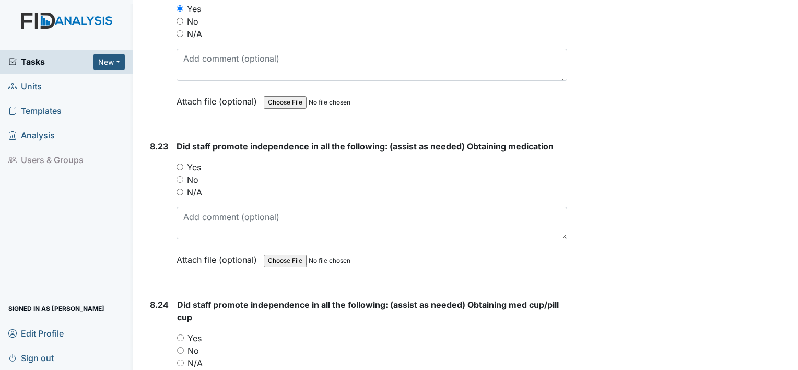
click at [179, 164] on input "Yes" at bounding box center [180, 167] width 7 height 7
radio input "true"
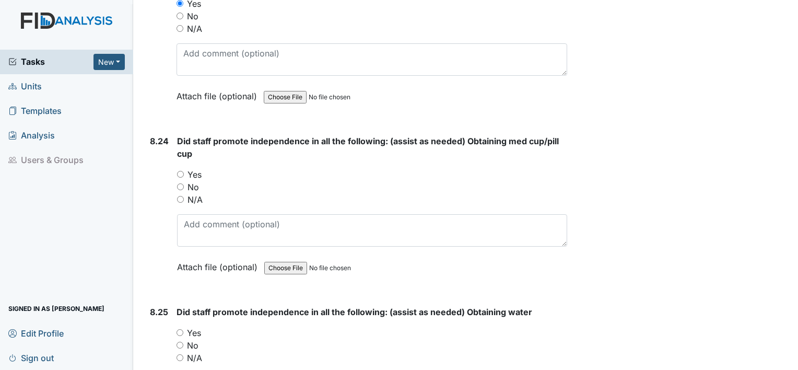
scroll to position [12088, 0]
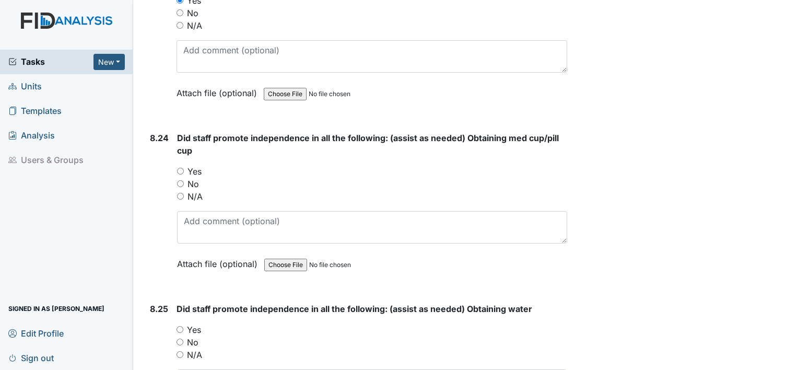
click at [179, 168] on input "Yes" at bounding box center [180, 171] width 7 height 7
radio input "true"
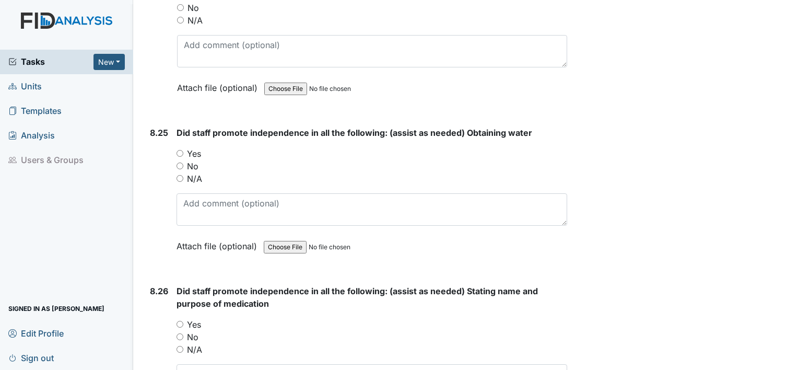
scroll to position [12266, 0]
click at [178, 149] on input "Yes" at bounding box center [180, 152] width 7 height 7
radio input "true"
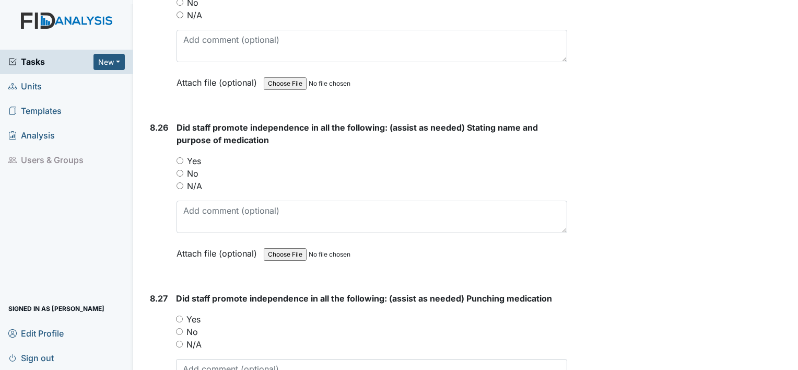
scroll to position [12429, 0]
click at [180, 156] on input "Yes" at bounding box center [180, 159] width 7 height 7
radio input "true"
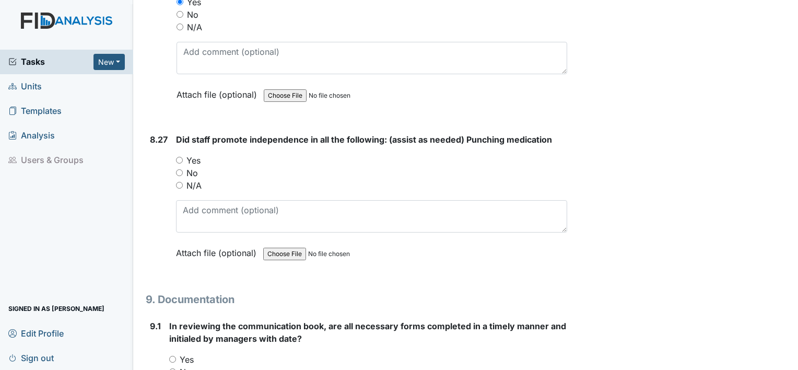
scroll to position [12593, 0]
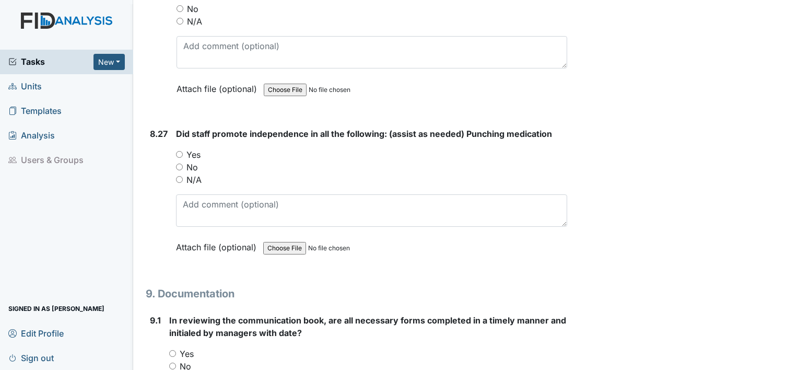
click at [178, 151] on input "Yes" at bounding box center [179, 154] width 7 height 7
radio input "true"
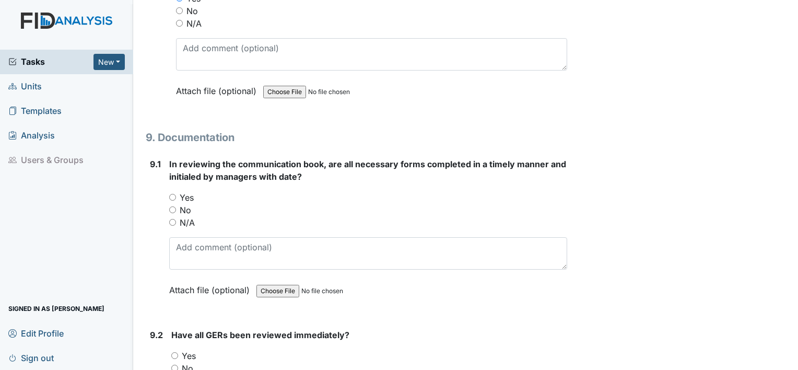
scroll to position [12750, 0]
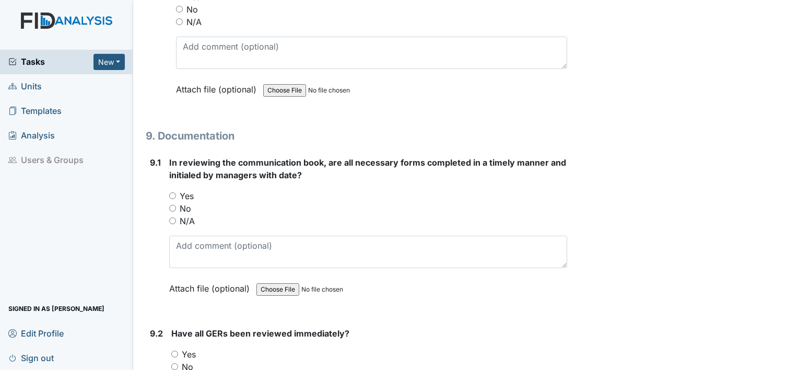
click at [173, 192] on input "Yes" at bounding box center [172, 195] width 7 height 7
radio input "true"
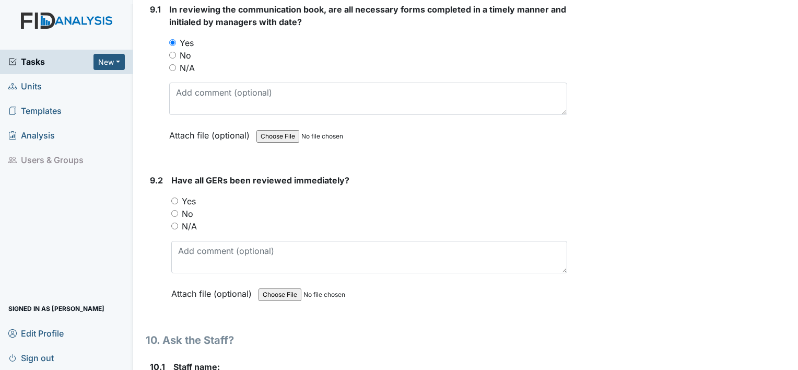
scroll to position [12905, 0]
click at [175, 196] on input "Yes" at bounding box center [174, 199] width 7 height 7
radio input "true"
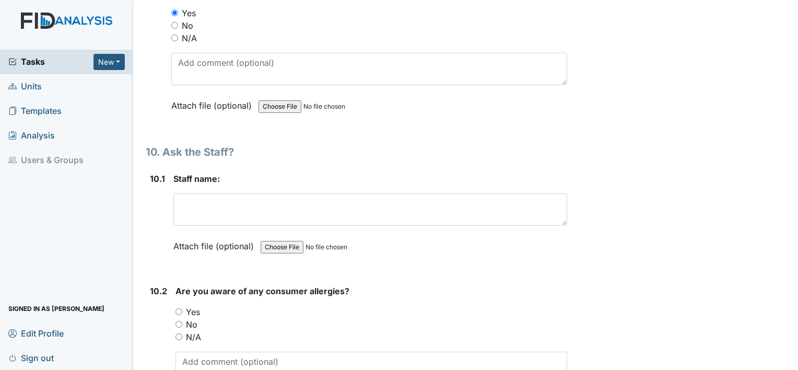
scroll to position [13093, 0]
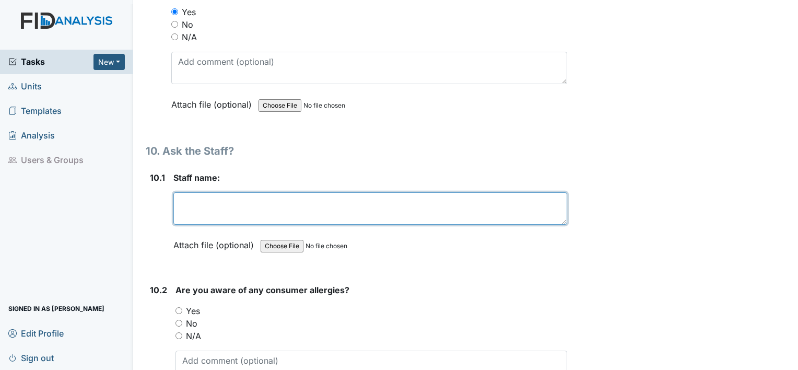
click at [183, 192] on textarea at bounding box center [370, 208] width 394 height 32
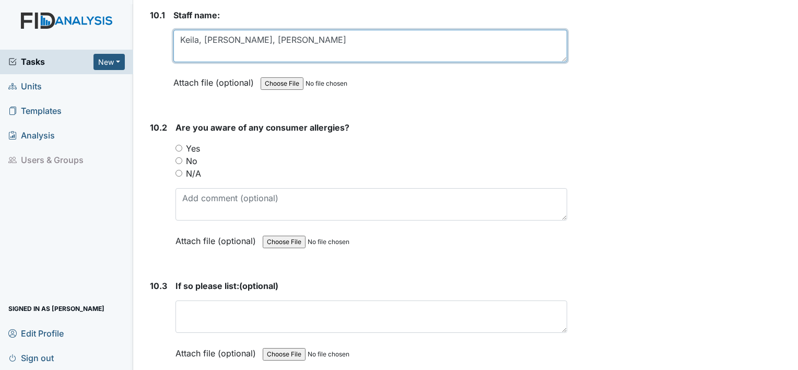
scroll to position [13256, 0]
type textarea "Keila, LaTrell, Latoya"
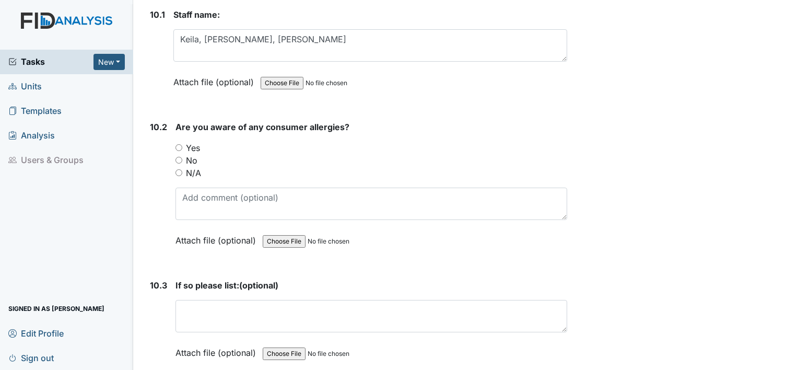
click at [178, 157] on input "No" at bounding box center [179, 160] width 7 height 7
radio input "true"
click at [180, 144] on input "Yes" at bounding box center [179, 147] width 7 height 7
radio input "true"
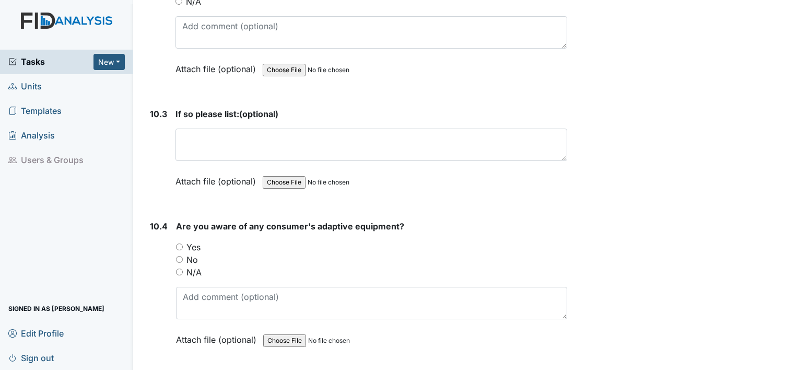
scroll to position [13439, 0]
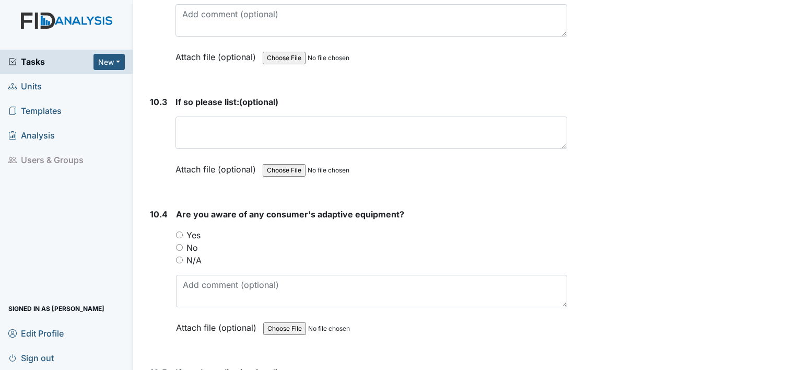
click at [177, 231] on input "Yes" at bounding box center [179, 234] width 7 height 7
radio input "true"
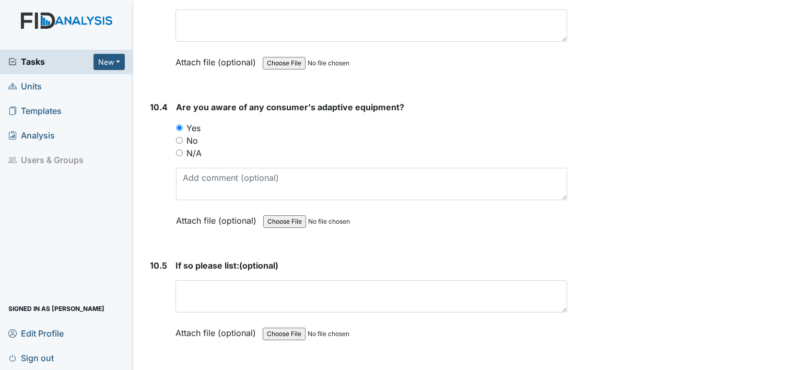
scroll to position [13549, 0]
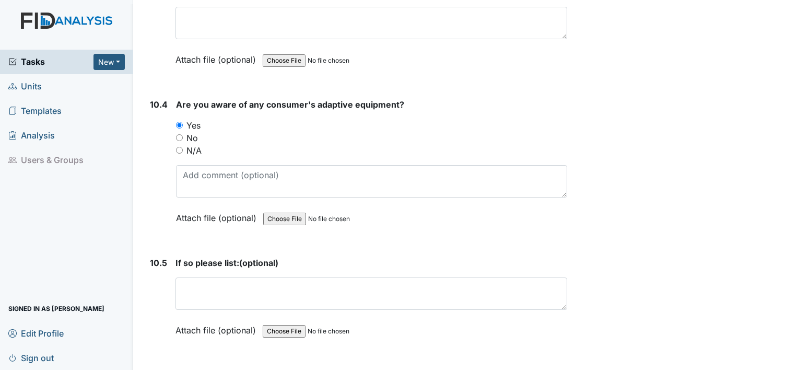
click at [179, 147] on input "N/A" at bounding box center [179, 150] width 7 height 7
radio input "true"
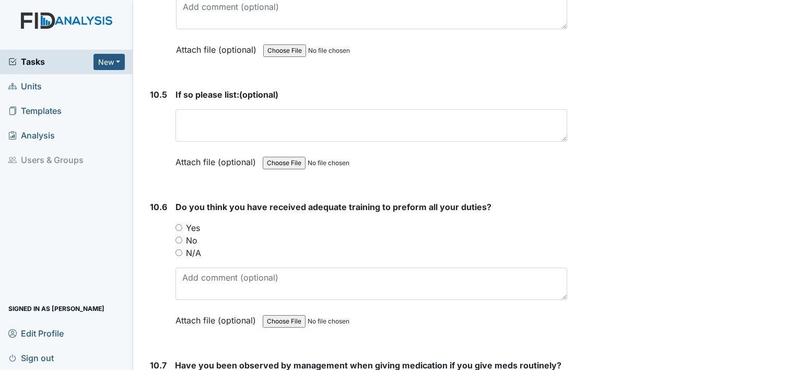
scroll to position [13718, 0]
click at [178, 223] on input "Yes" at bounding box center [179, 226] width 7 height 7
radio input "true"
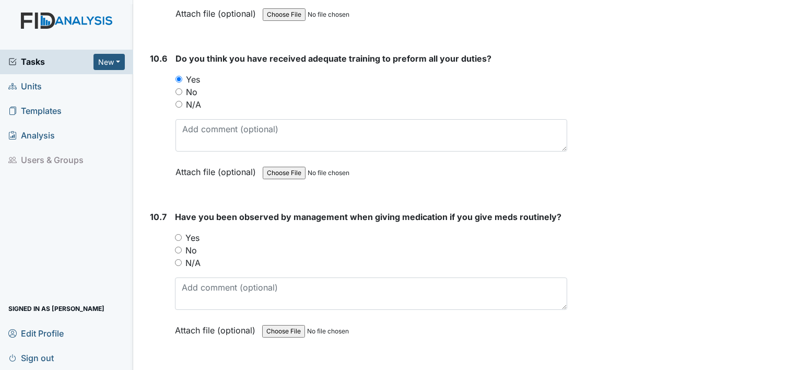
scroll to position [13880, 0]
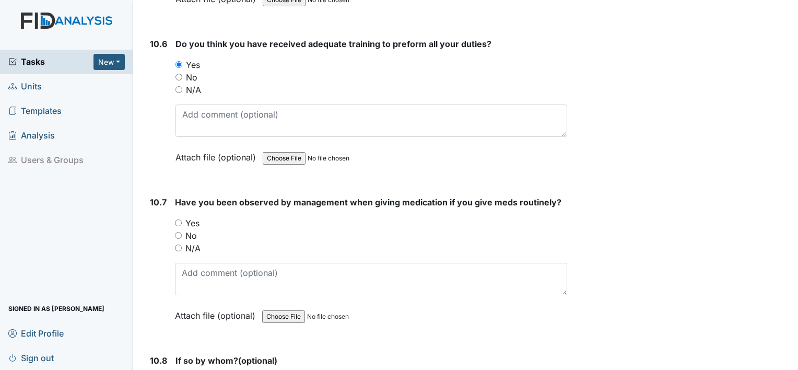
click at [178, 219] on input "Yes" at bounding box center [178, 222] width 7 height 7
radio input "true"
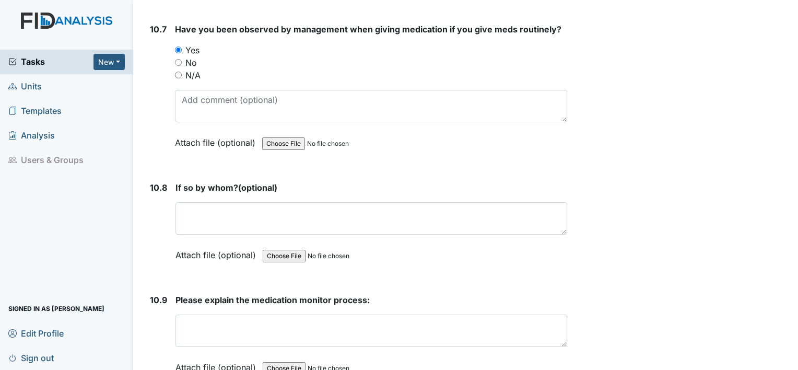
scroll to position [14069, 0]
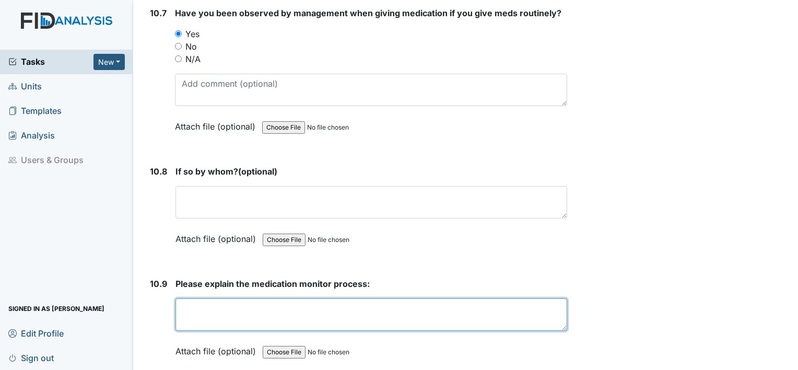
click at [240, 298] on textarea at bounding box center [372, 314] width 392 height 32
click at [413, 298] on textarea "Make sure the meds matches the right consumer and the MAR's" at bounding box center [372, 314] width 392 height 32
click at [411, 298] on textarea "Make sure the meds matches the right consumer and the MAR's" at bounding box center [372, 314] width 392 height 32
type textarea "Make sure the meds matches the right consumer and the rite doses on the MAR's"
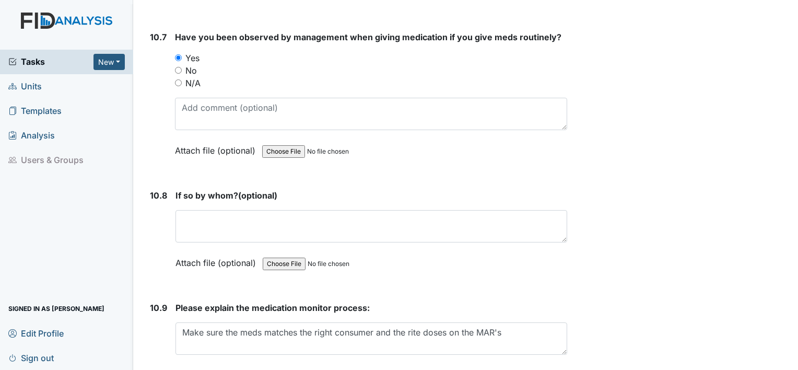
scroll to position [14094, 0]
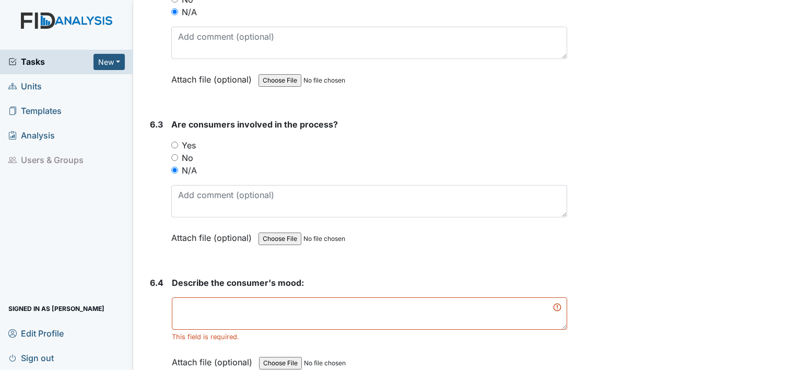
scroll to position [6961, 0]
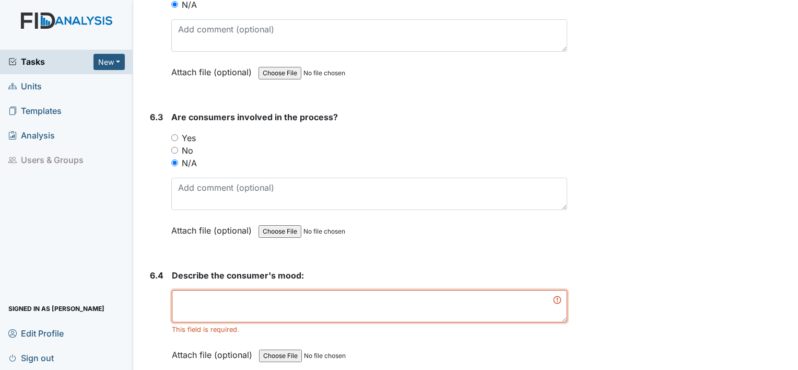
click at [268, 290] on textarea at bounding box center [370, 306] width 396 height 32
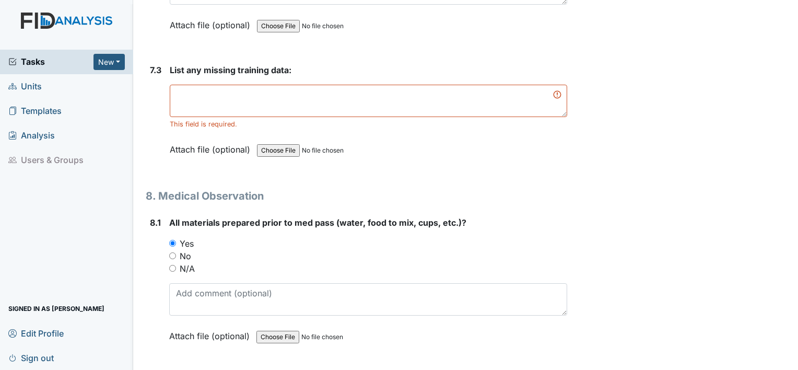
scroll to position [8210, 0]
type textarea "Consumers are in a very good moodN"
click at [270, 86] on textarea at bounding box center [369, 102] width 398 height 32
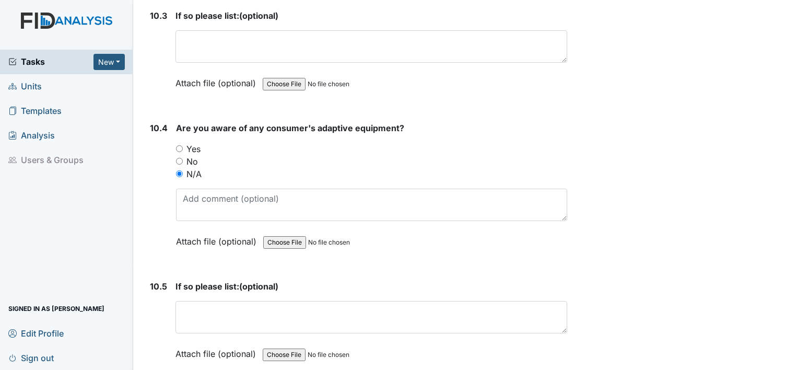
scroll to position [14069, 0]
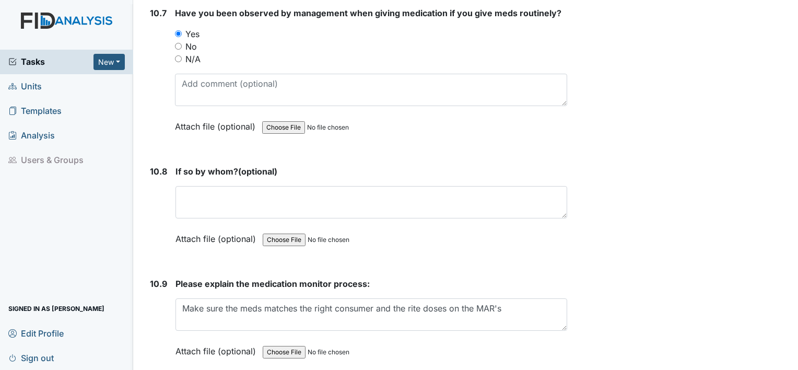
type textarea "N/A"
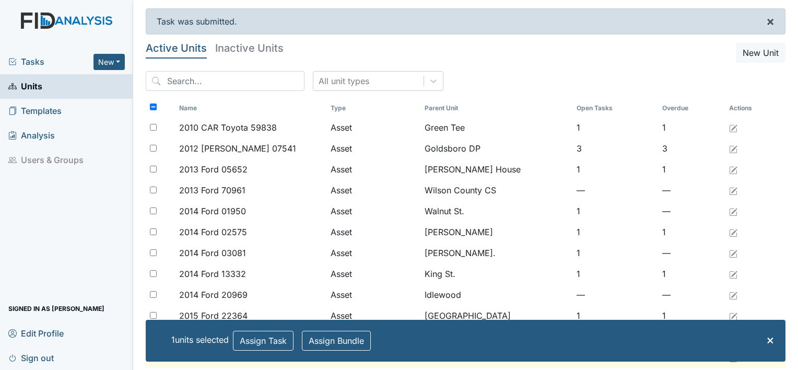
click at [777, 9] on button "×" at bounding box center [770, 21] width 29 height 25
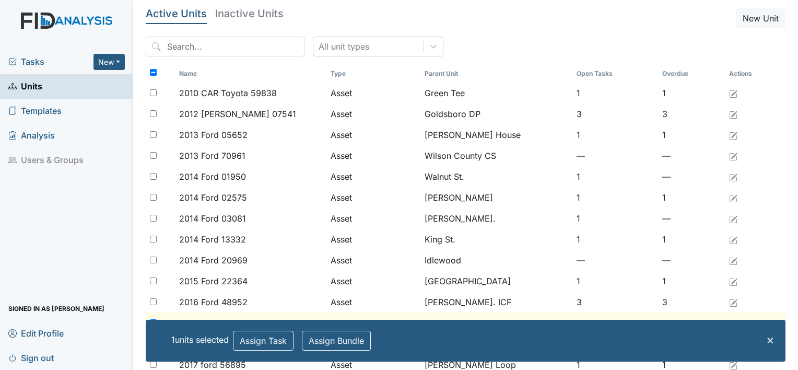
click at [767, 343] on span "×" at bounding box center [771, 339] width 8 height 15
